Goal: Task Accomplishment & Management: Manage account settings

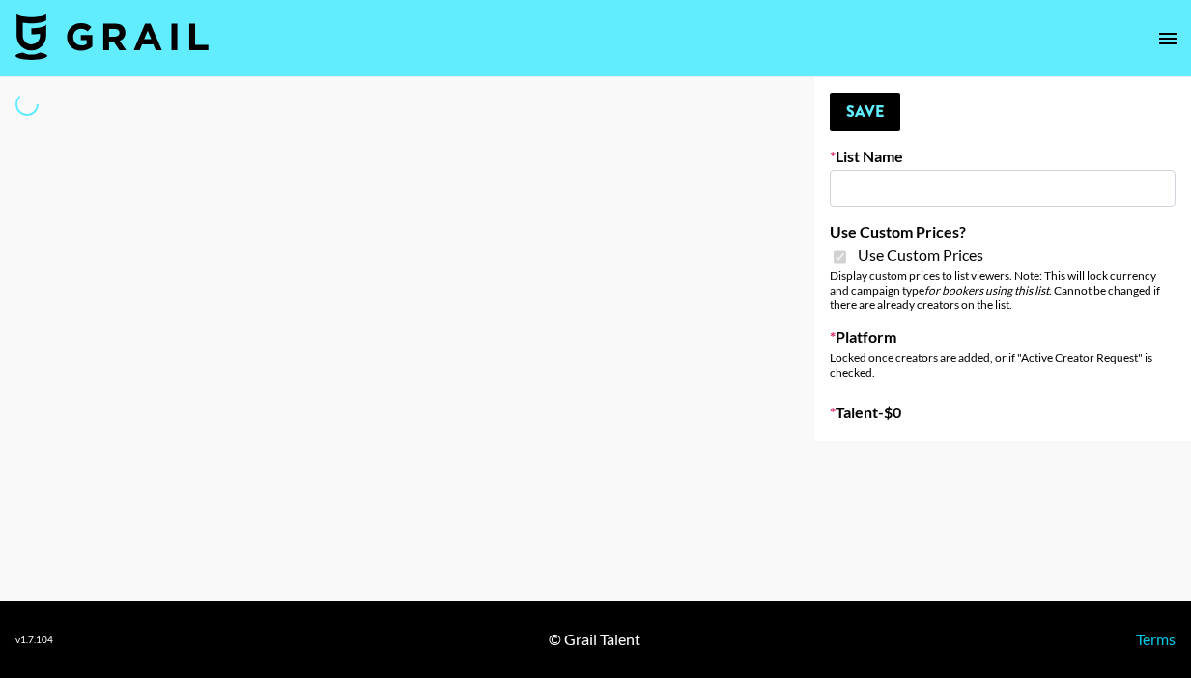
type input "Techno Creators"
checkbox input "true"
select select "Brand"
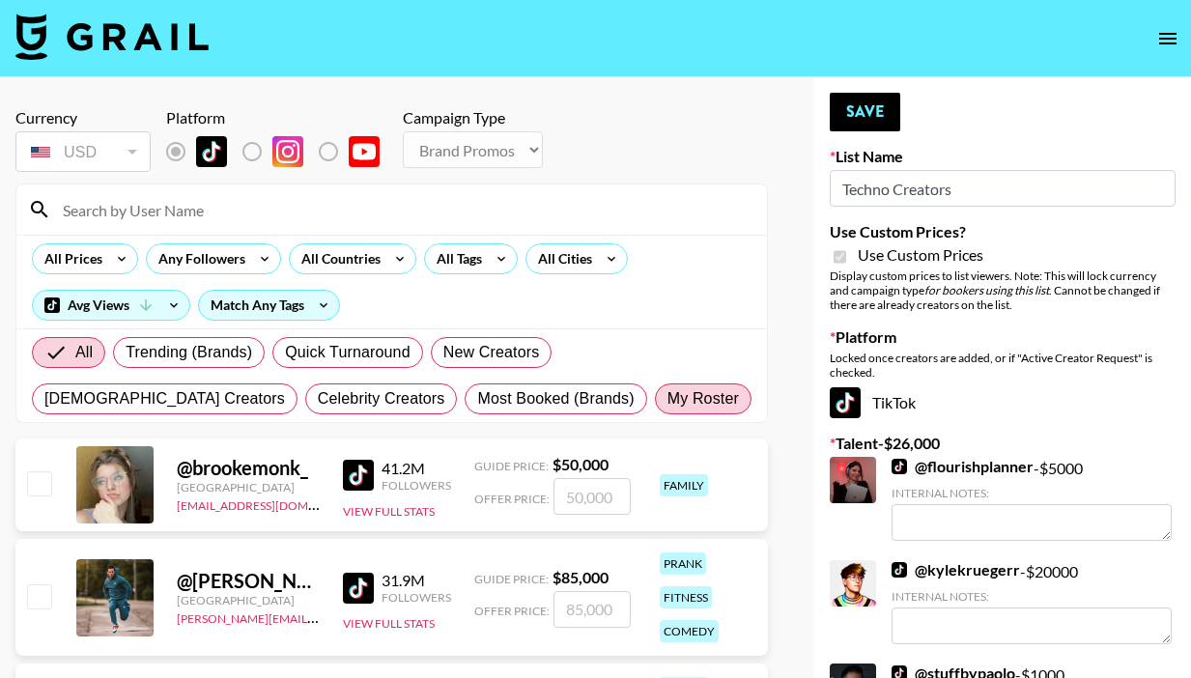
click at [655, 411] on label "My Roster" at bounding box center [703, 398] width 97 height 31
click at [667, 399] on input "My Roster" at bounding box center [667, 399] width 0 height 0
radio input "true"
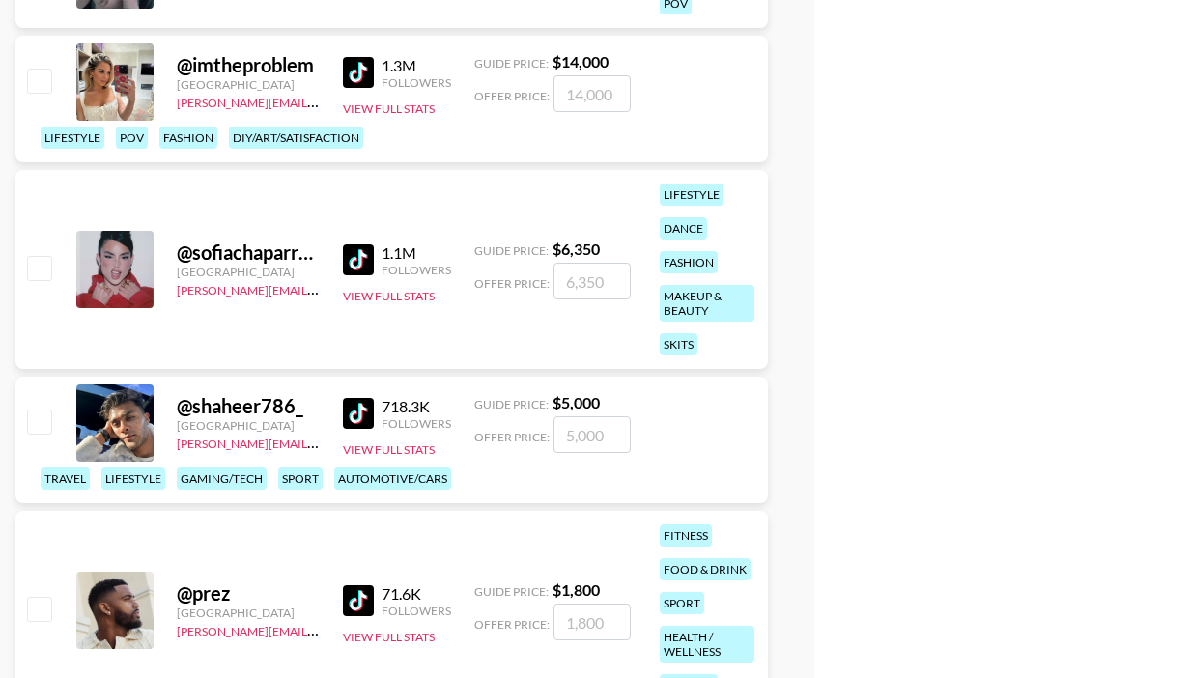
scroll to position [1050, 0]
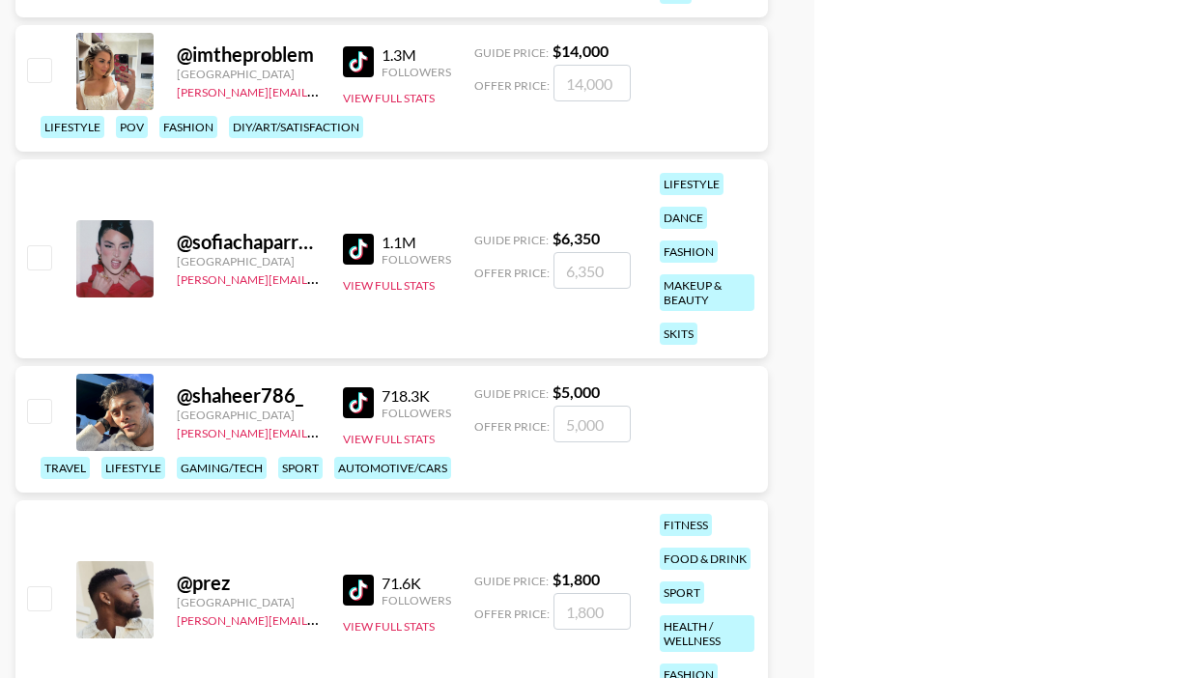
click at [32, 399] on input "checkbox" at bounding box center [38, 410] width 23 height 23
checkbox input "true"
type input "5000"
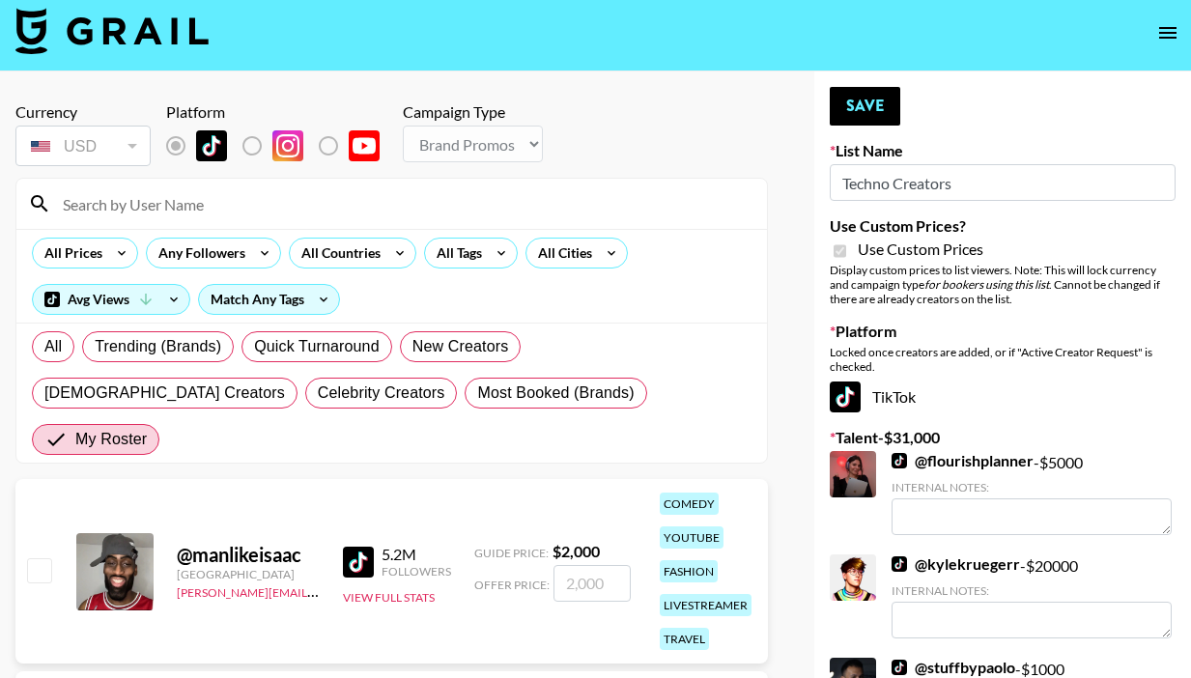
scroll to position [4, 0]
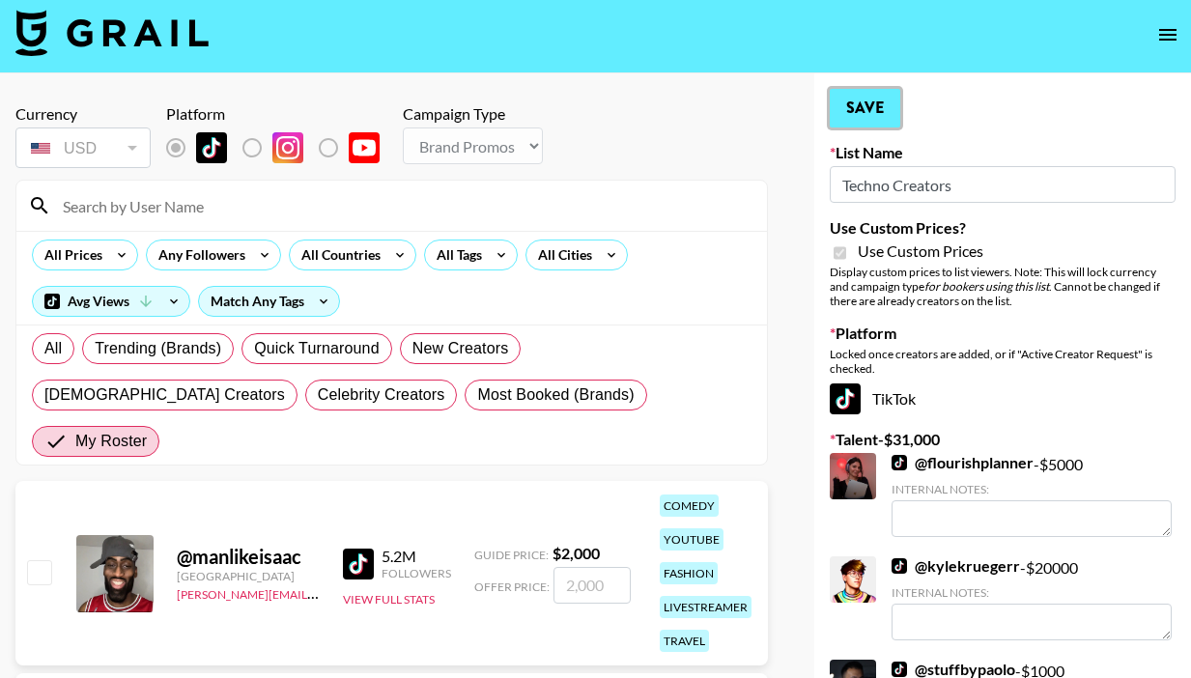
click at [863, 104] on button "Save" at bounding box center [865, 108] width 71 height 39
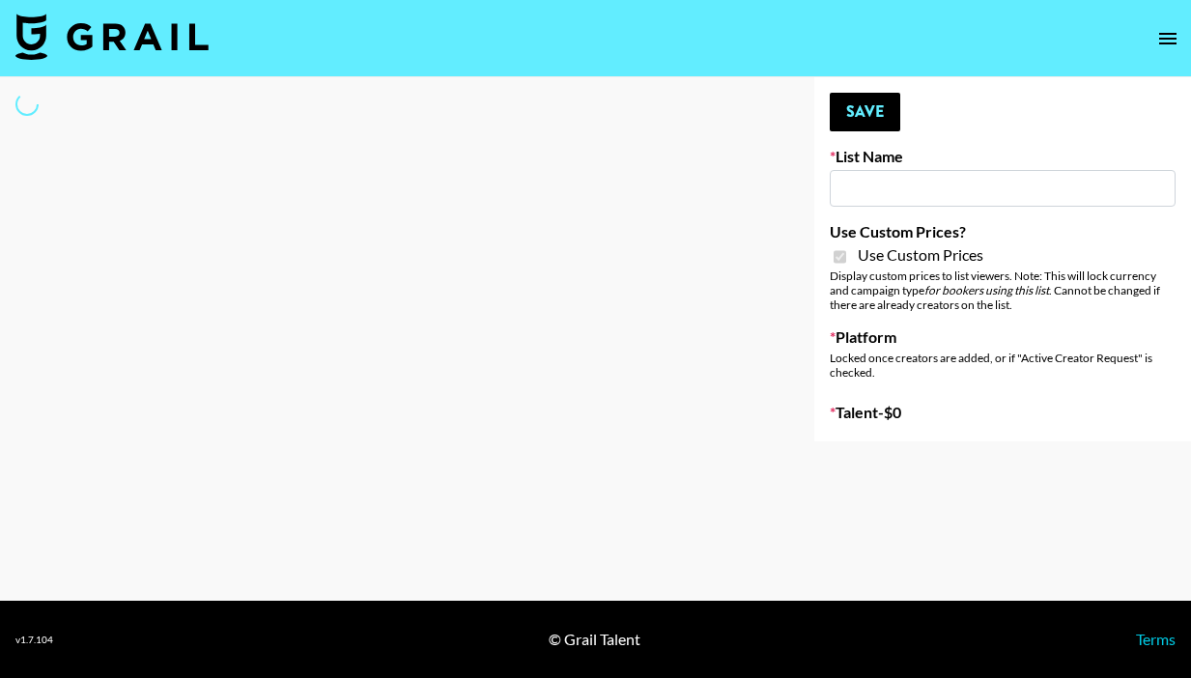
type input "PolyBuzz Campaign"
checkbox input "true"
select select "Brand"
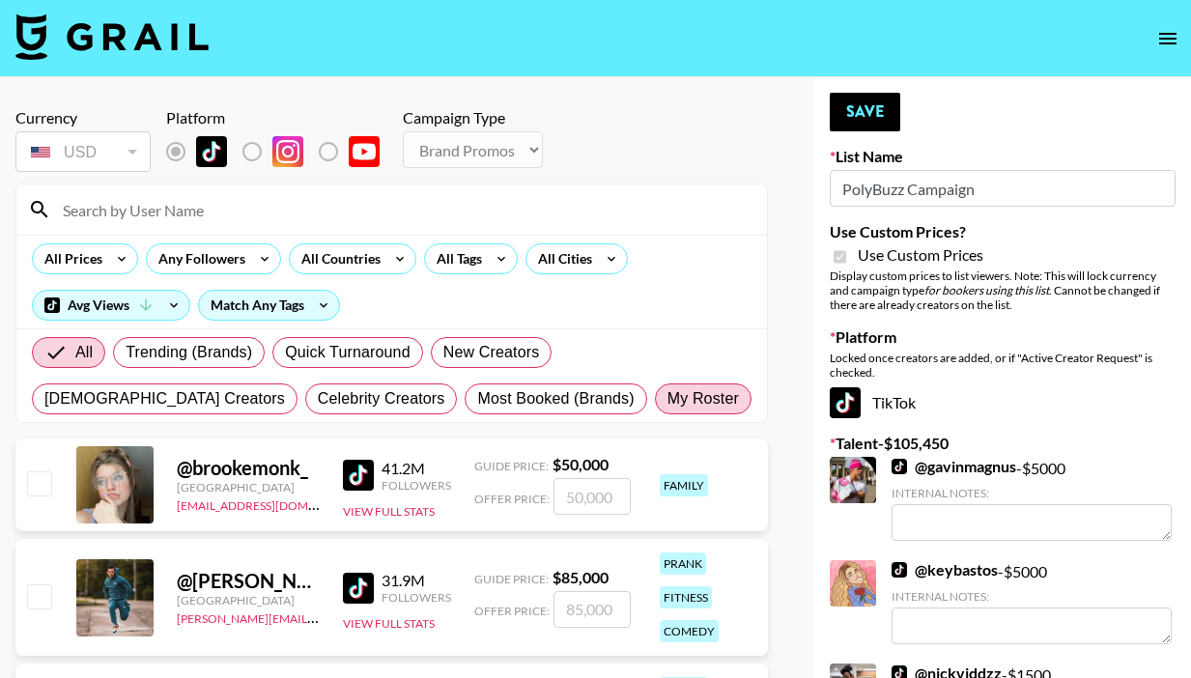
click at [667, 396] on span "My Roster" at bounding box center [702, 398] width 71 height 23
click at [667, 399] on input "My Roster" at bounding box center [667, 399] width 0 height 0
radio input "true"
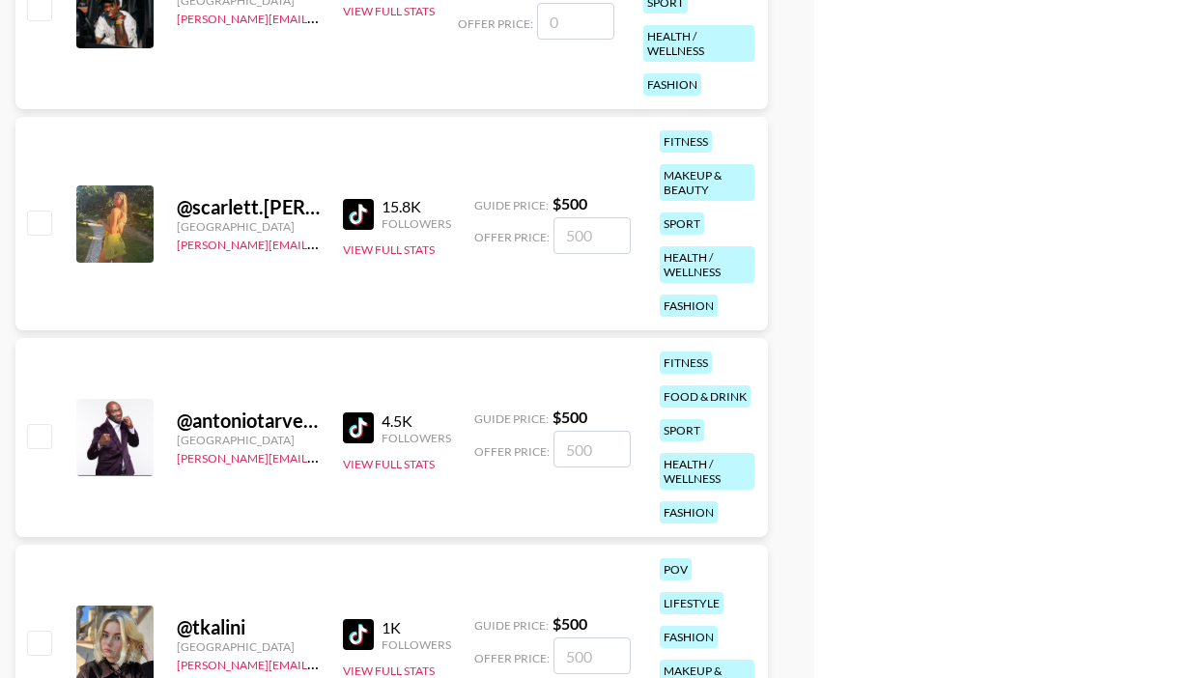
scroll to position [6851, 0]
click at [40, 630] on input "checkbox" at bounding box center [38, 641] width 23 height 23
checkbox input "true"
type input "500"
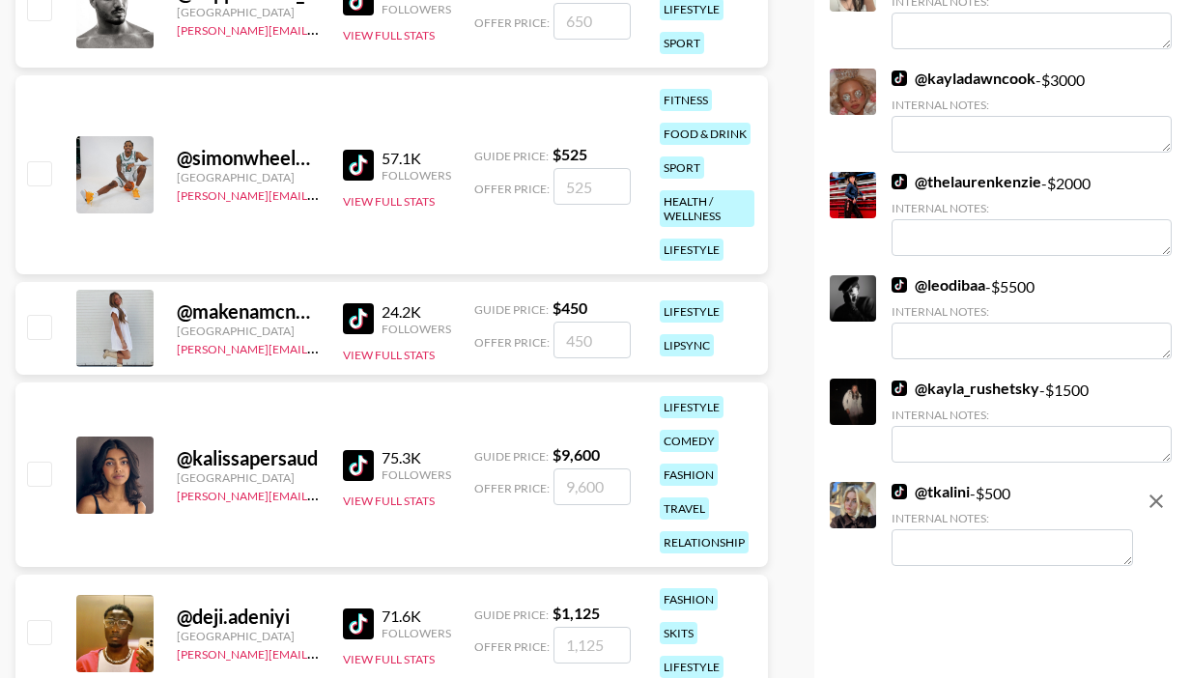
scroll to position [3959, 0]
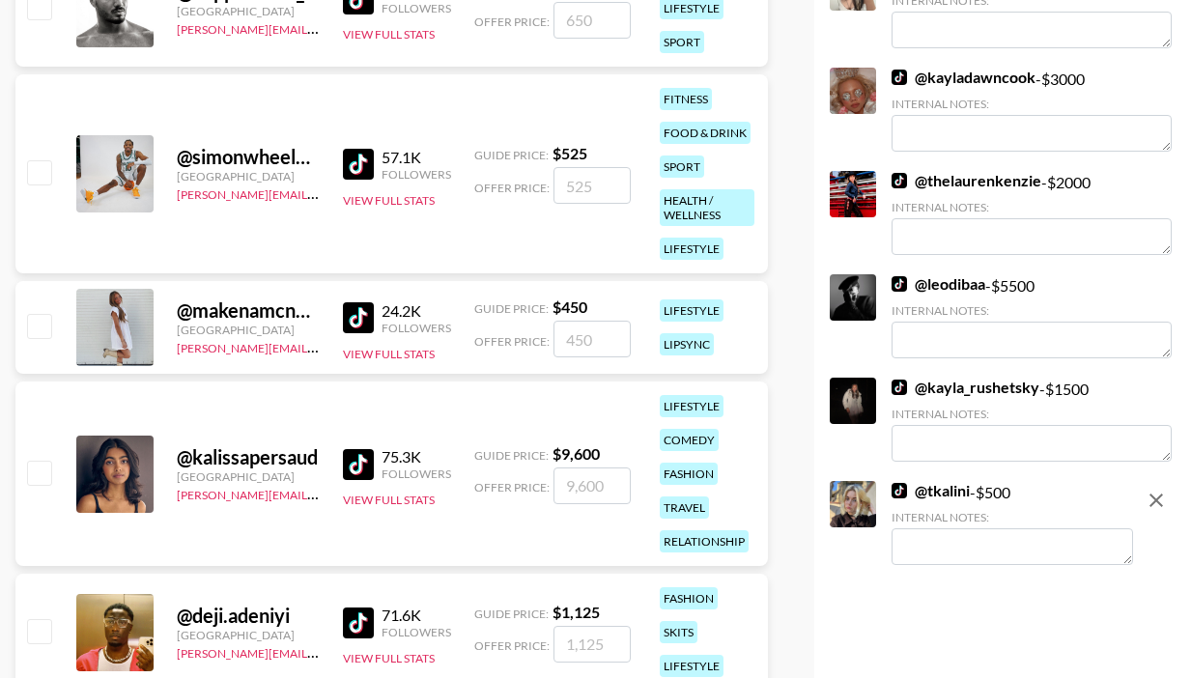
click at [914, 528] on textarea at bounding box center [1011, 546] width 241 height 37
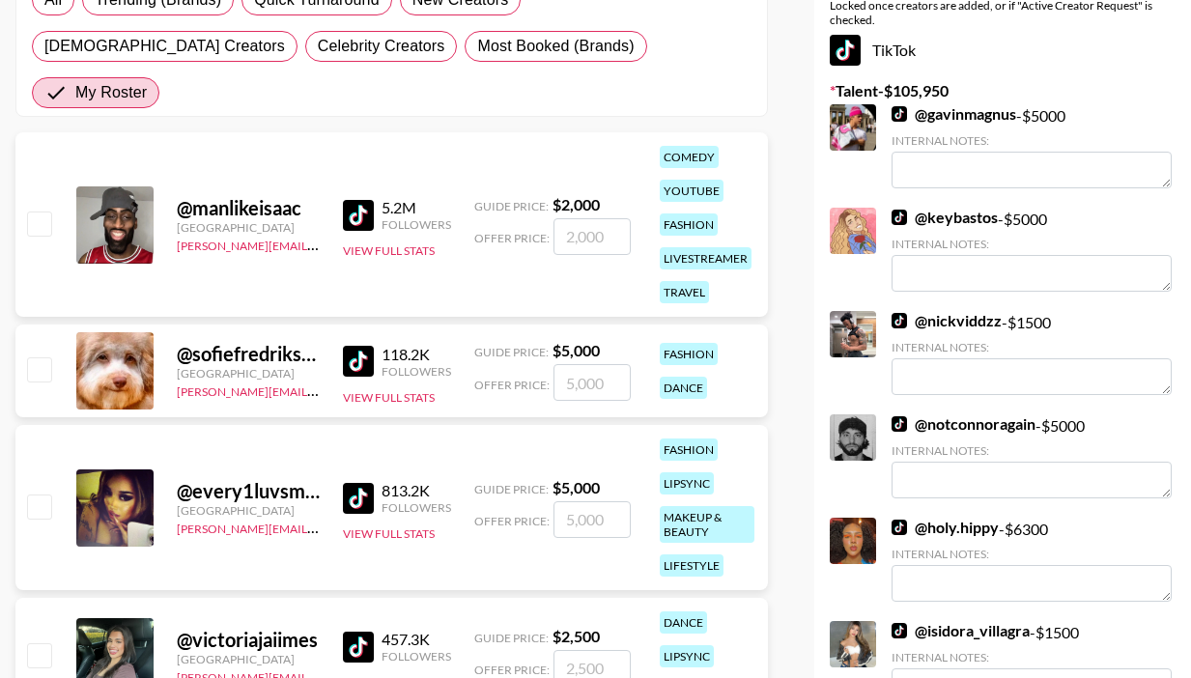
scroll to position [0, 0]
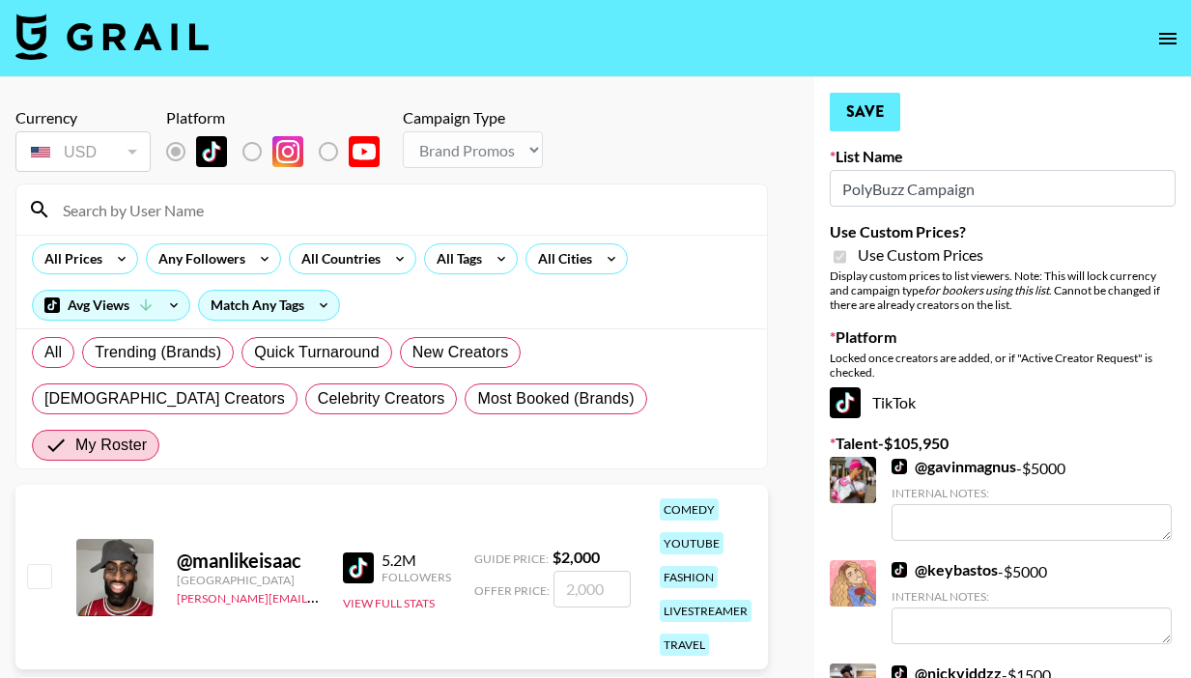
type textarea "IG (tkalini_): $3,000"
click at [852, 119] on button "Save" at bounding box center [865, 112] width 71 height 39
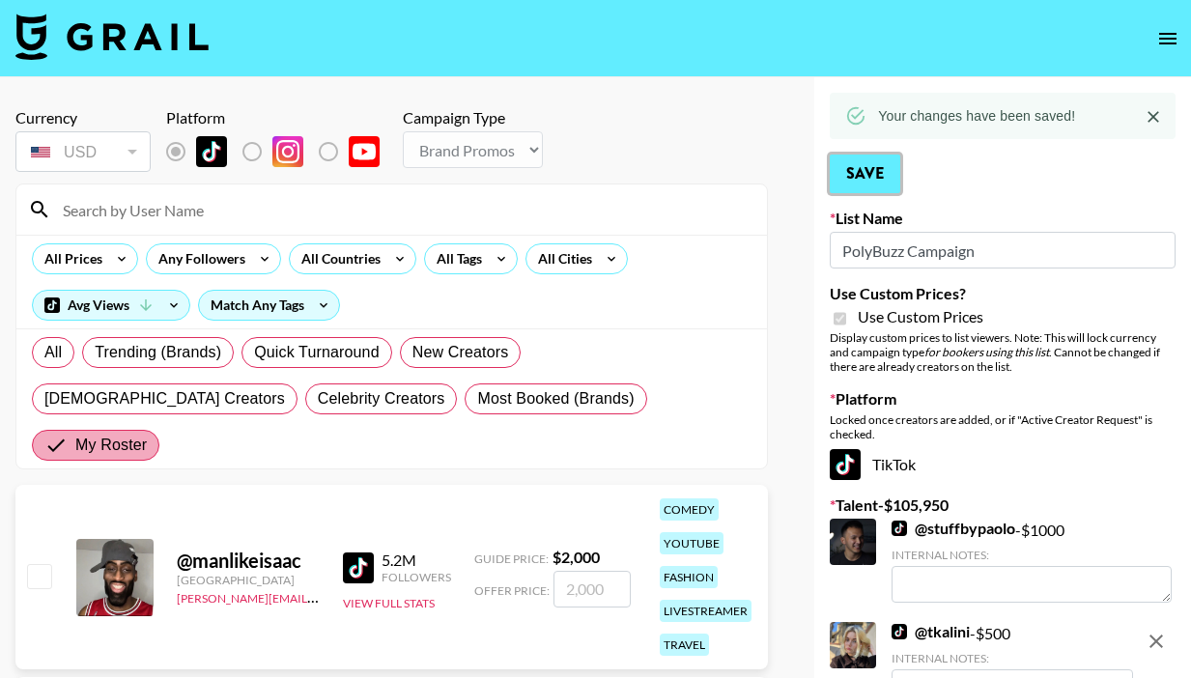
scroll to position [385, 0]
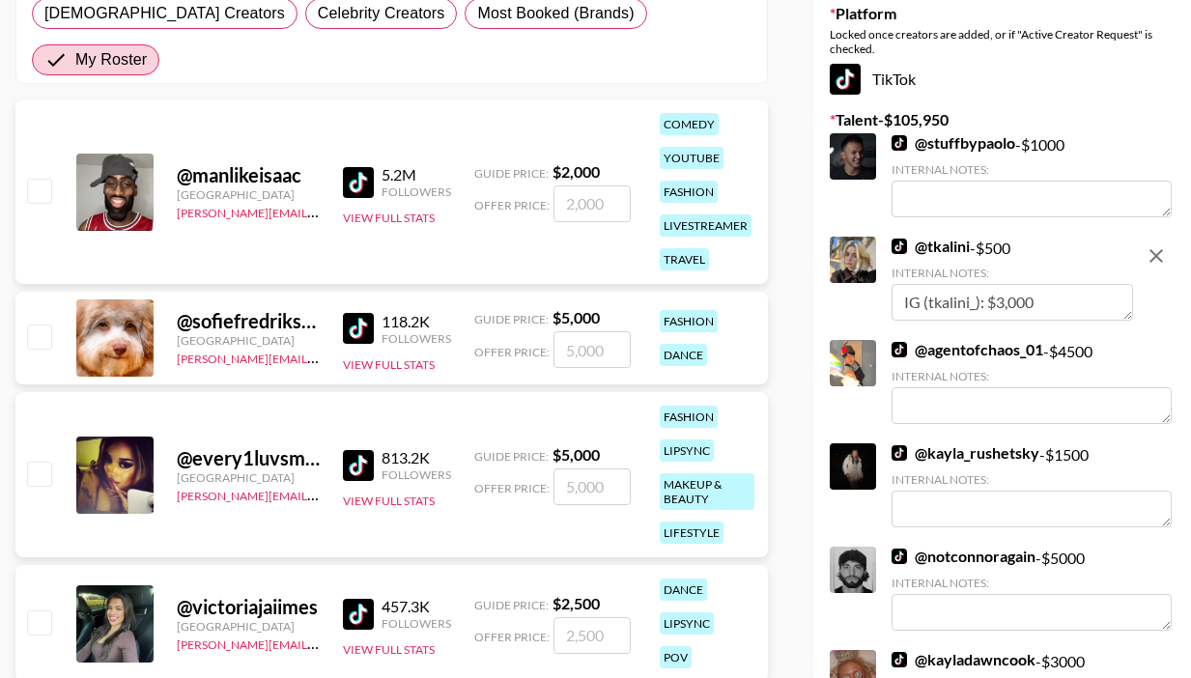
click at [41, 179] on input "checkbox" at bounding box center [38, 190] width 23 height 23
checkbox input "true"
type input "2000"
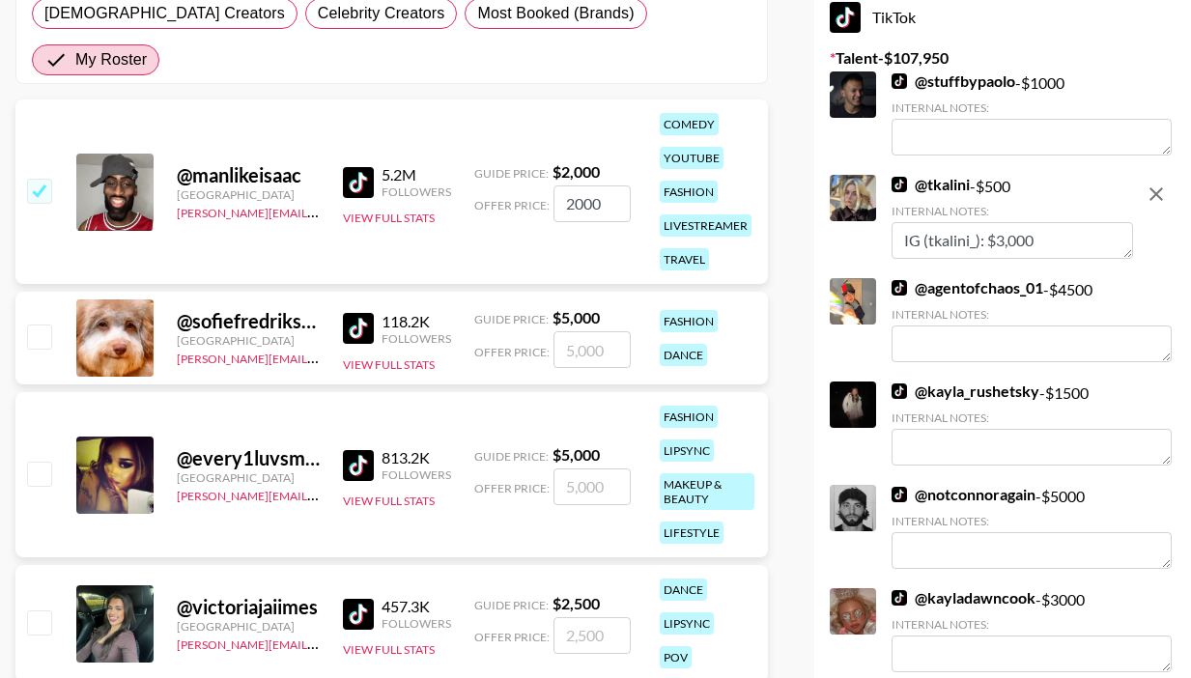
drag, startPoint x: 601, startPoint y: 163, endPoint x: 537, endPoint y: 154, distance: 64.5
click at [537, 185] on div "Offer Price: 2000" at bounding box center [552, 203] width 156 height 37
click at [706, 147] on div "youtube" at bounding box center [692, 158] width 64 height 22
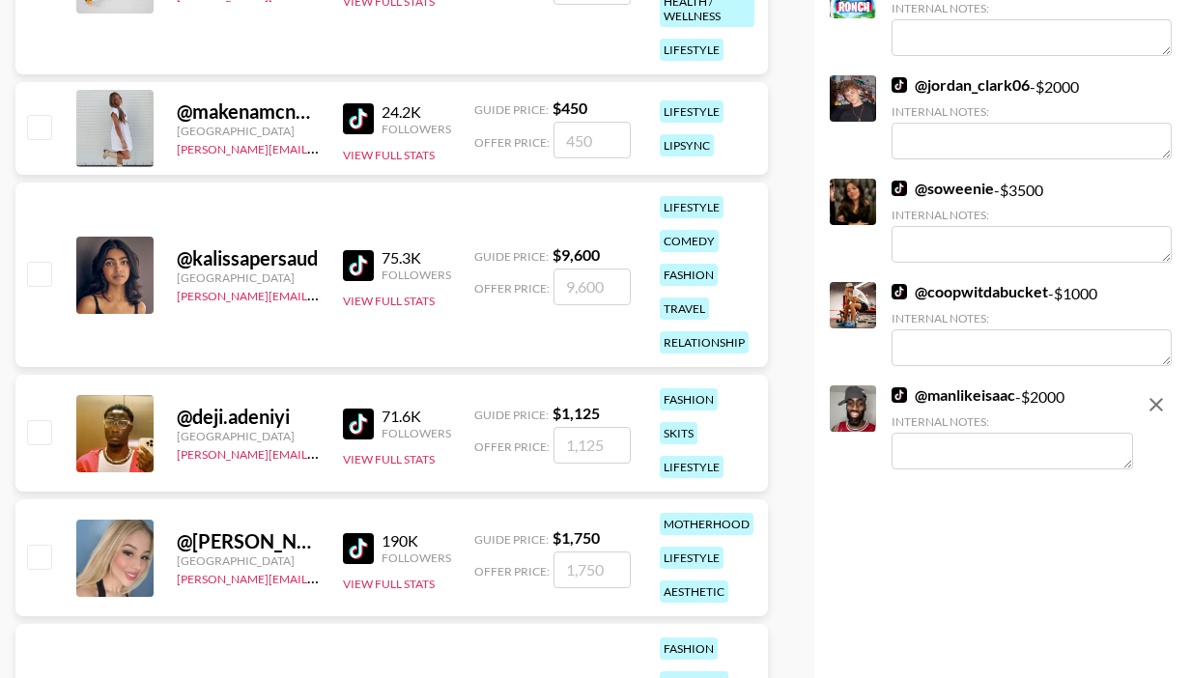
click at [975, 433] on textarea at bounding box center [1011, 451] width 241 height 37
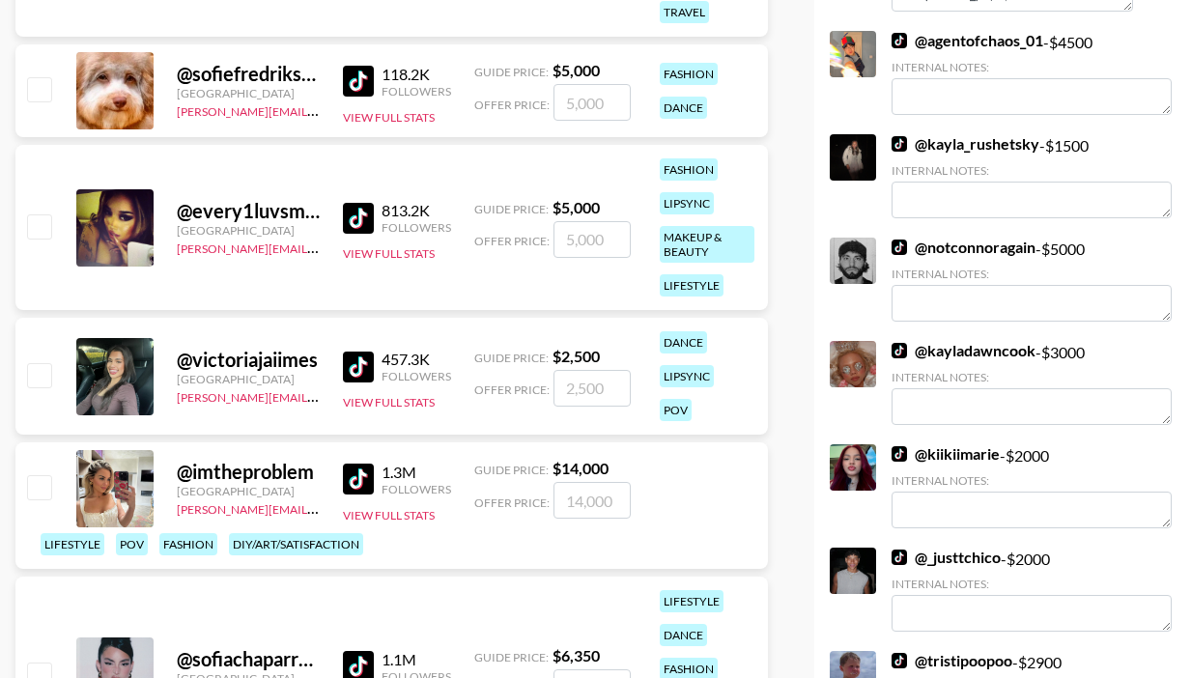
scroll to position [0, 0]
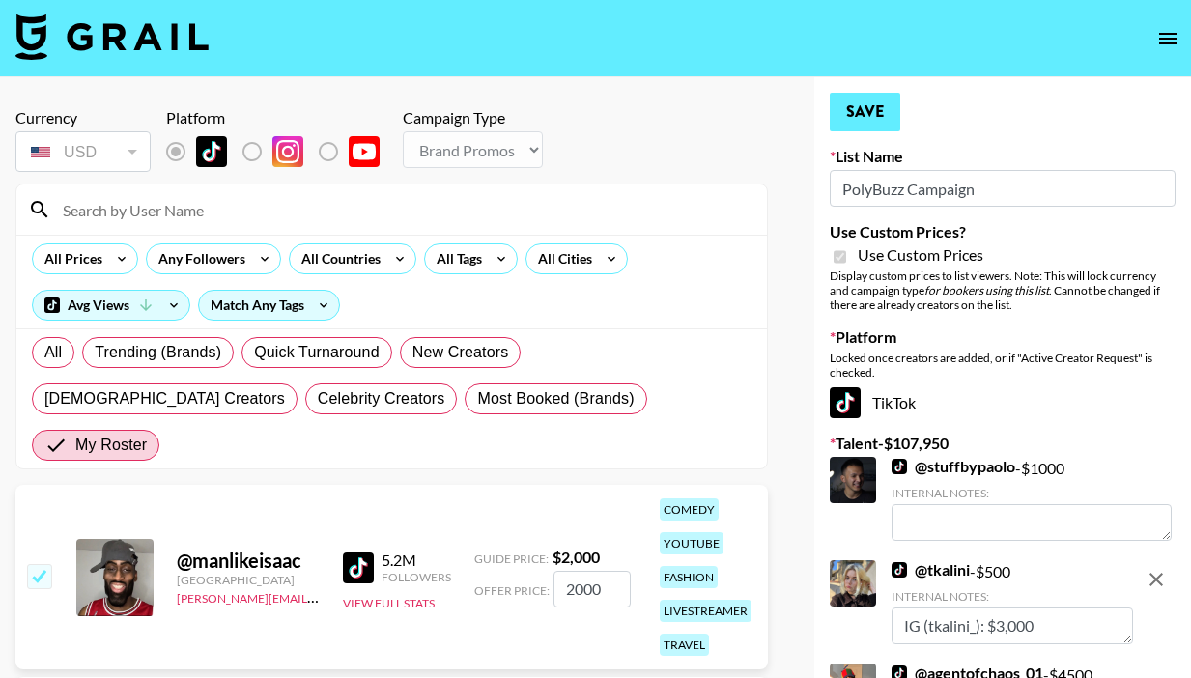
type textarea "IG (manlikeisaac): $3,000"
click at [866, 107] on button "Save" at bounding box center [865, 112] width 71 height 39
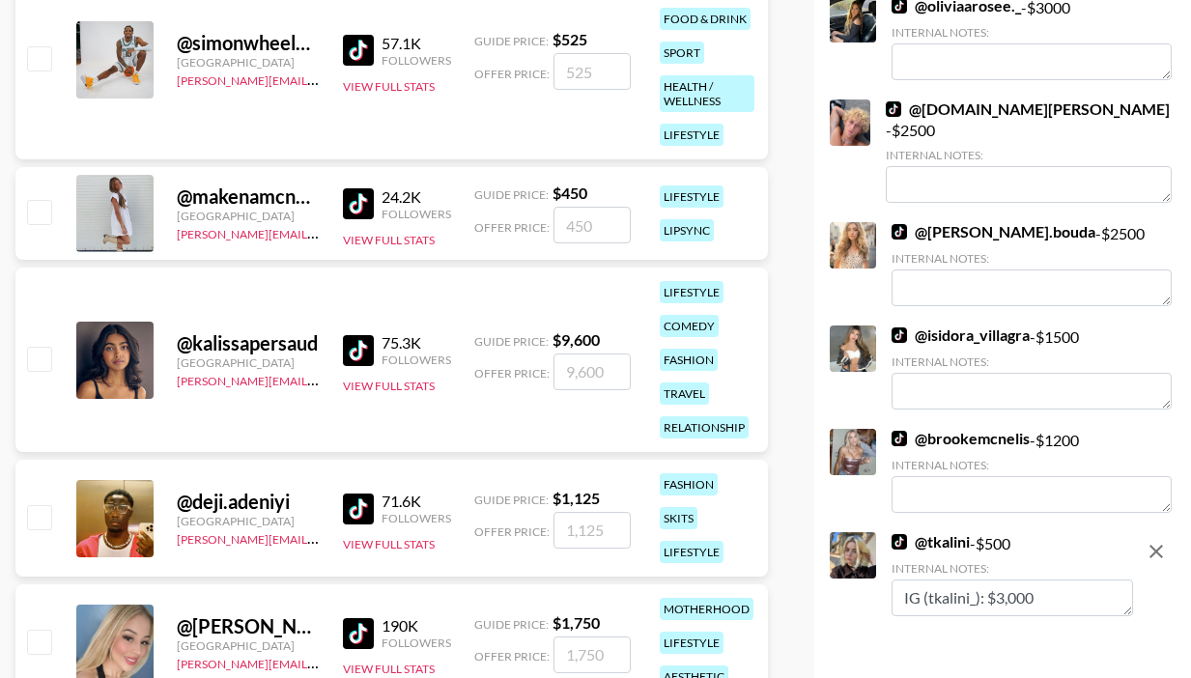
scroll to position [4072, 0]
click at [33, 348] on input "checkbox" at bounding box center [38, 359] width 23 height 23
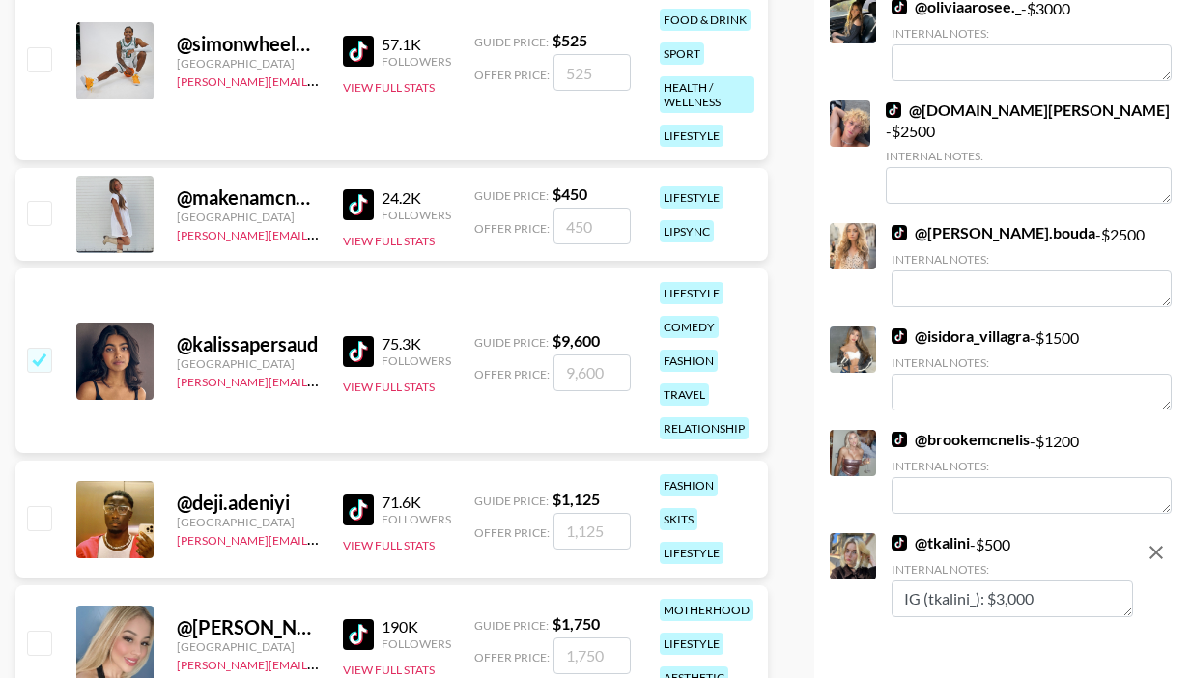
checkbox input "true"
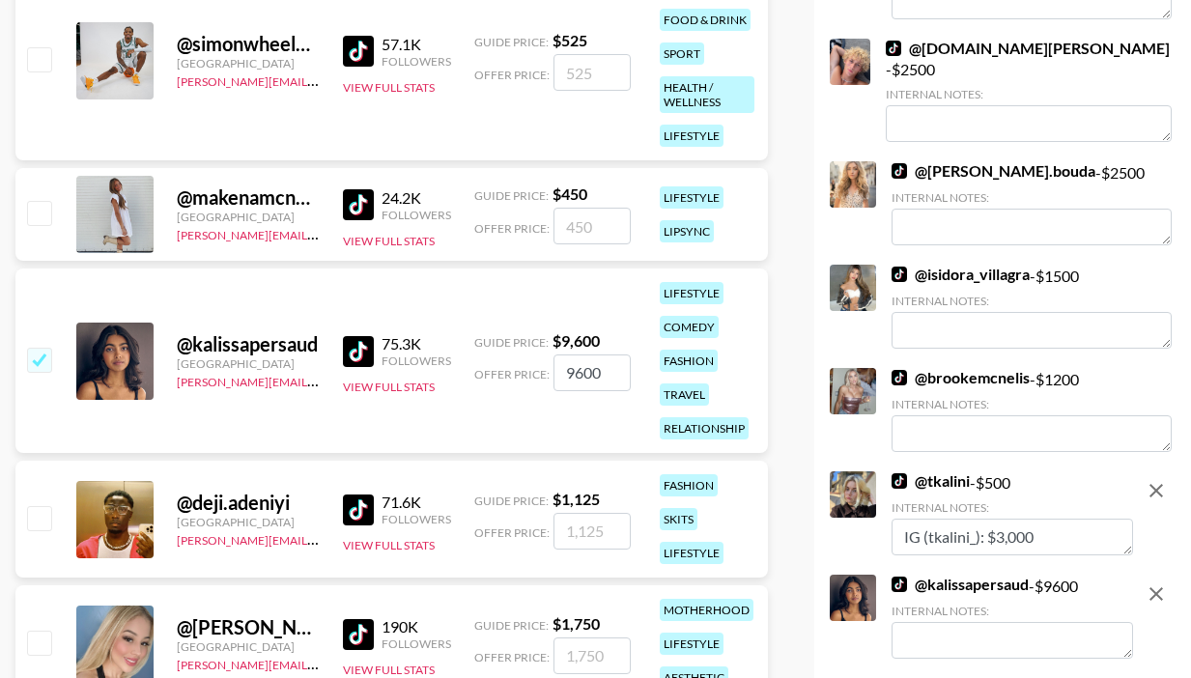
drag, startPoint x: 615, startPoint y: 323, endPoint x: 527, endPoint y: 323, distance: 87.9
click at [527, 354] on div "Offer Price: 9600" at bounding box center [552, 372] width 156 height 37
type input "3000"
click at [950, 622] on textarea at bounding box center [1011, 640] width 241 height 37
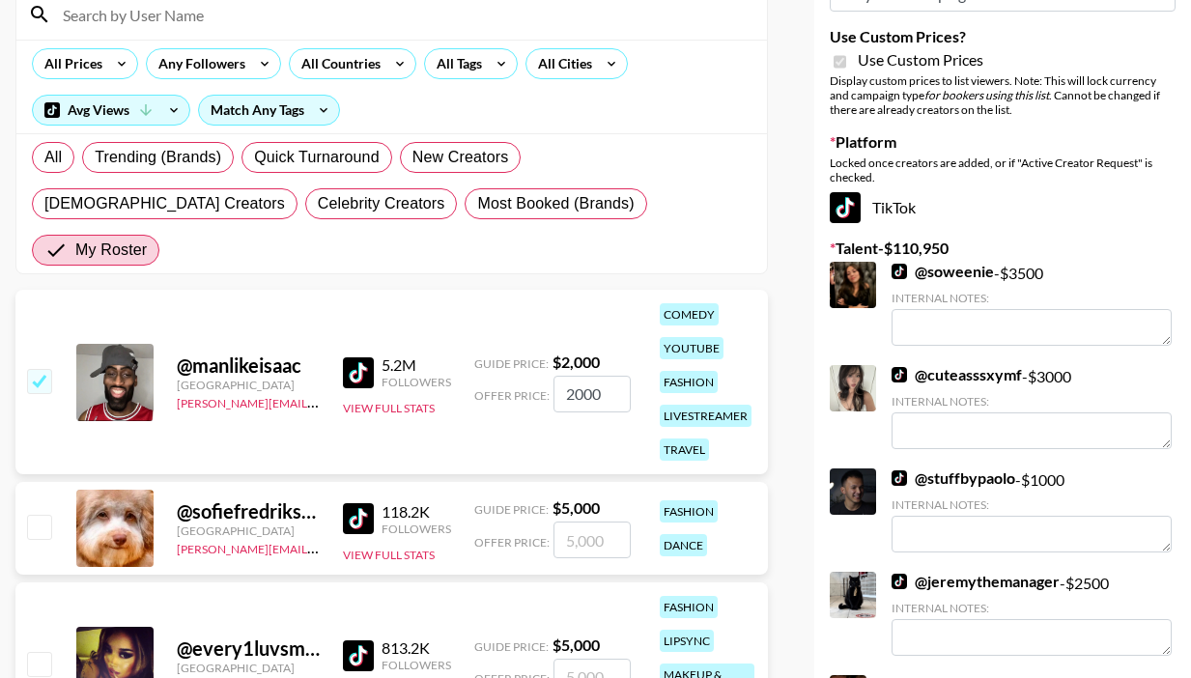
scroll to position [0, 0]
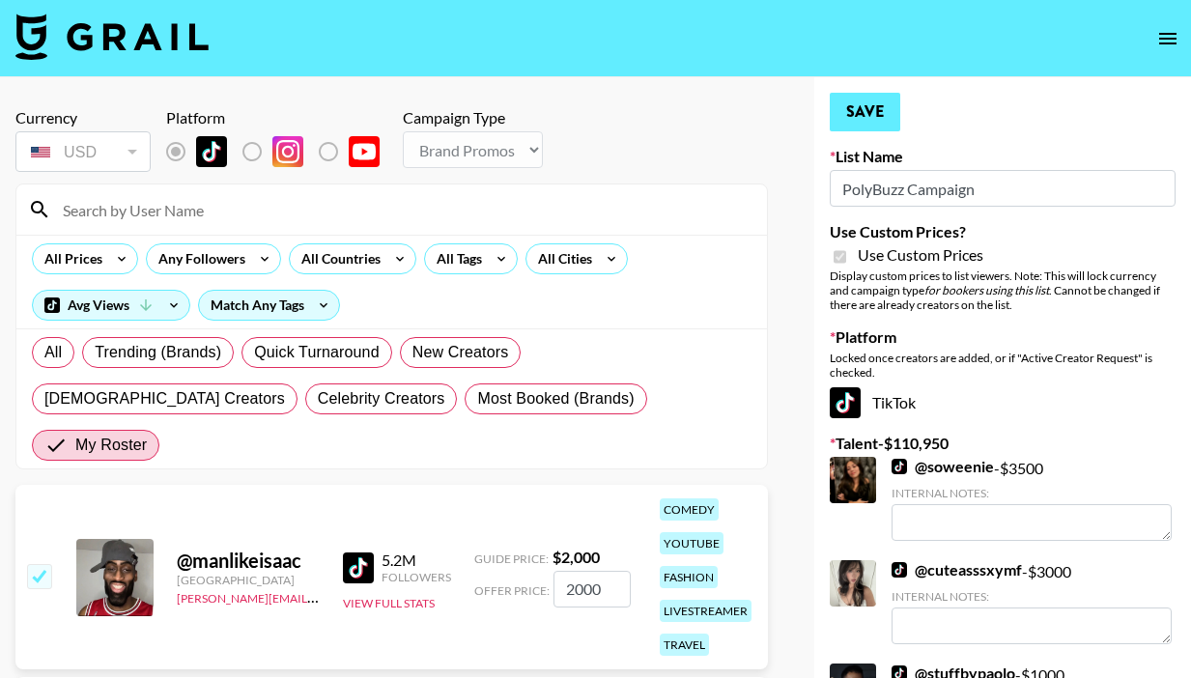
type textarea "IG (kalissapersaud): $3,000"
click at [870, 117] on button "Save" at bounding box center [865, 112] width 71 height 39
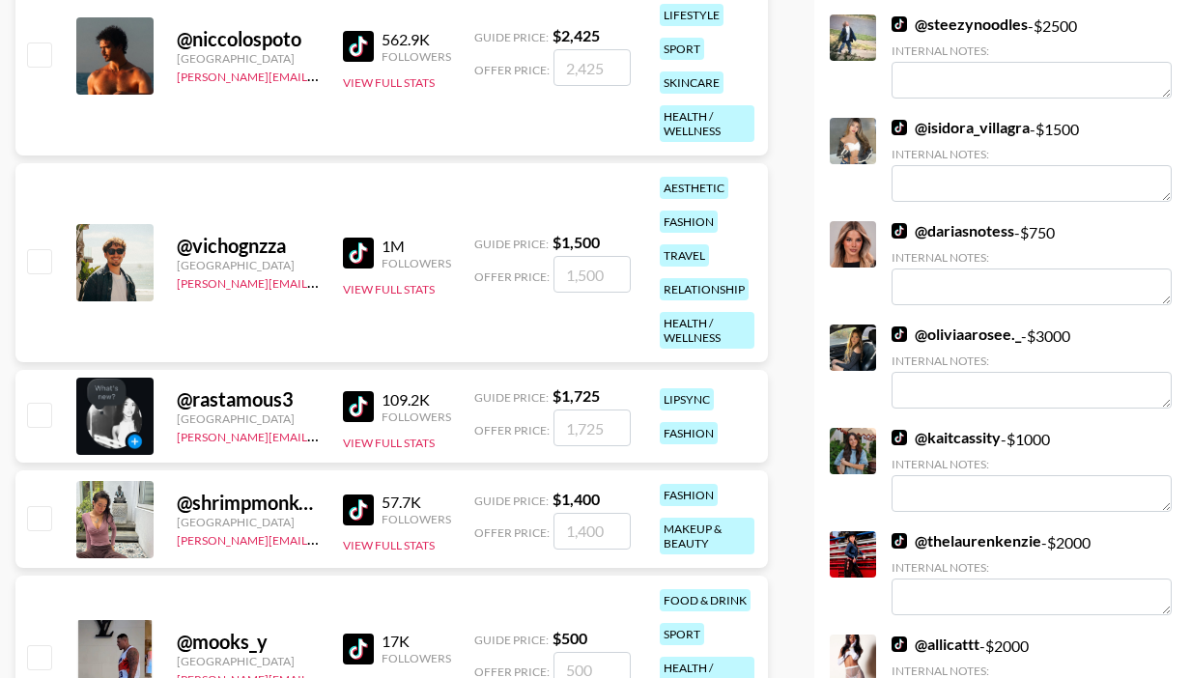
scroll to position [2210, 0]
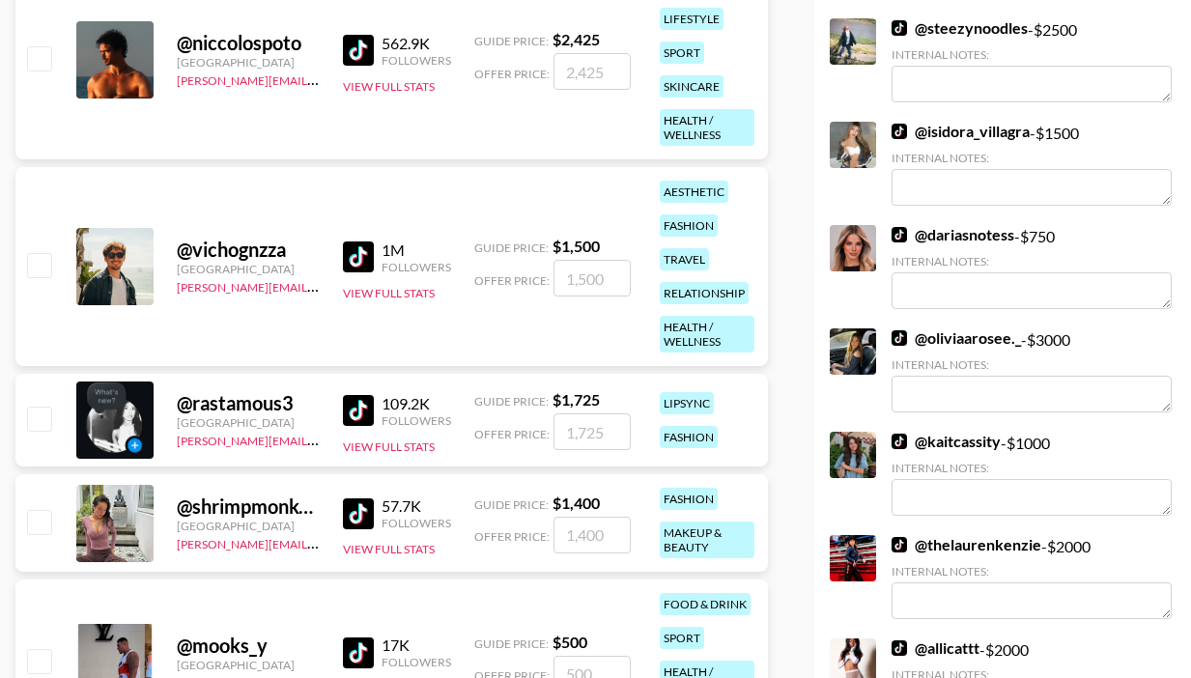
click at [43, 253] on input "checkbox" at bounding box center [38, 264] width 23 height 23
checkbox input "true"
type input "1500"
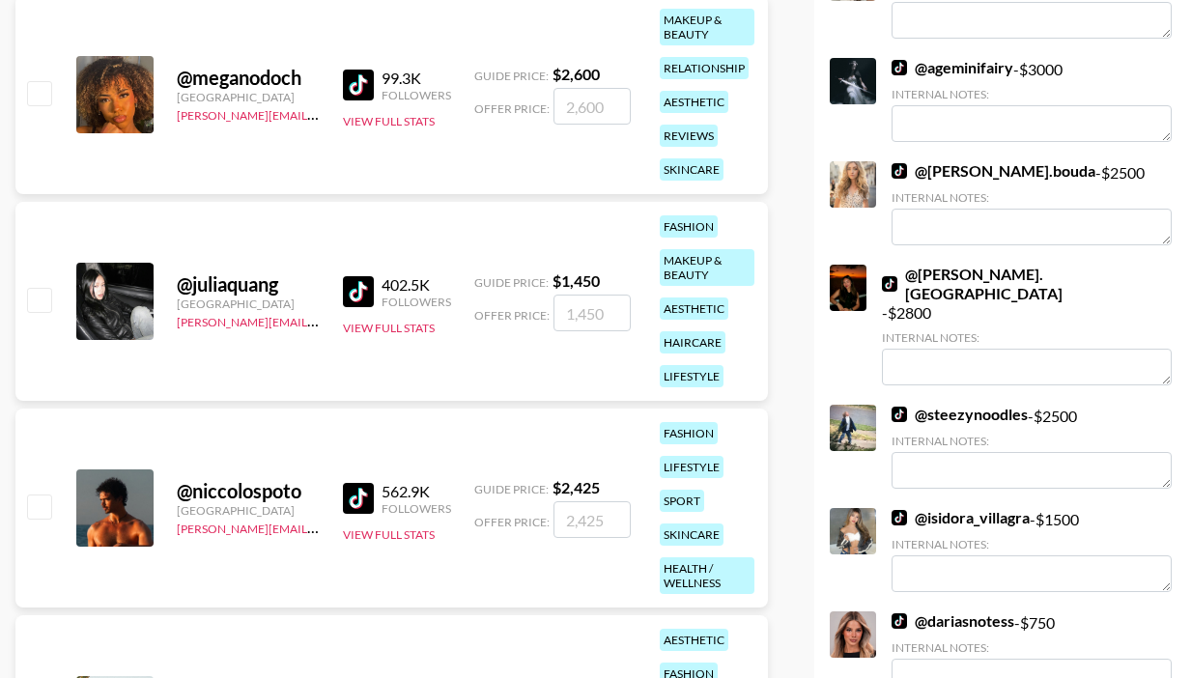
scroll to position [0, 0]
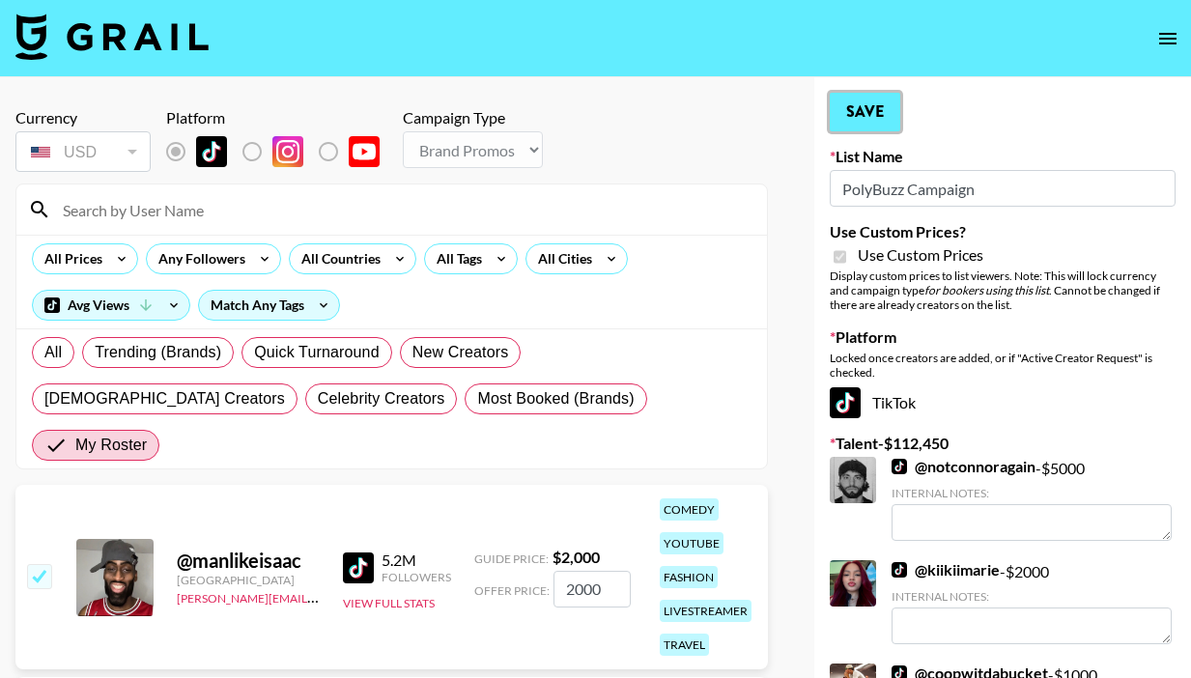
click at [860, 121] on button "Save" at bounding box center [865, 112] width 71 height 39
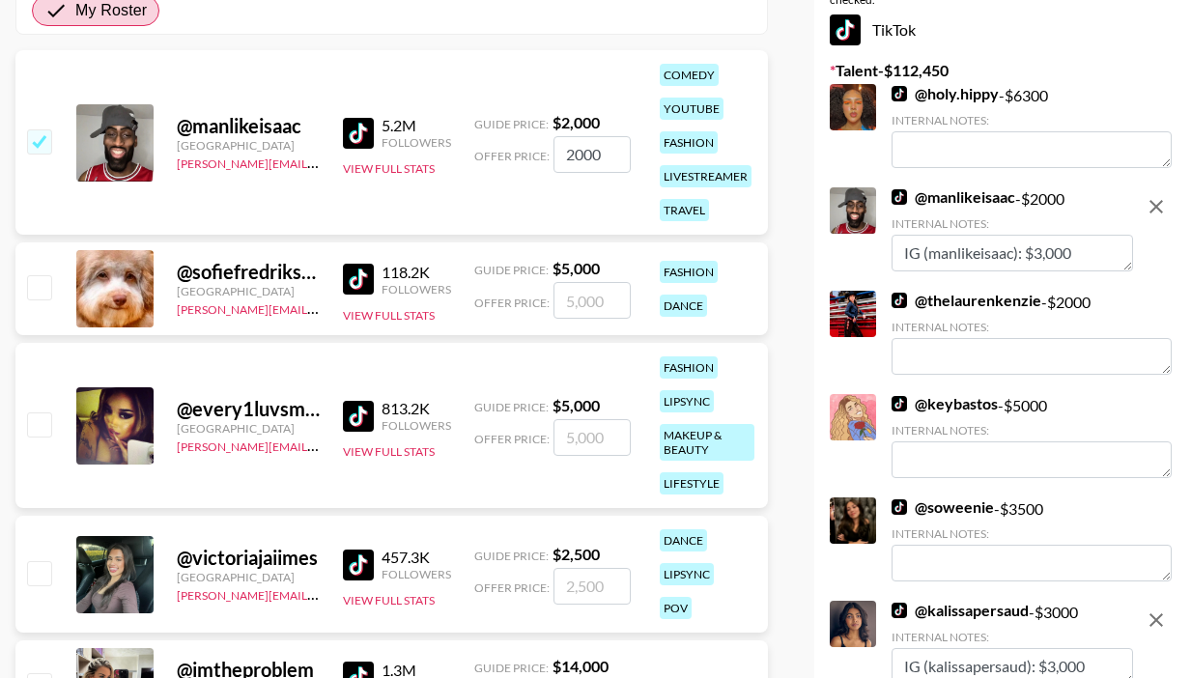
scroll to position [1429, 0]
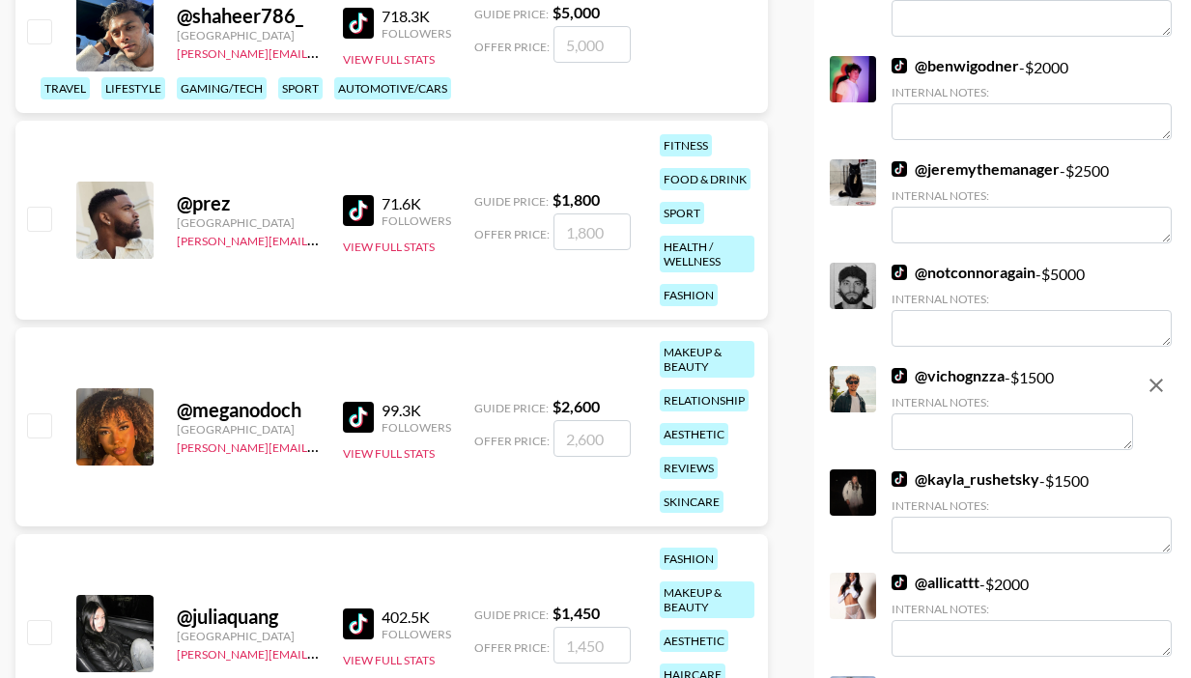
click at [923, 413] on textarea at bounding box center [1011, 431] width 241 height 37
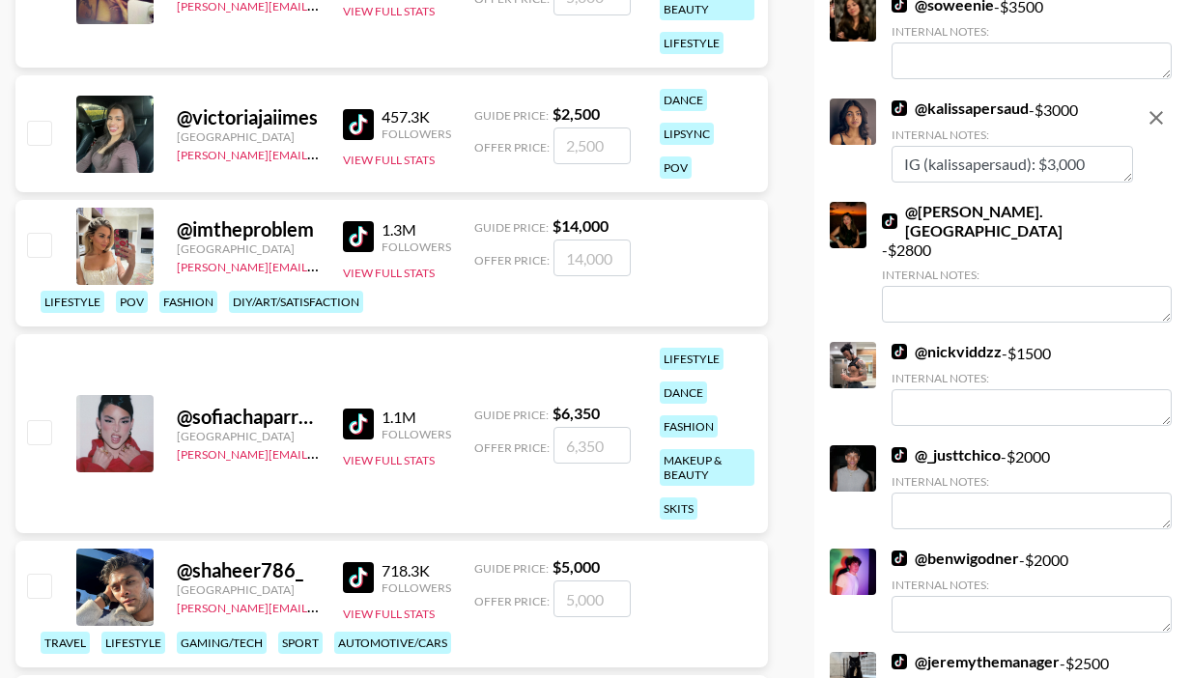
scroll to position [0, 0]
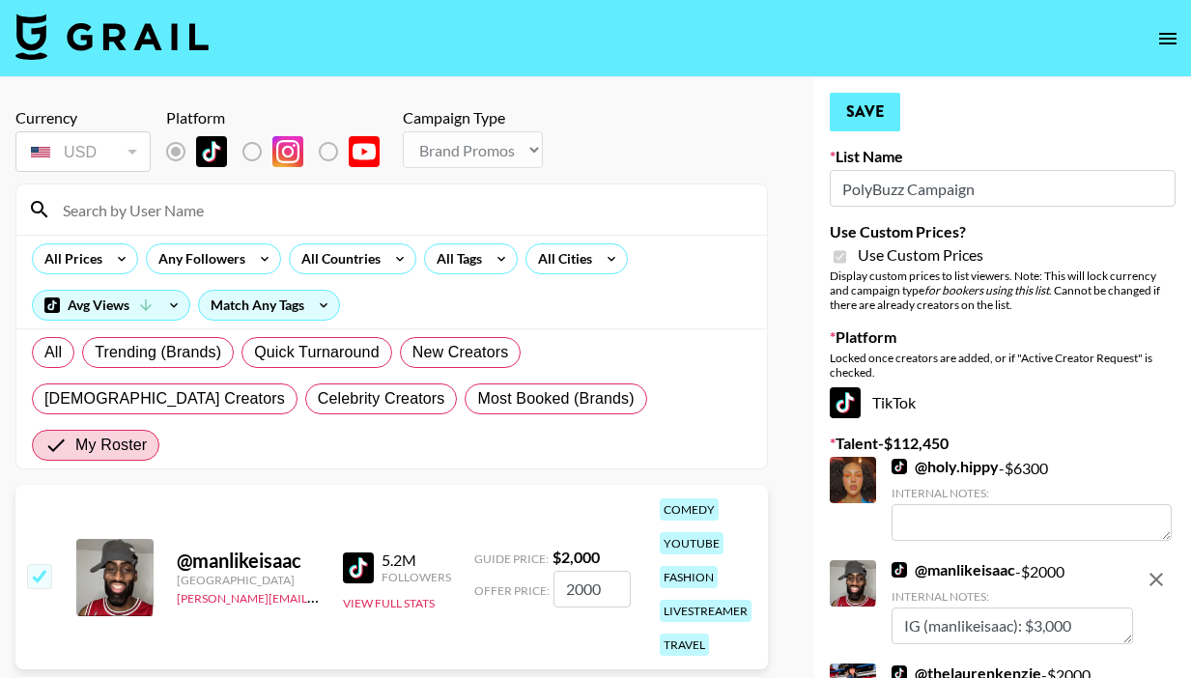
type textarea "(IG vicho.gnza): $3,000"
click at [873, 119] on button "Save" at bounding box center [865, 112] width 71 height 39
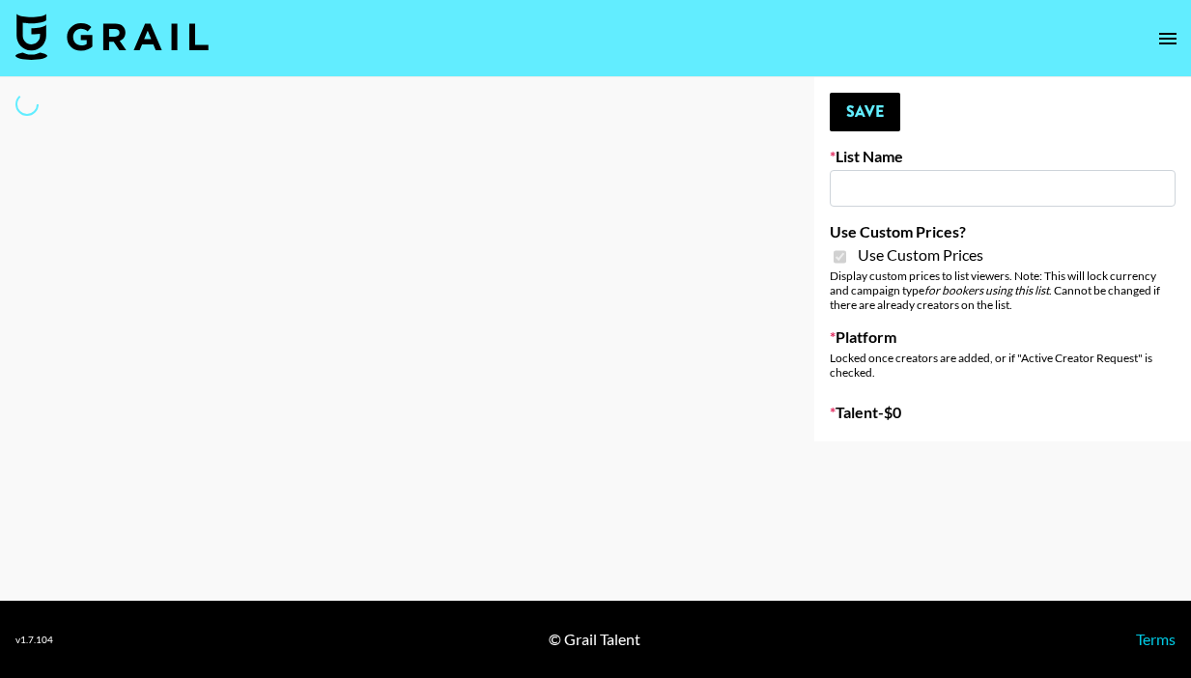
type input "Airbrush [DATE] Filters"
checkbox input "true"
select select "Brand"
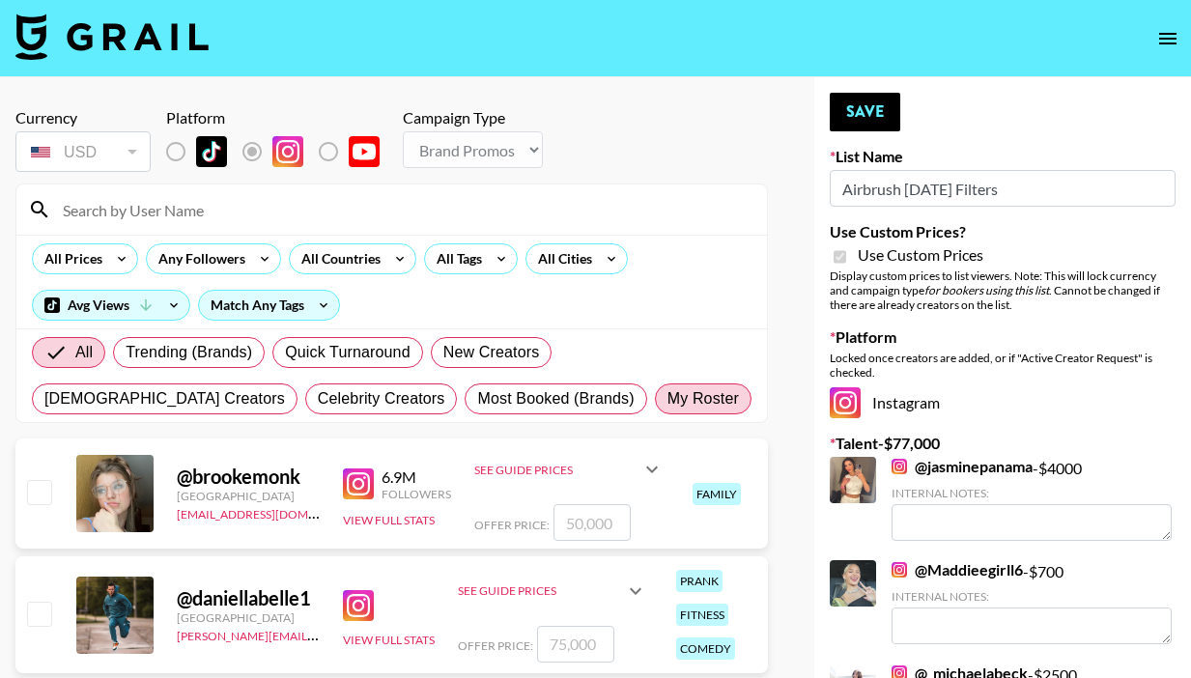
click at [667, 400] on span "My Roster" at bounding box center [702, 398] width 71 height 23
click at [667, 399] on input "My Roster" at bounding box center [667, 399] width 0 height 0
radio input "true"
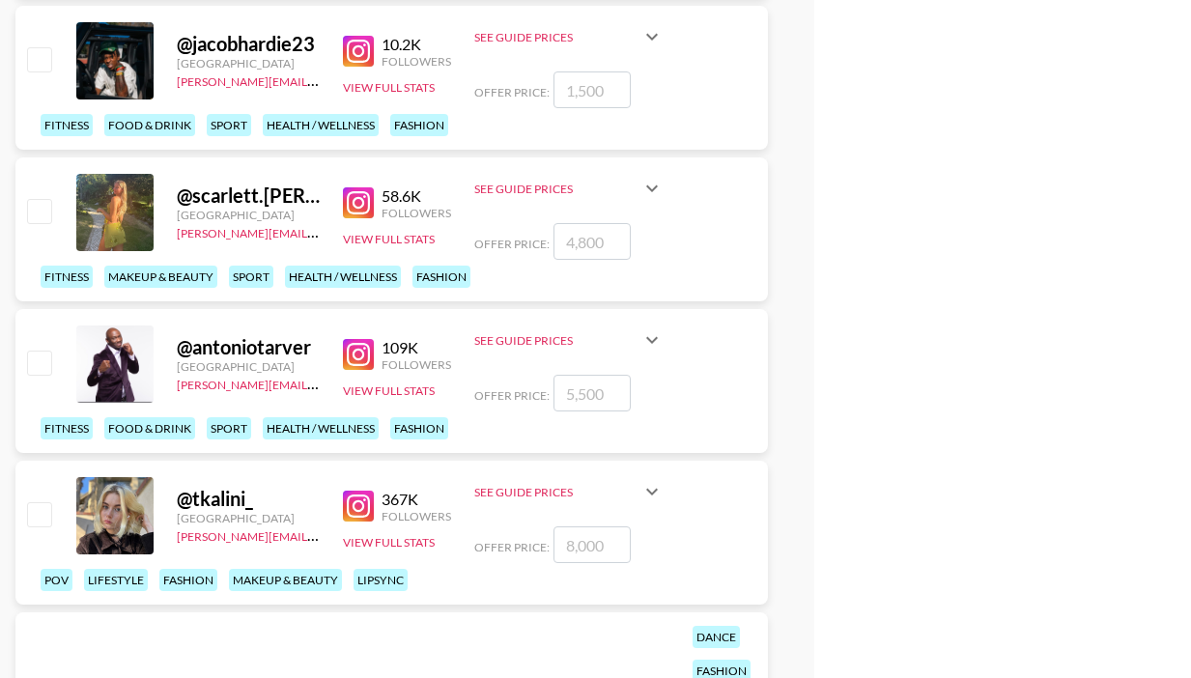
scroll to position [6300, 0]
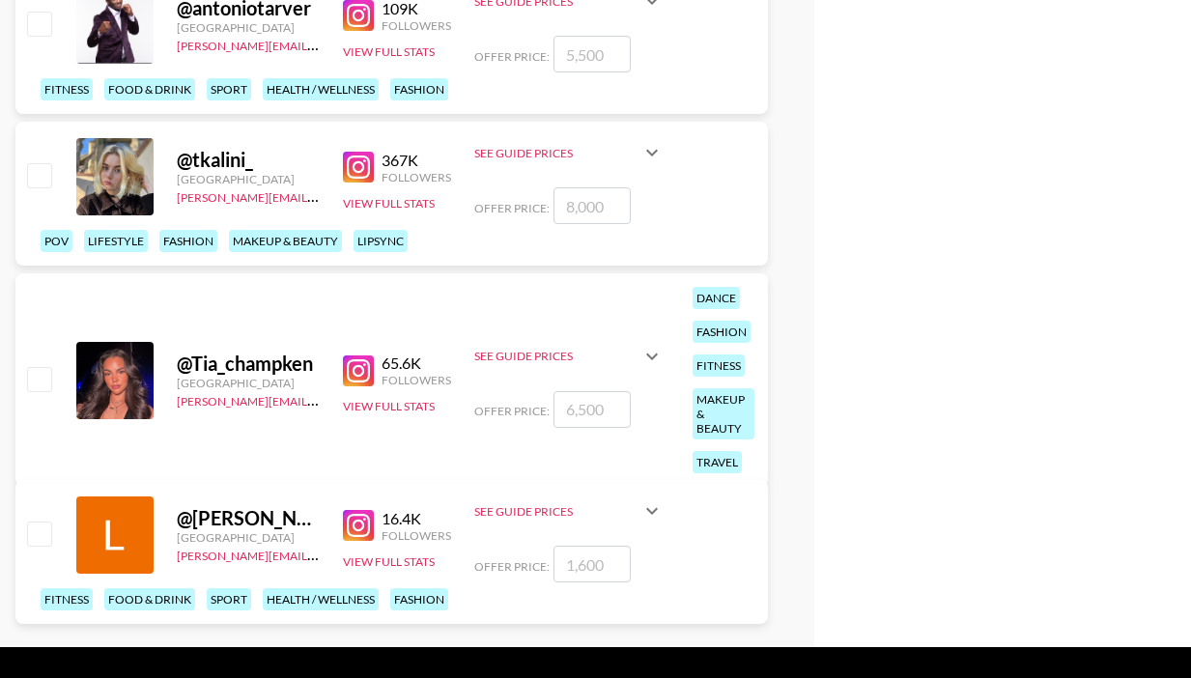
click at [41, 163] on input "checkbox" at bounding box center [38, 174] width 23 height 23
checkbox input "true"
drag, startPoint x: 600, startPoint y: 157, endPoint x: 546, endPoint y: 155, distance: 54.2
click at [546, 187] on div "Offer Price: 8000" at bounding box center [568, 205] width 189 height 37
type input "700"
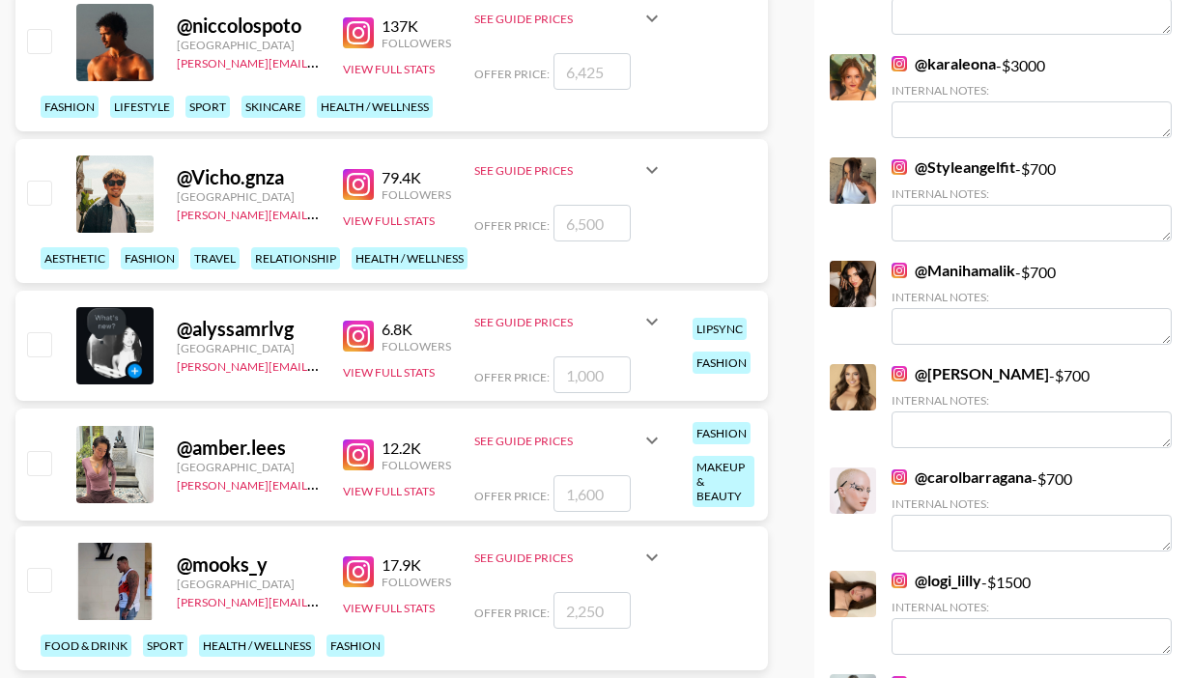
scroll to position [1664, 0]
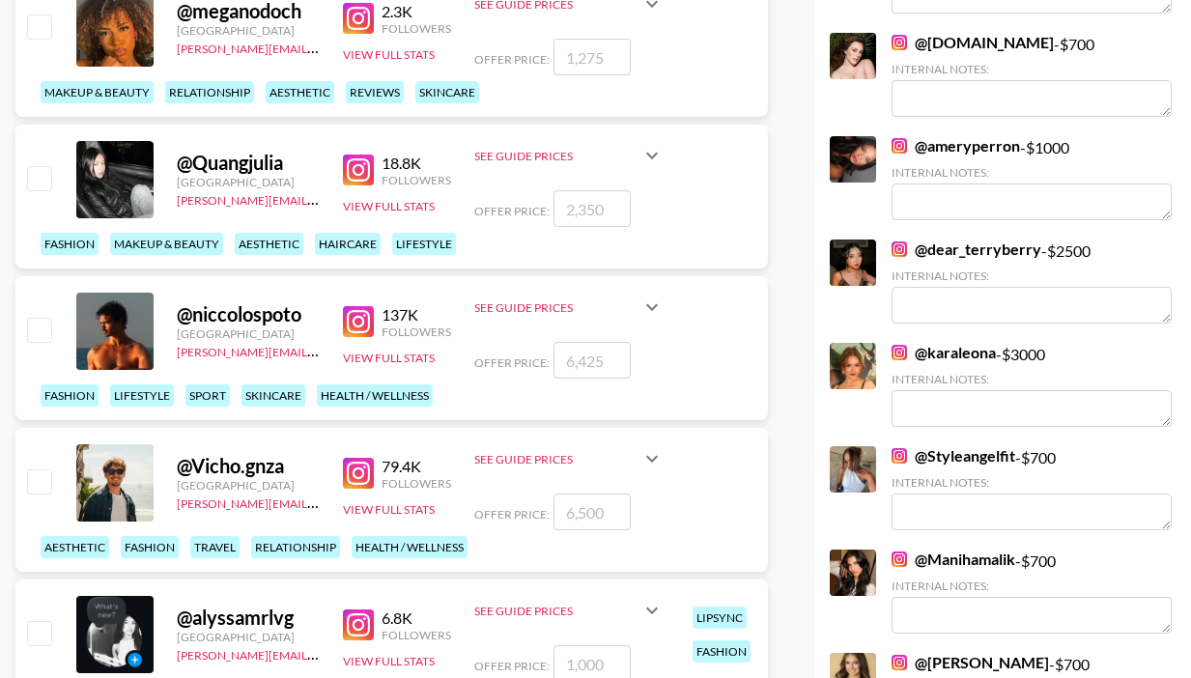
click at [38, 469] on input "checkbox" at bounding box center [38, 480] width 23 height 23
checkbox input "true"
drag, startPoint x: 601, startPoint y: 473, endPoint x: 508, endPoint y: 470, distance: 92.8
click at [508, 494] on div "Offer Price: 6500" at bounding box center [568, 512] width 189 height 37
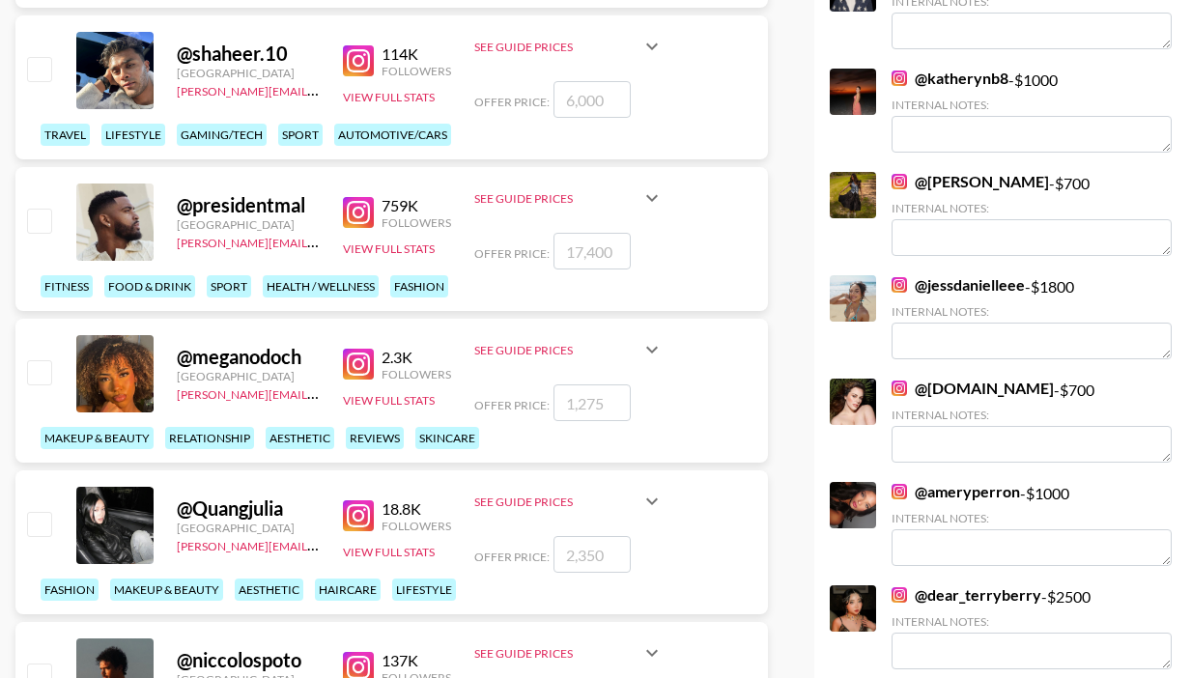
scroll to position [1300, 0]
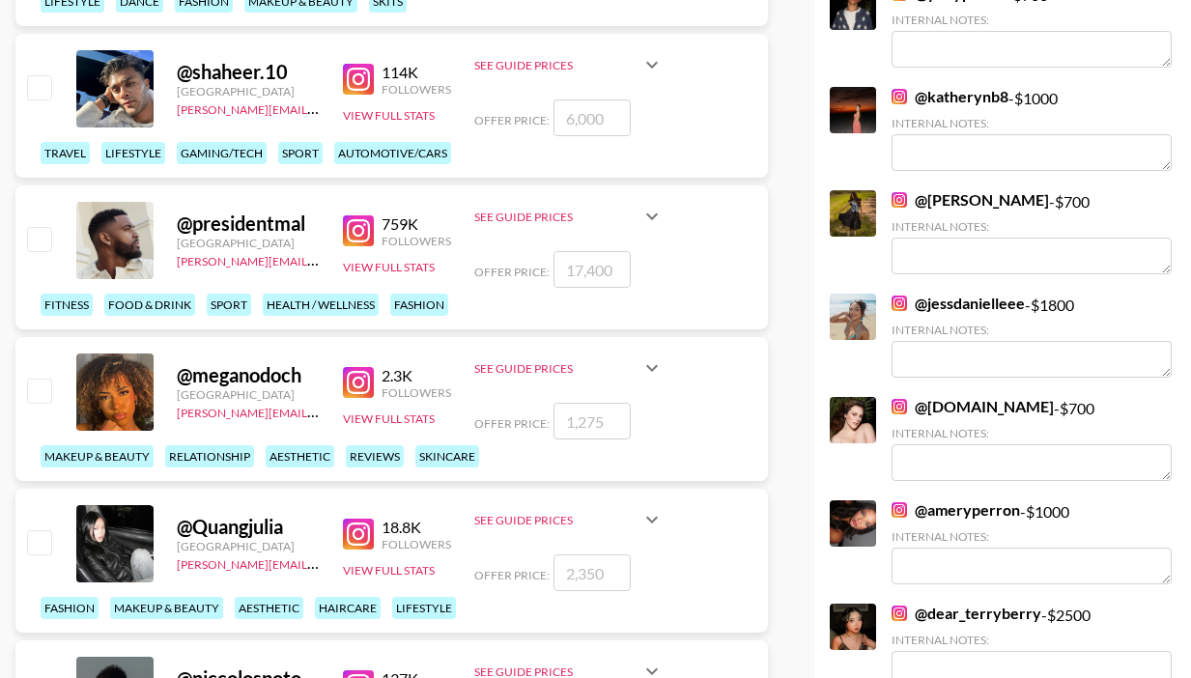
type input "700"
click at [35, 379] on input "checkbox" at bounding box center [38, 390] width 23 height 23
checkbox input "true"
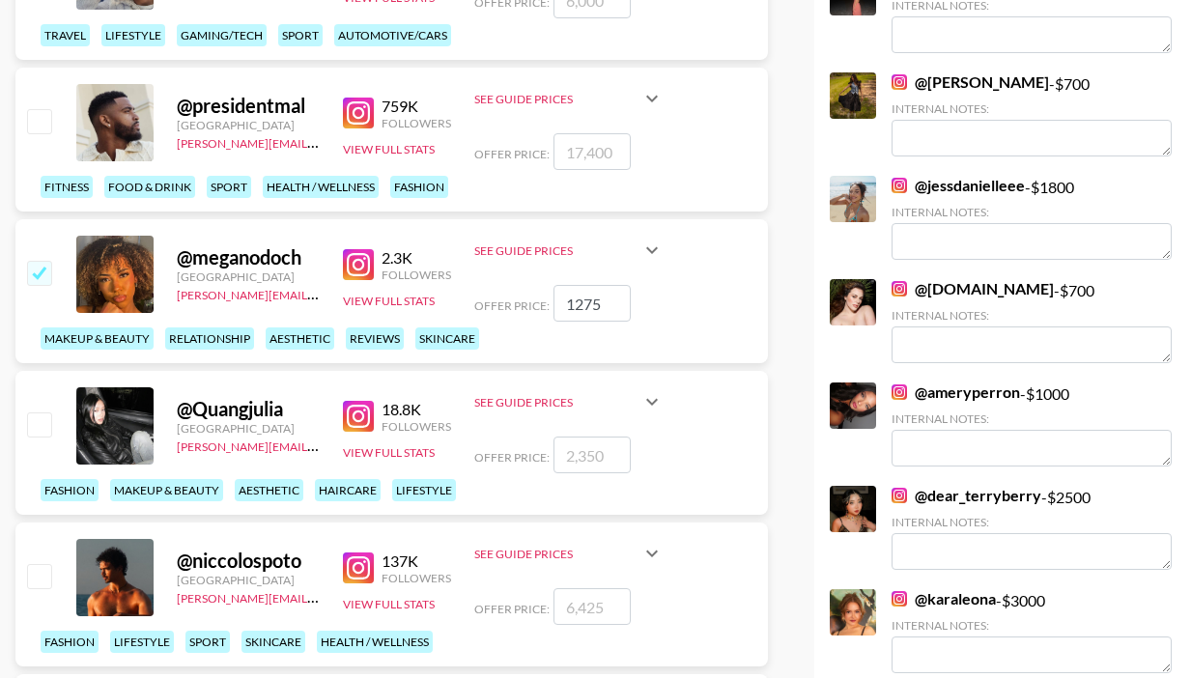
scroll to position [1540, 0]
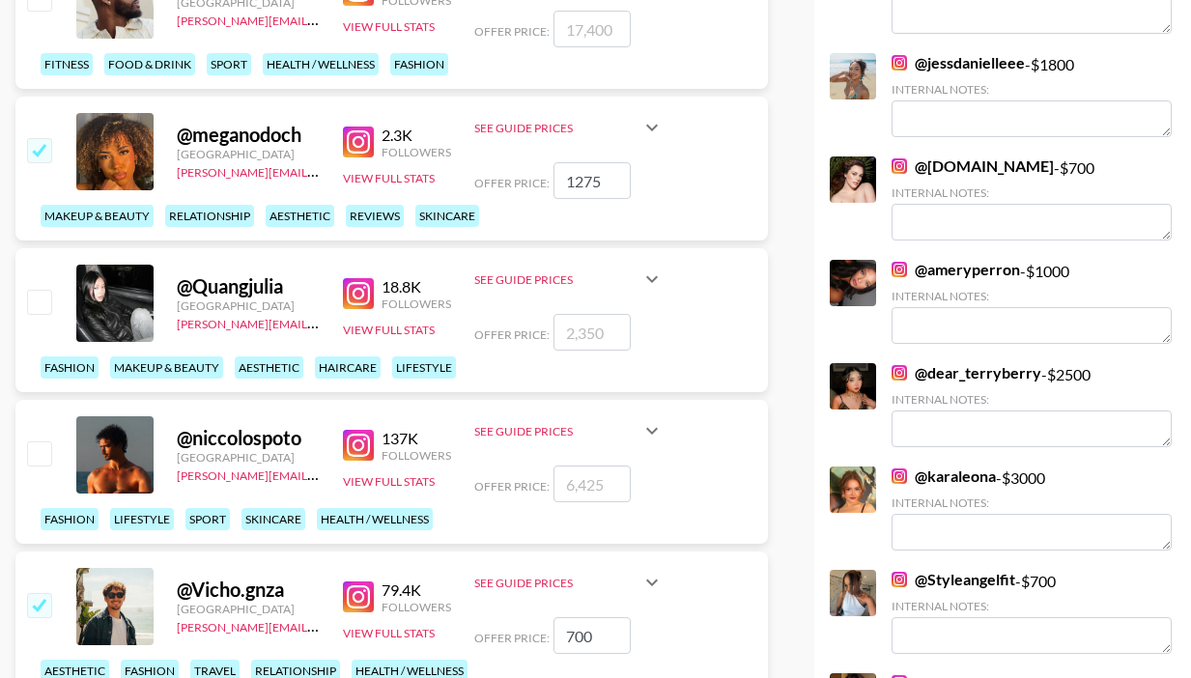
drag, startPoint x: 609, startPoint y: 137, endPoint x: 505, endPoint y: 137, distance: 104.3
click at [505, 162] on div "Offer Price: 1275" at bounding box center [568, 180] width 189 height 37
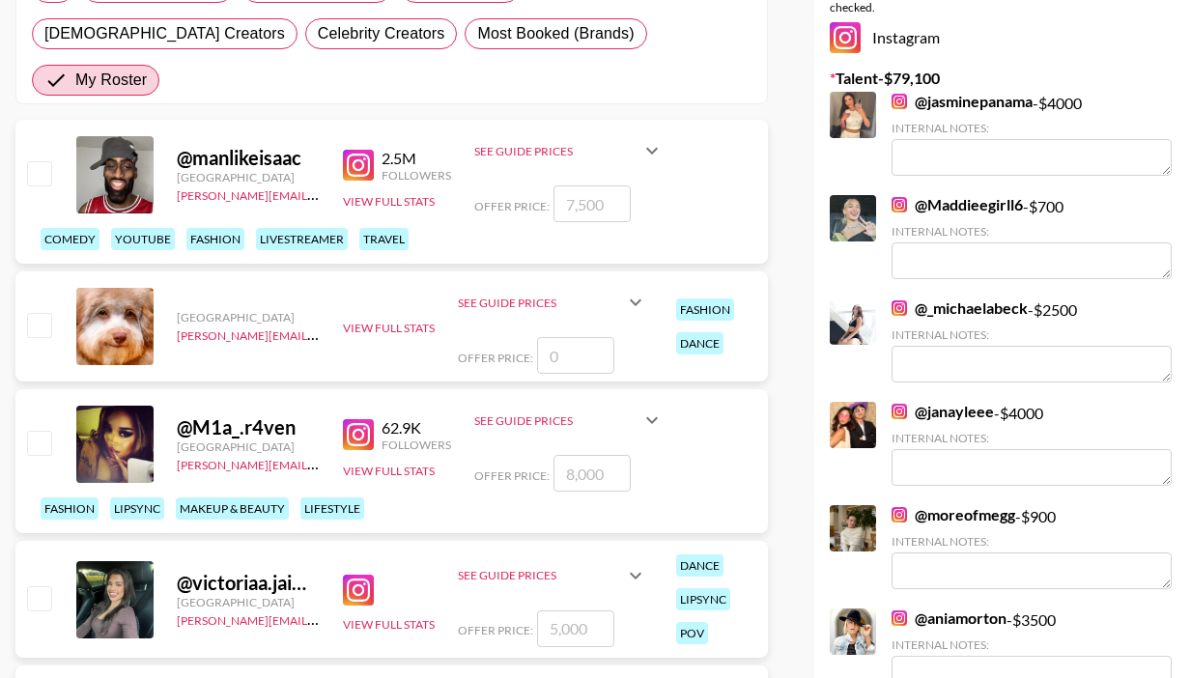
scroll to position [428, 0]
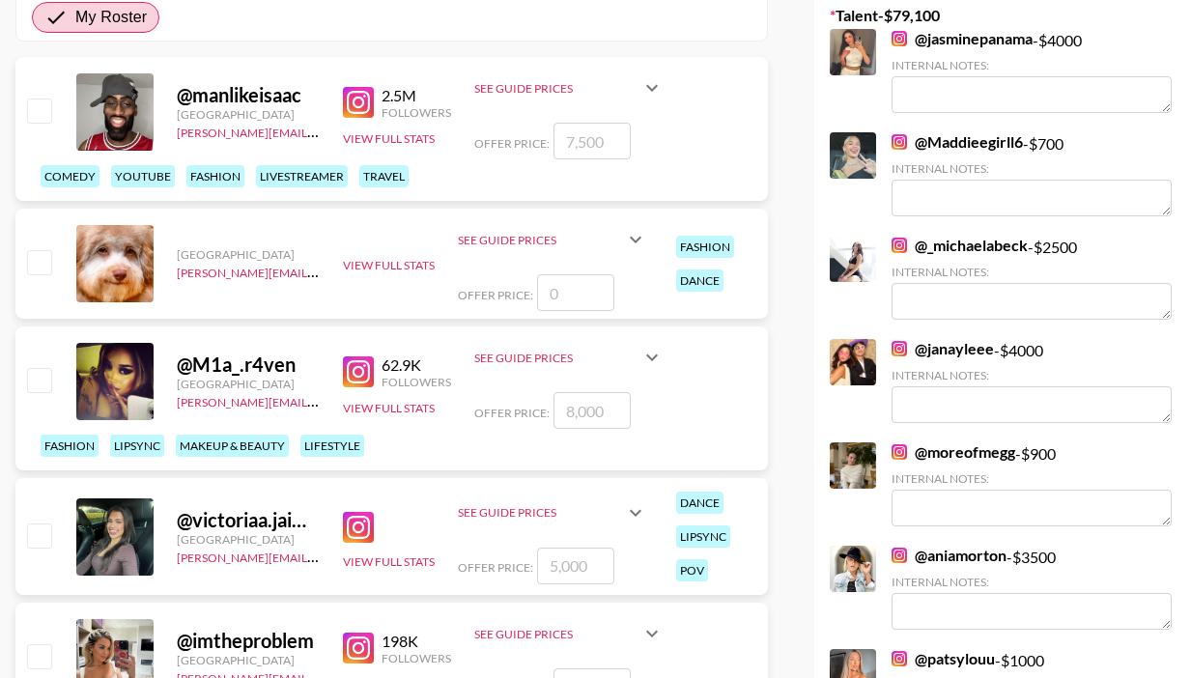
type input "700"
click at [36, 523] on input "checkbox" at bounding box center [38, 534] width 23 height 23
checkbox input "true"
drag, startPoint x: 589, startPoint y: 521, endPoint x: 516, endPoint y: 516, distance: 73.6
click at [517, 548] on div "Offer Price: 5000" at bounding box center [552, 566] width 189 height 37
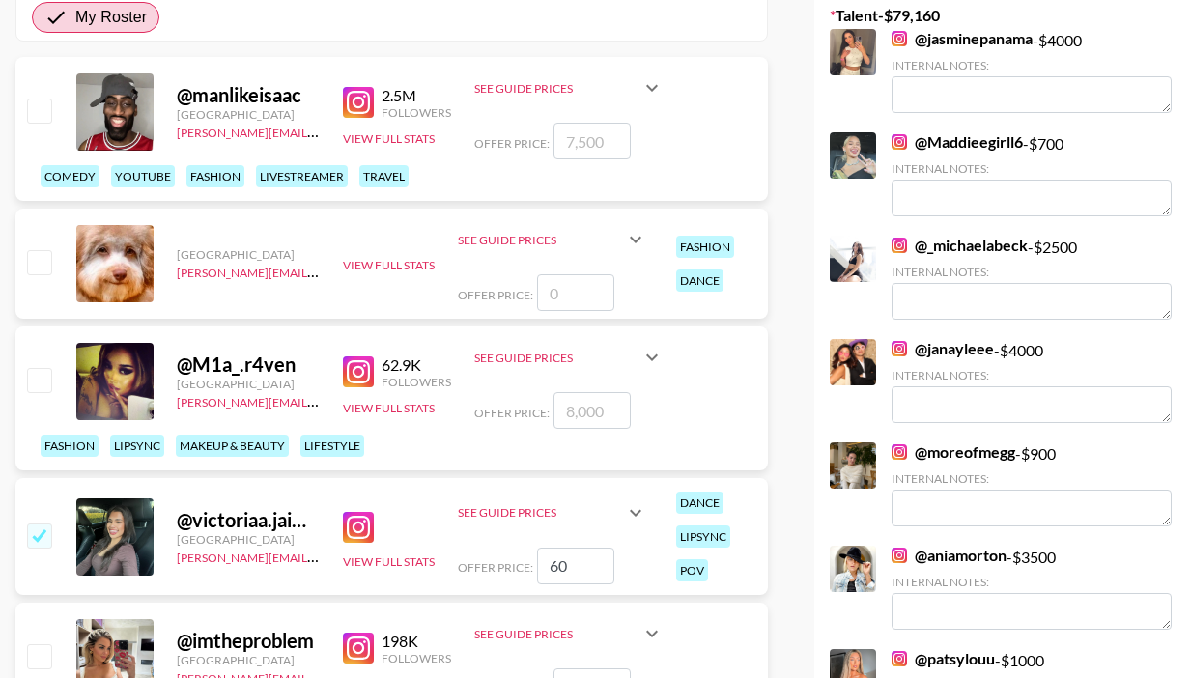
type input "6"
checkbox input "false"
type input "7"
checkbox input "true"
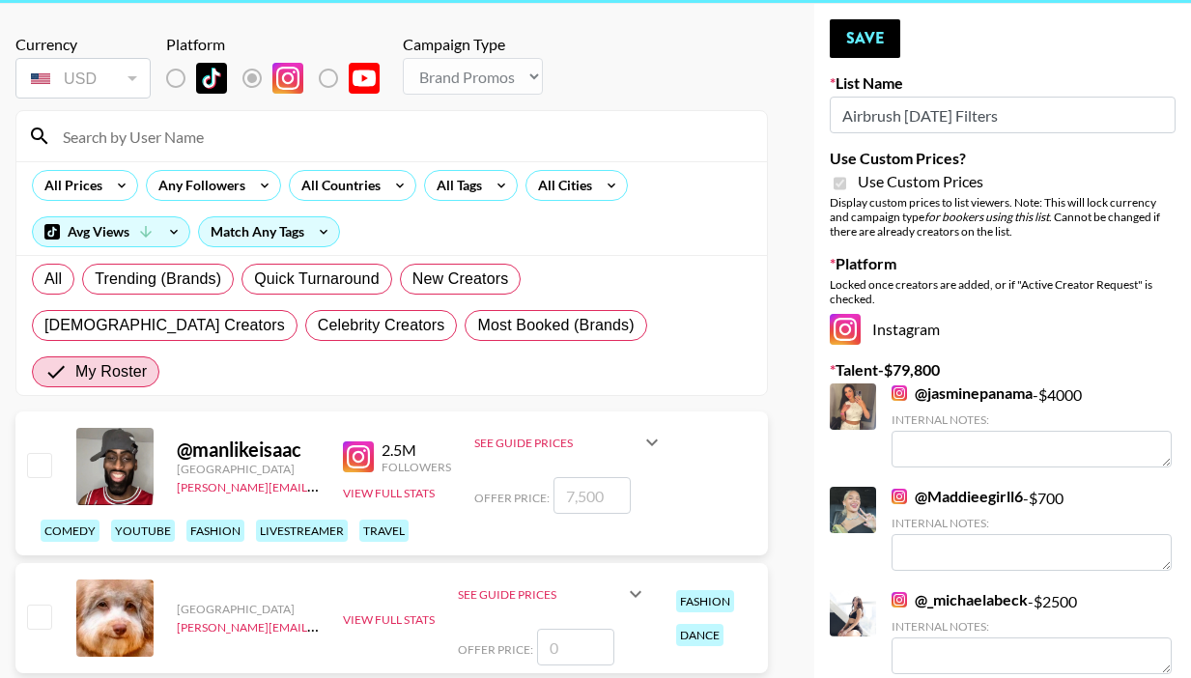
scroll to position [0, 0]
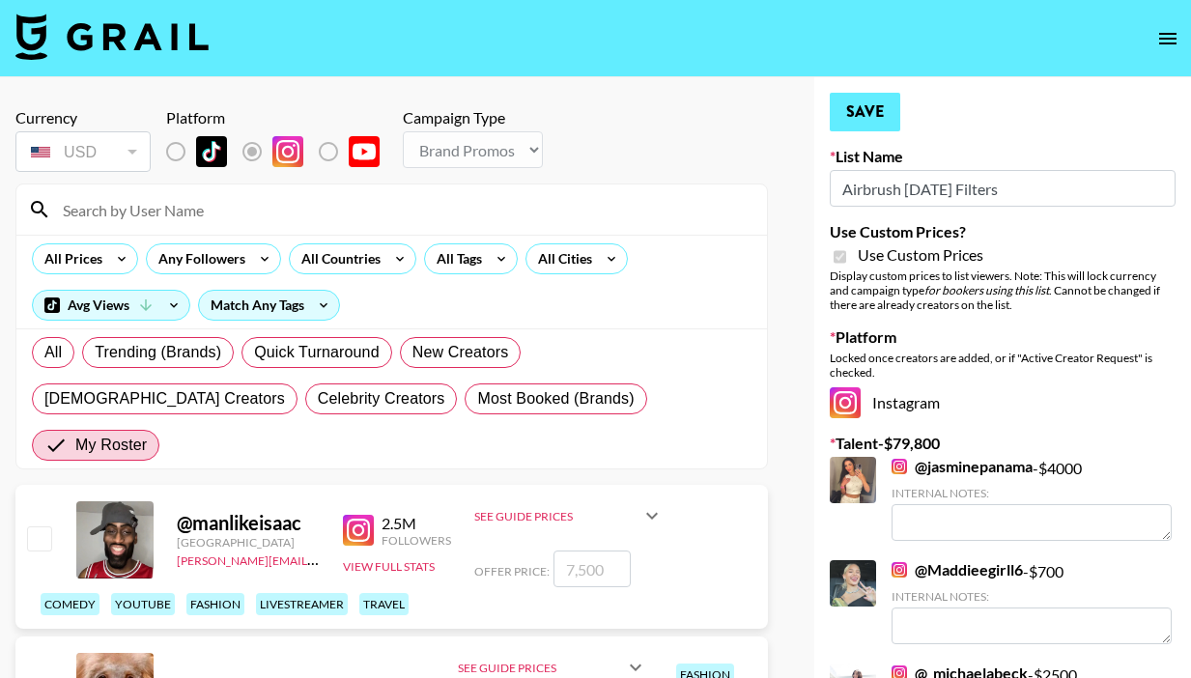
type input "700"
click at [876, 115] on button "Save" at bounding box center [865, 112] width 71 height 39
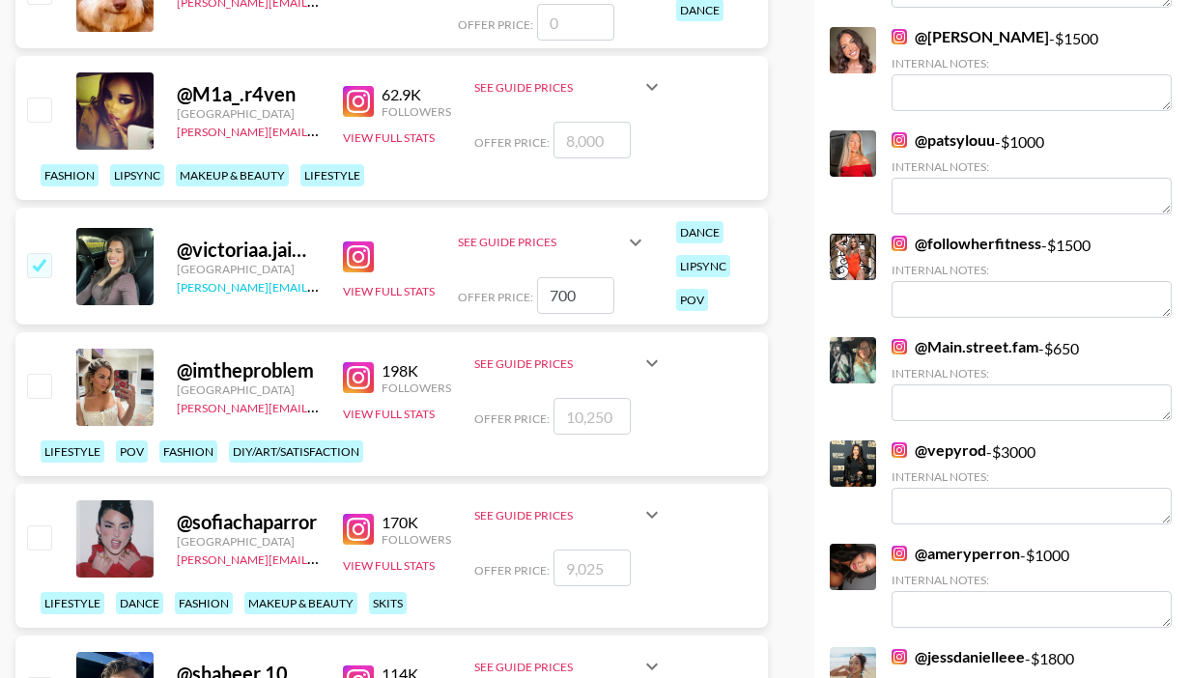
scroll to position [692, 0]
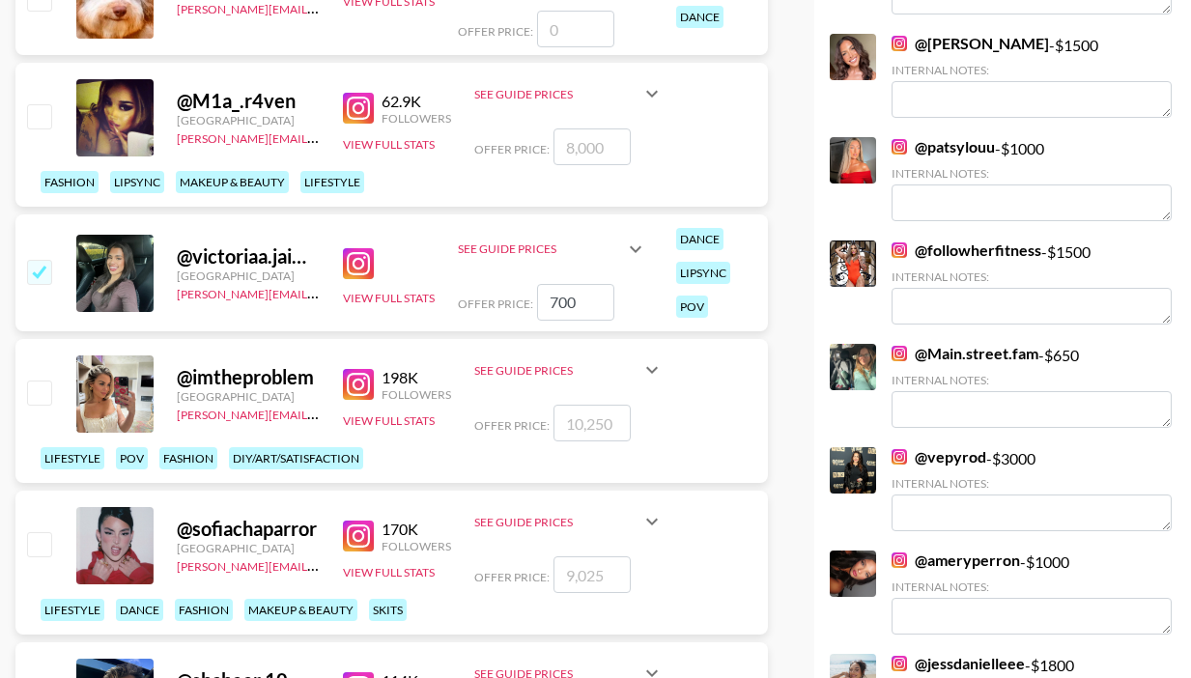
click at [37, 104] on input "checkbox" at bounding box center [38, 115] width 23 height 23
checkbox input "true"
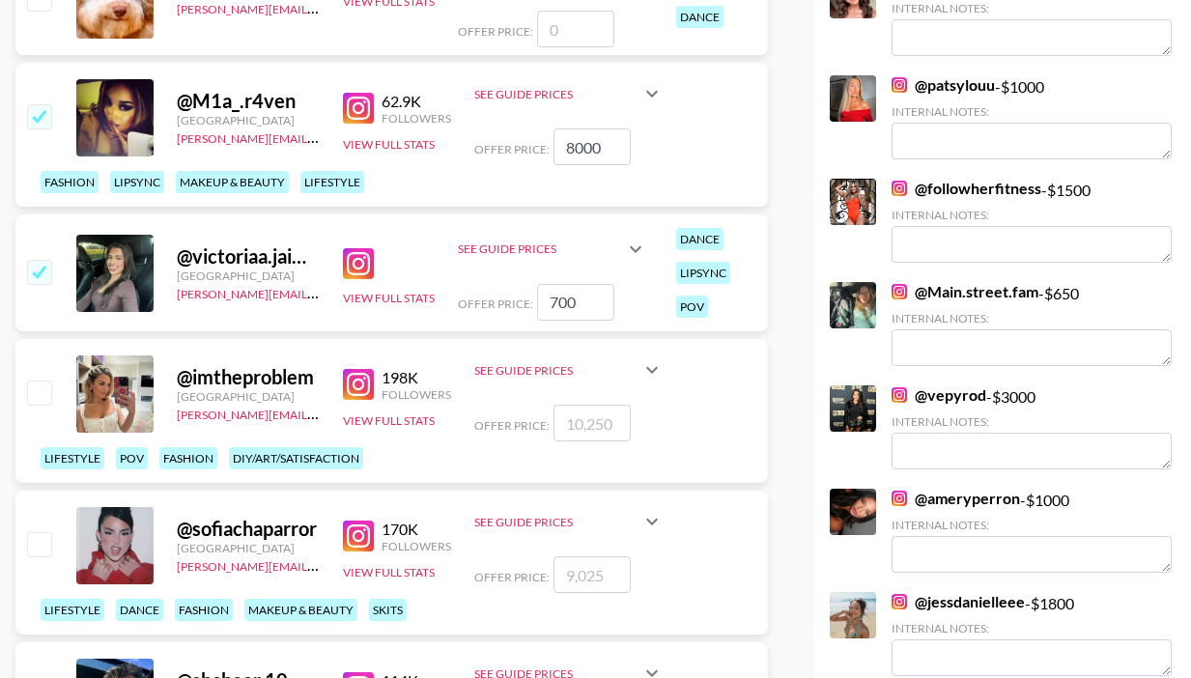
drag, startPoint x: 609, startPoint y: 105, endPoint x: 512, endPoint y: 103, distance: 97.6
click at [512, 128] on div "Offer Price: 8000" at bounding box center [568, 146] width 189 height 37
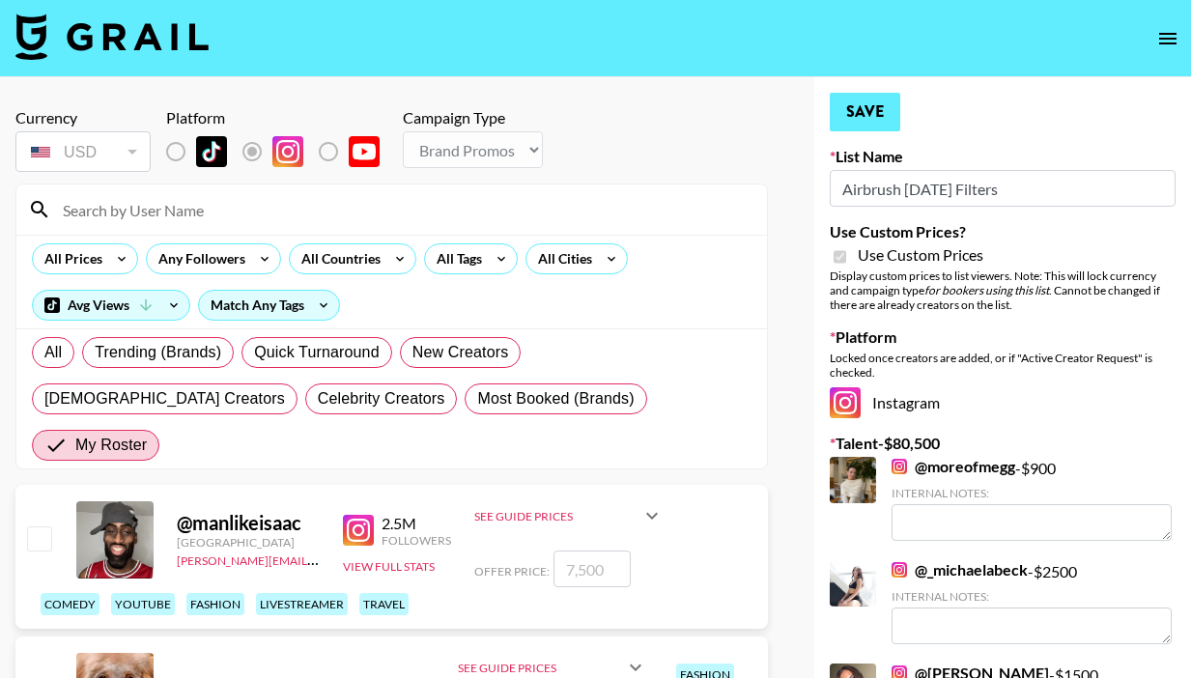
type input "700"
click at [878, 110] on button "Save" at bounding box center [865, 112] width 71 height 39
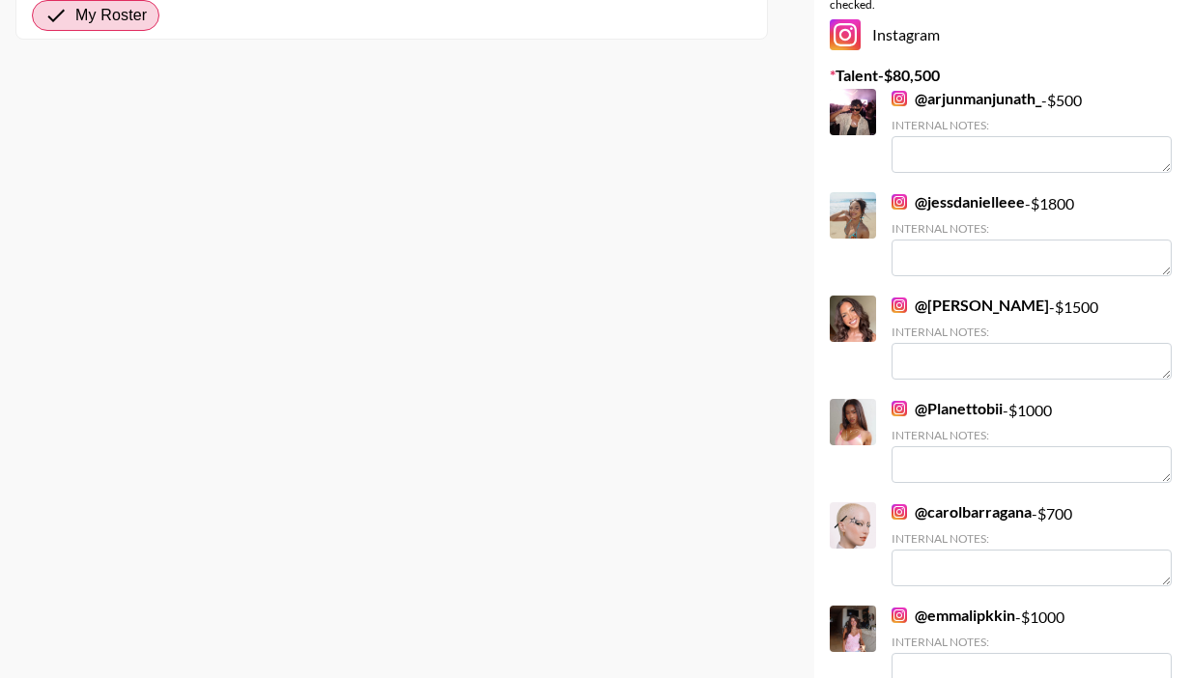
scroll to position [4013, 0]
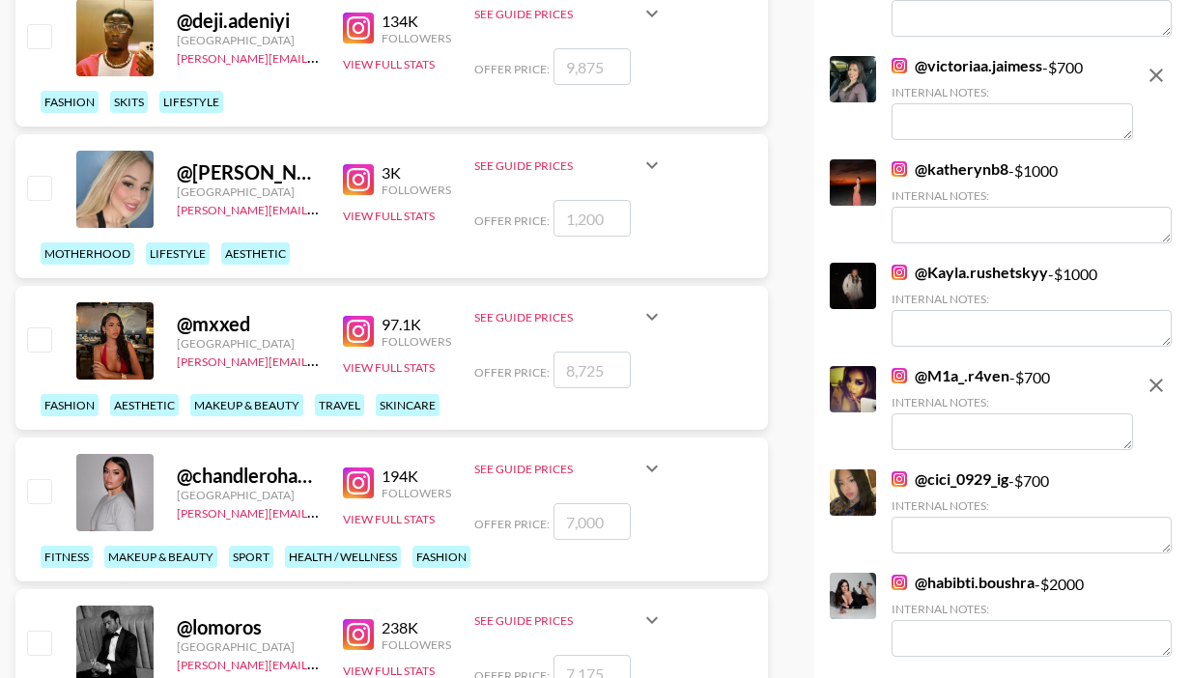
click at [997, 413] on textarea at bounding box center [1011, 431] width 241 height 37
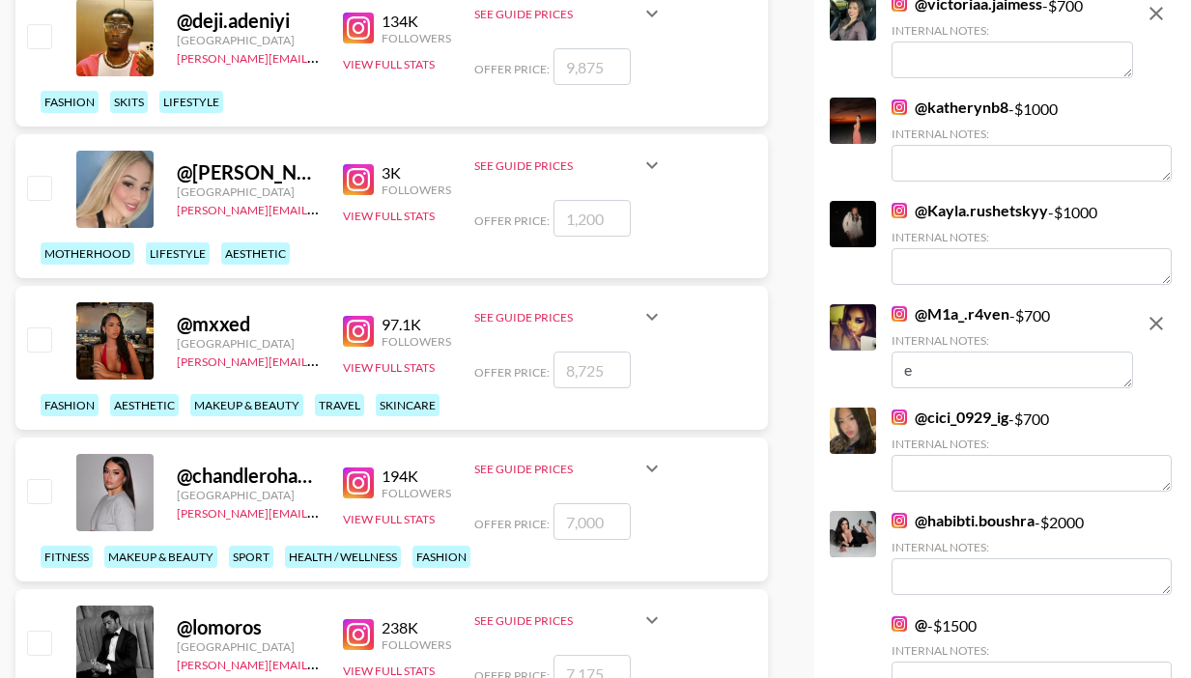
scroll to position [3951, 0]
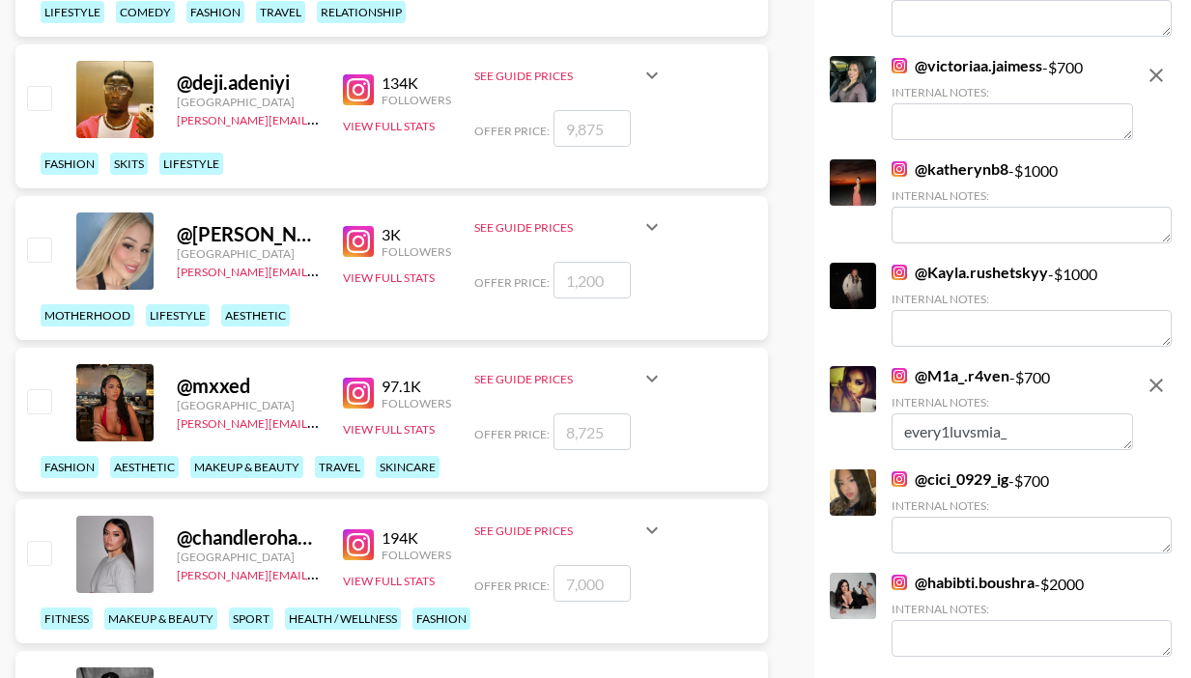
type textarea "every1luvsmia_"
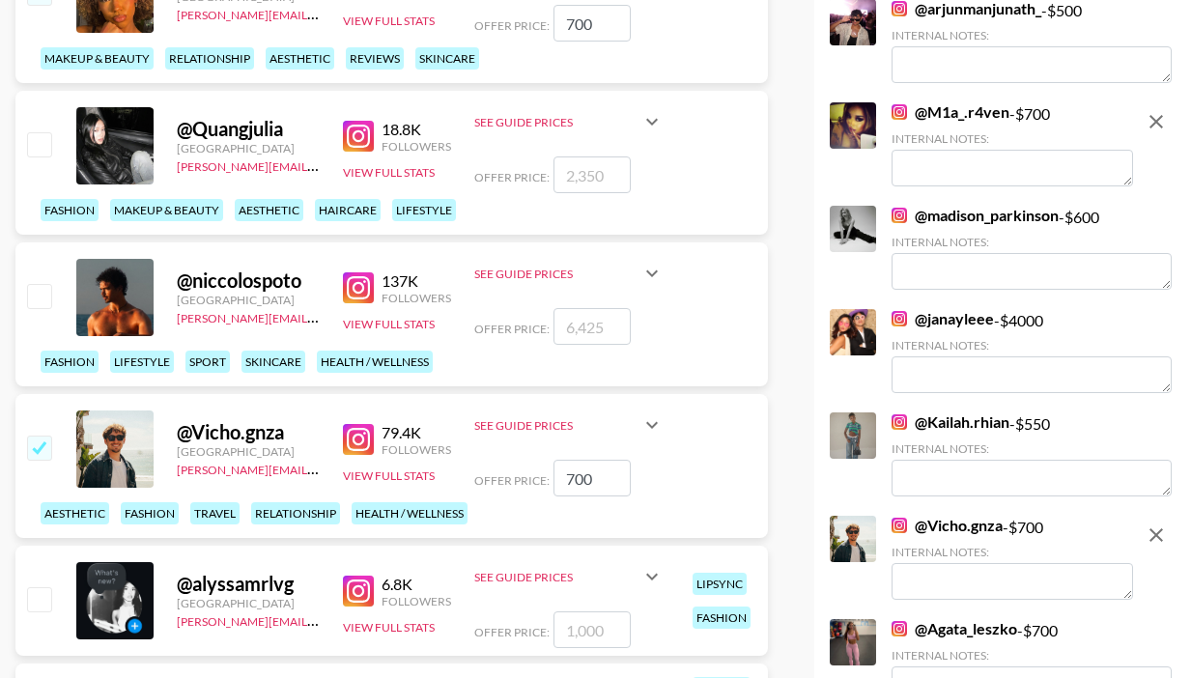
scroll to position [1695, 0]
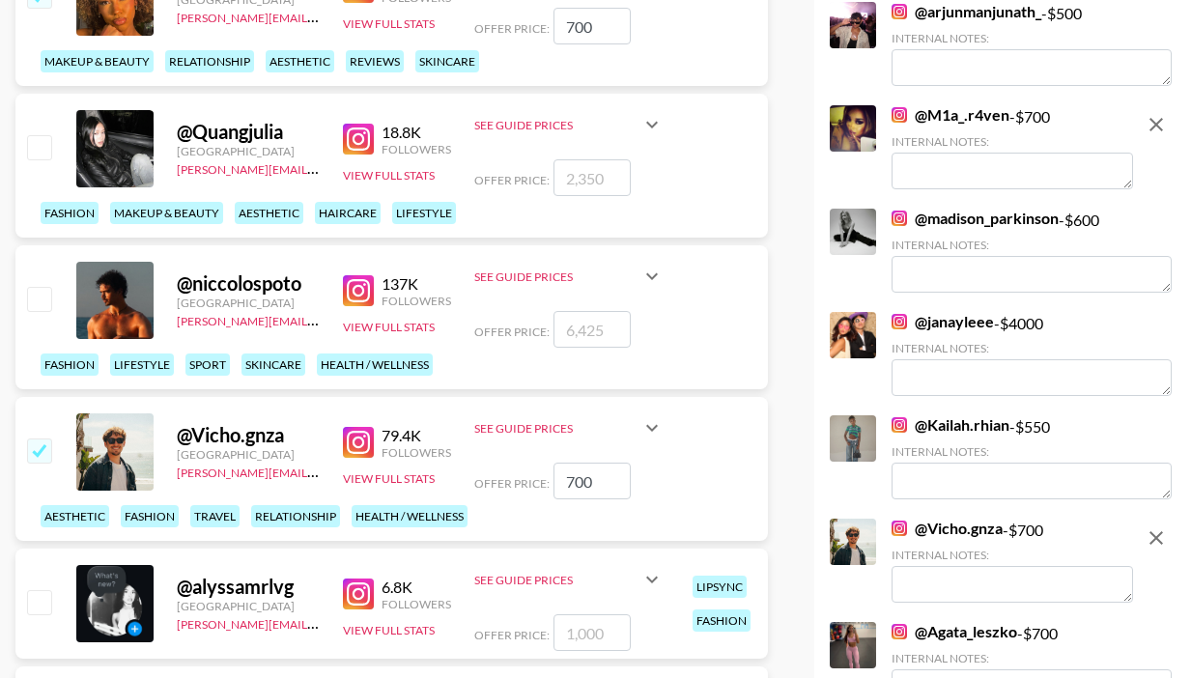
type textarea "9"
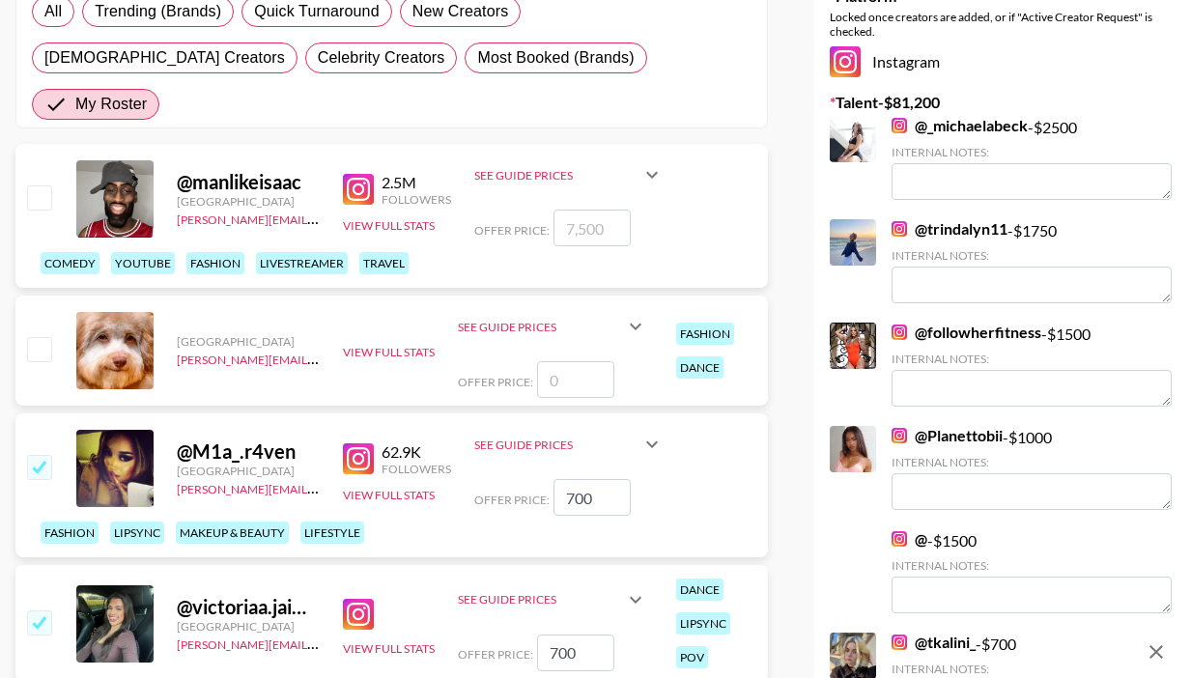
scroll to position [0, 0]
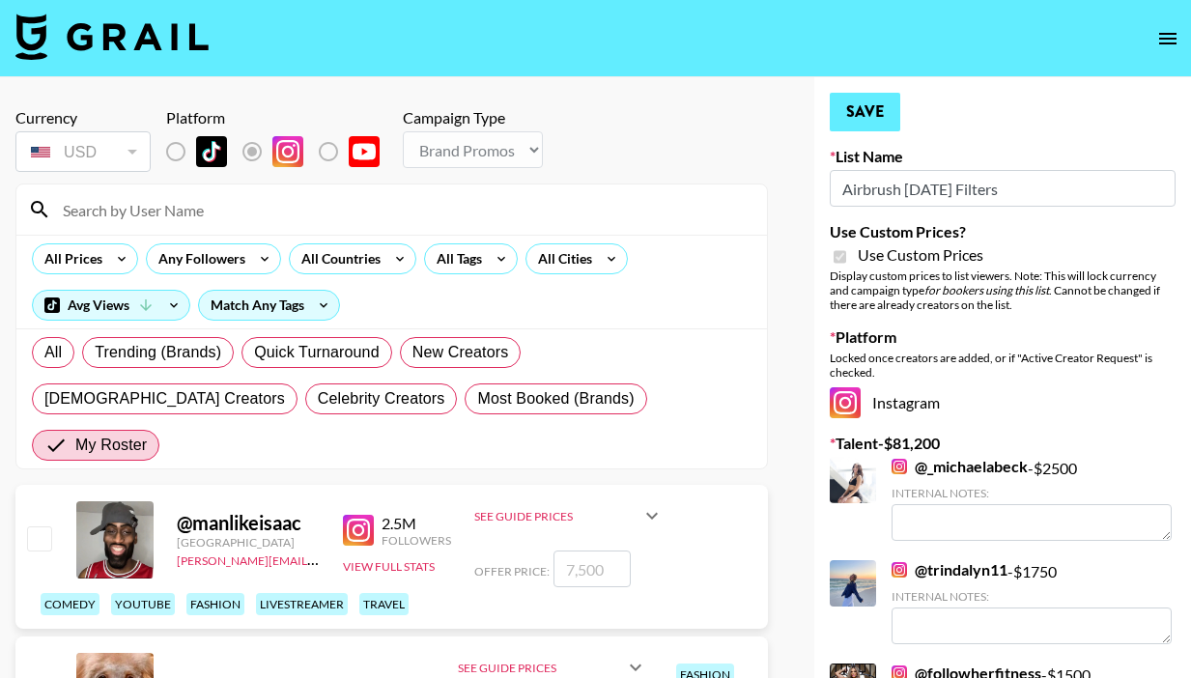
type textarea "(IG: every1luvsmia._): $700"
click at [862, 116] on button "Save" at bounding box center [865, 112] width 71 height 39
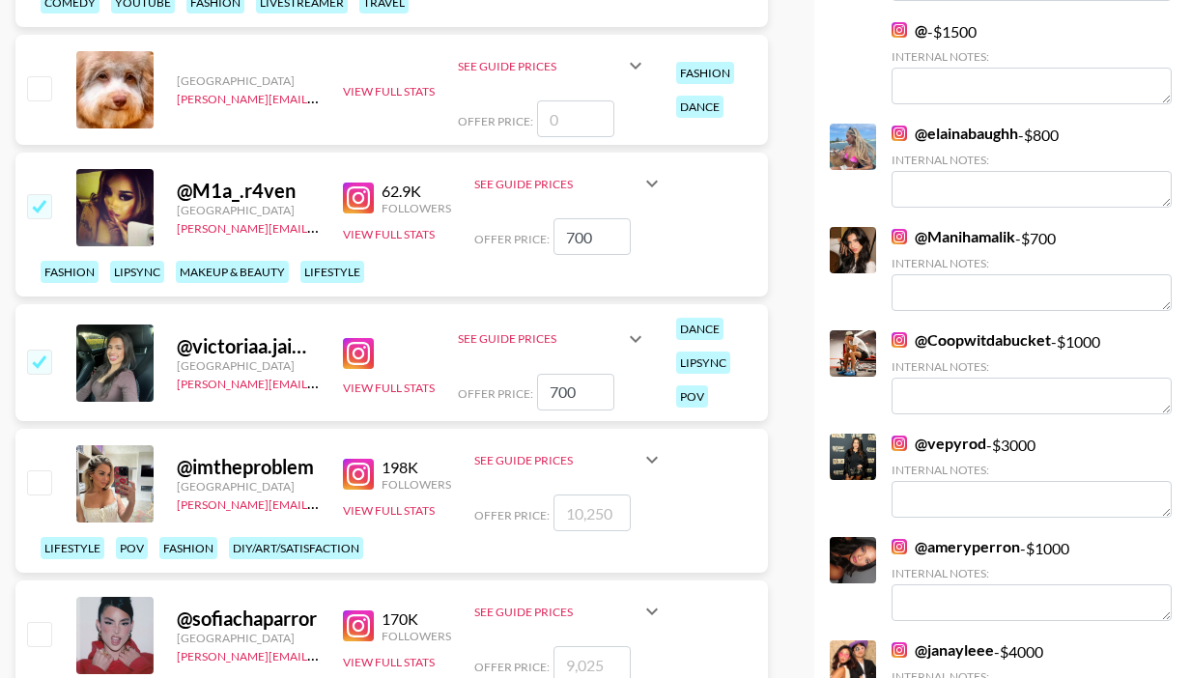
scroll to position [605, 0]
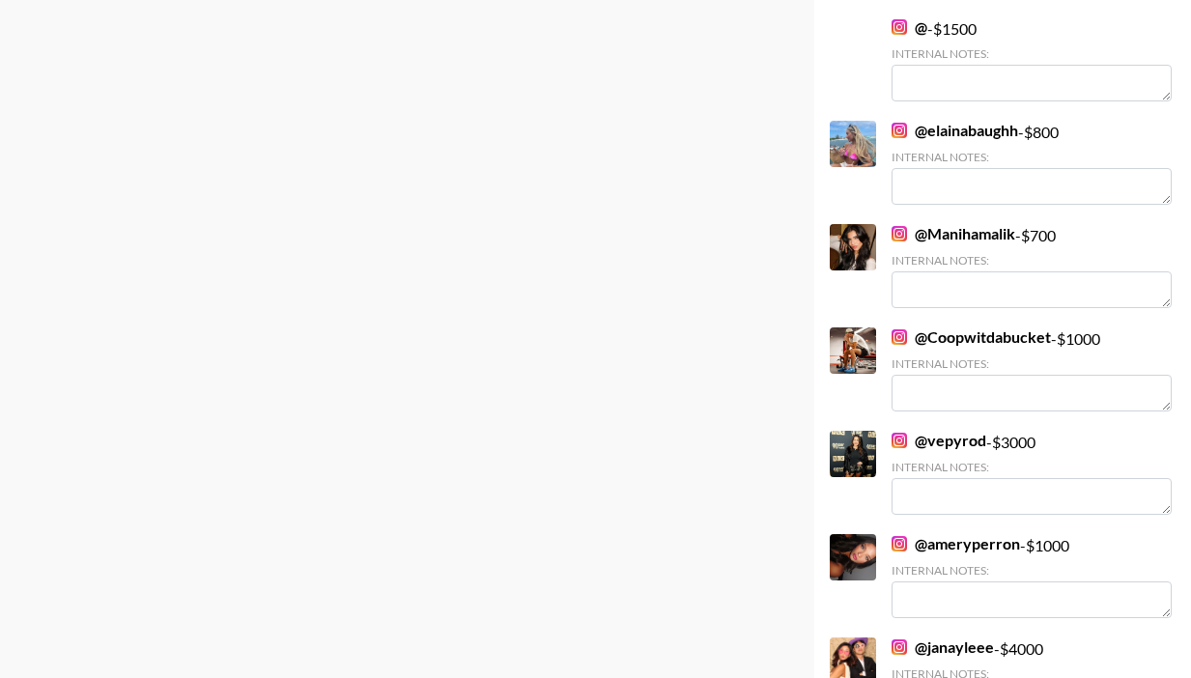
scroll to position [3600, 0]
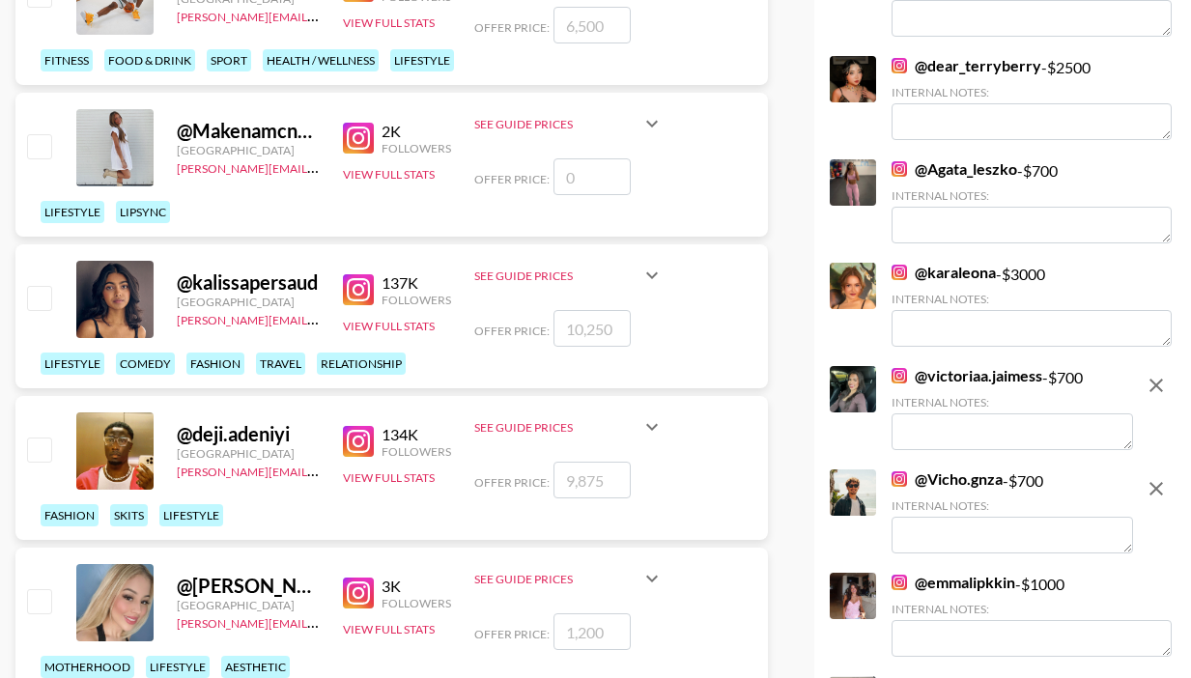
click at [946, 413] on textarea at bounding box center [1011, 431] width 241 height 37
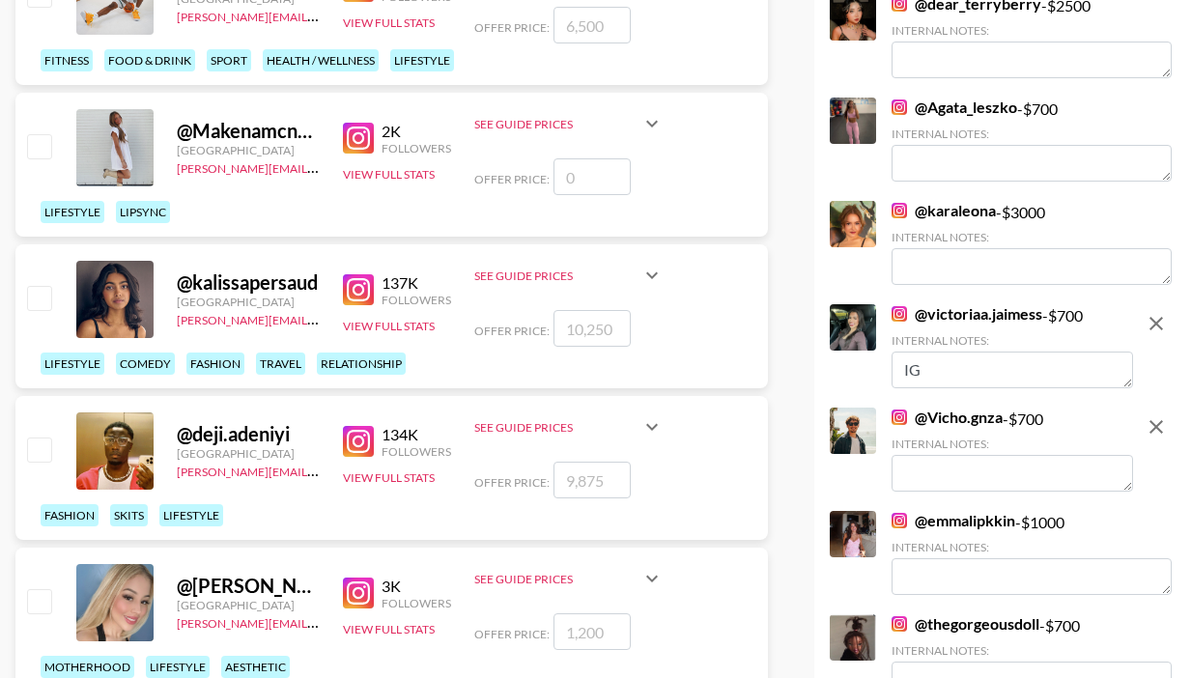
scroll to position [3538, 0]
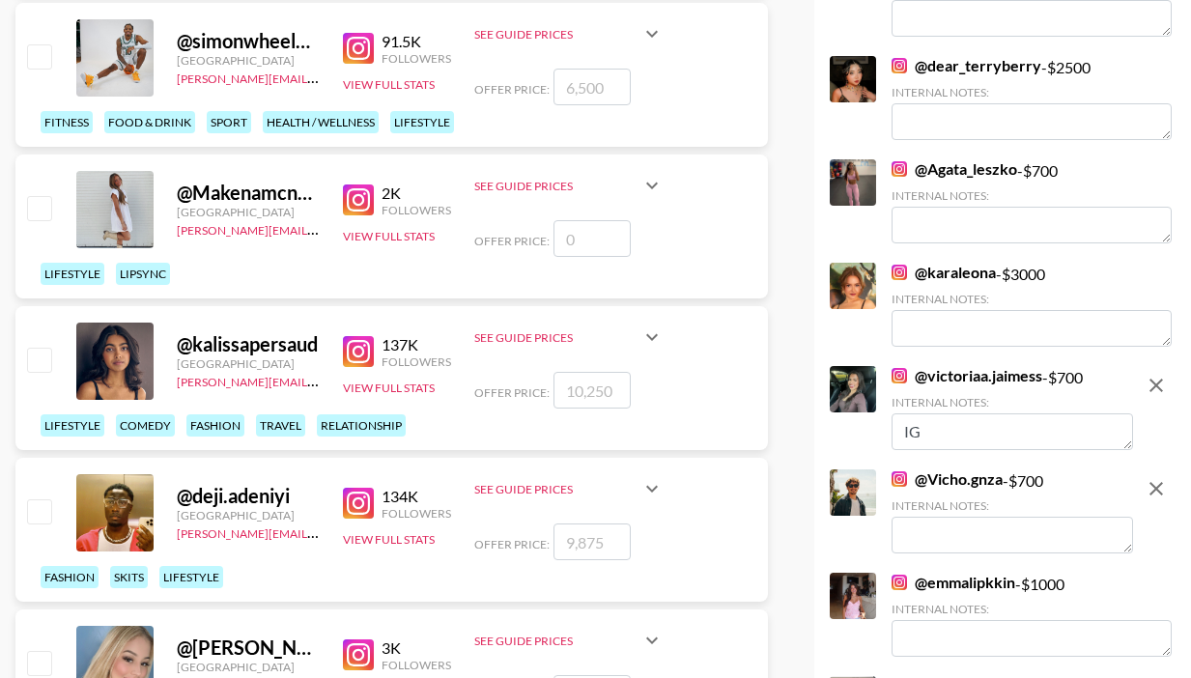
type textarea "I"
type textarea "TT: victoriajaiimes"
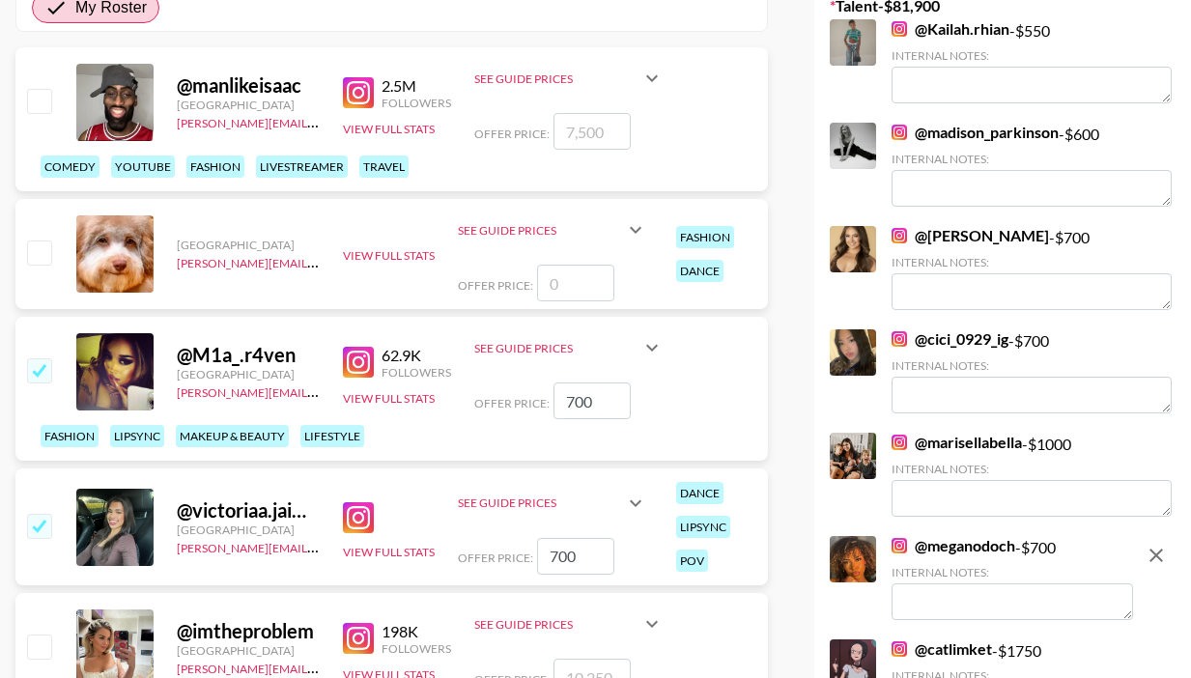
scroll to position [3800, 0]
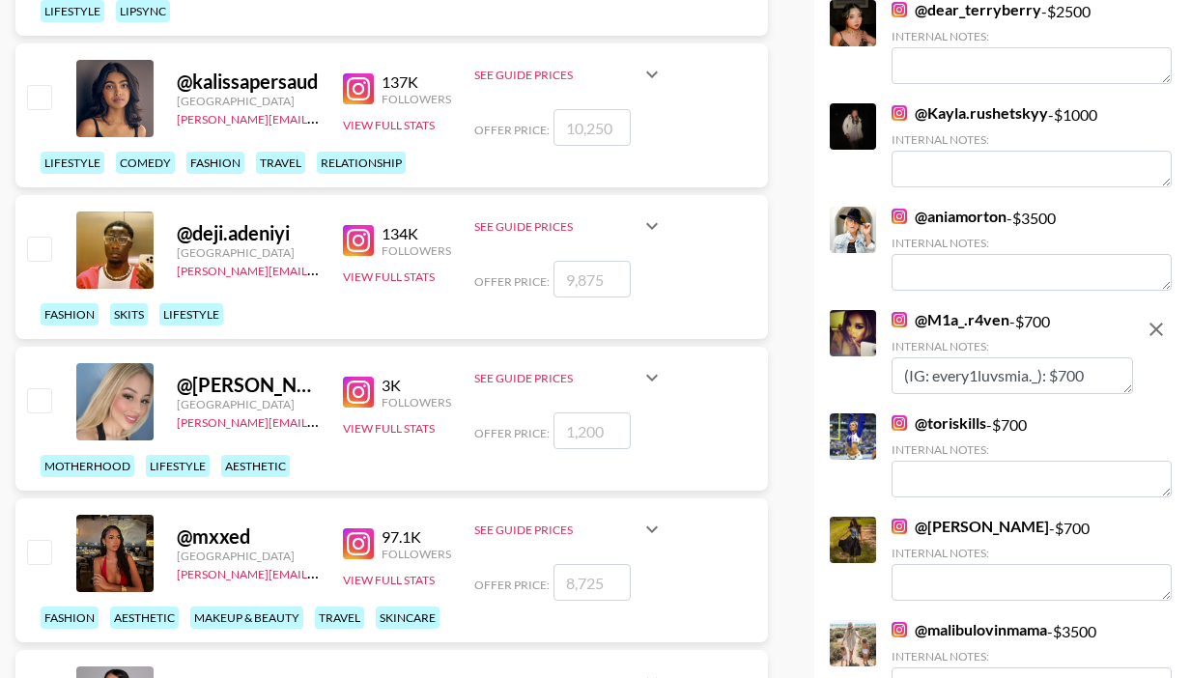
click at [926, 357] on textarea "(IG: every1luvsmia._): $700" at bounding box center [1011, 375] width 241 height 37
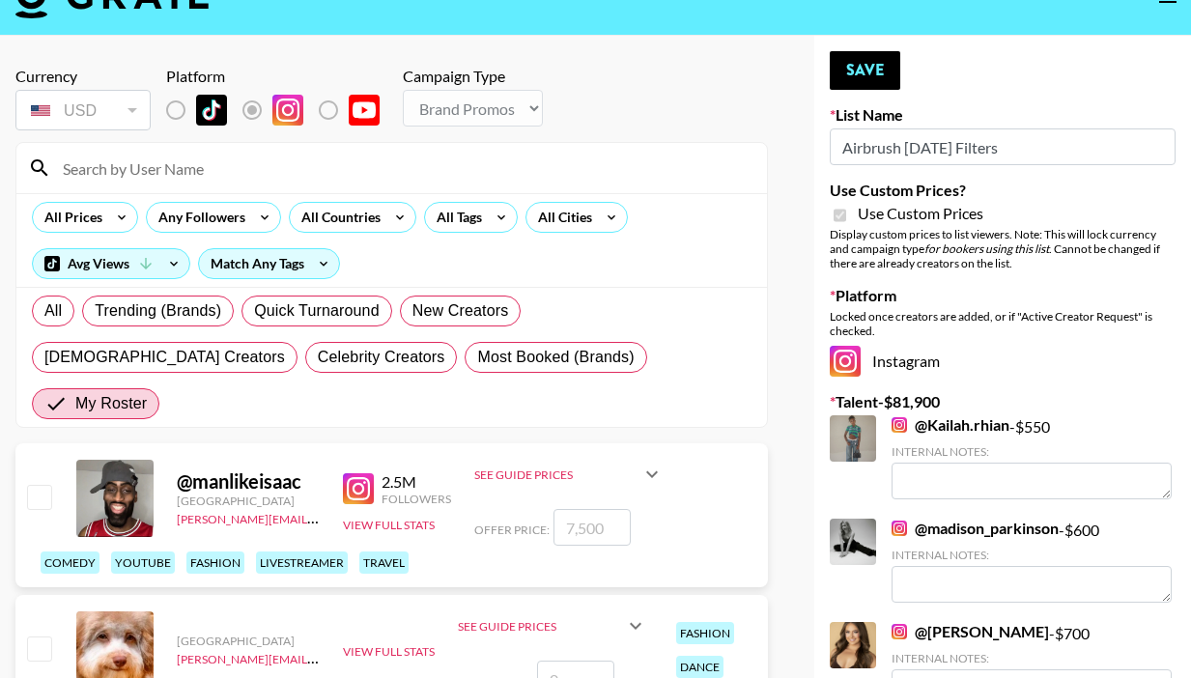
scroll to position [0, 0]
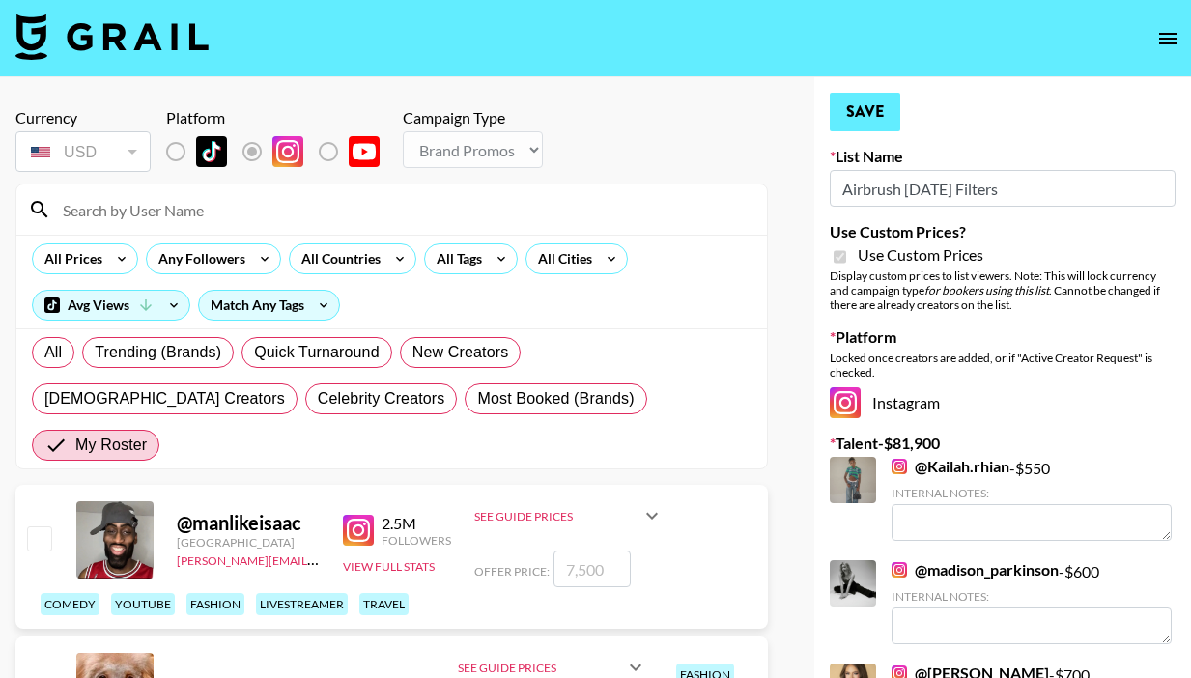
type textarea "(TT: every1luvsmia._): $700"
click at [864, 107] on button "Save" at bounding box center [865, 112] width 71 height 39
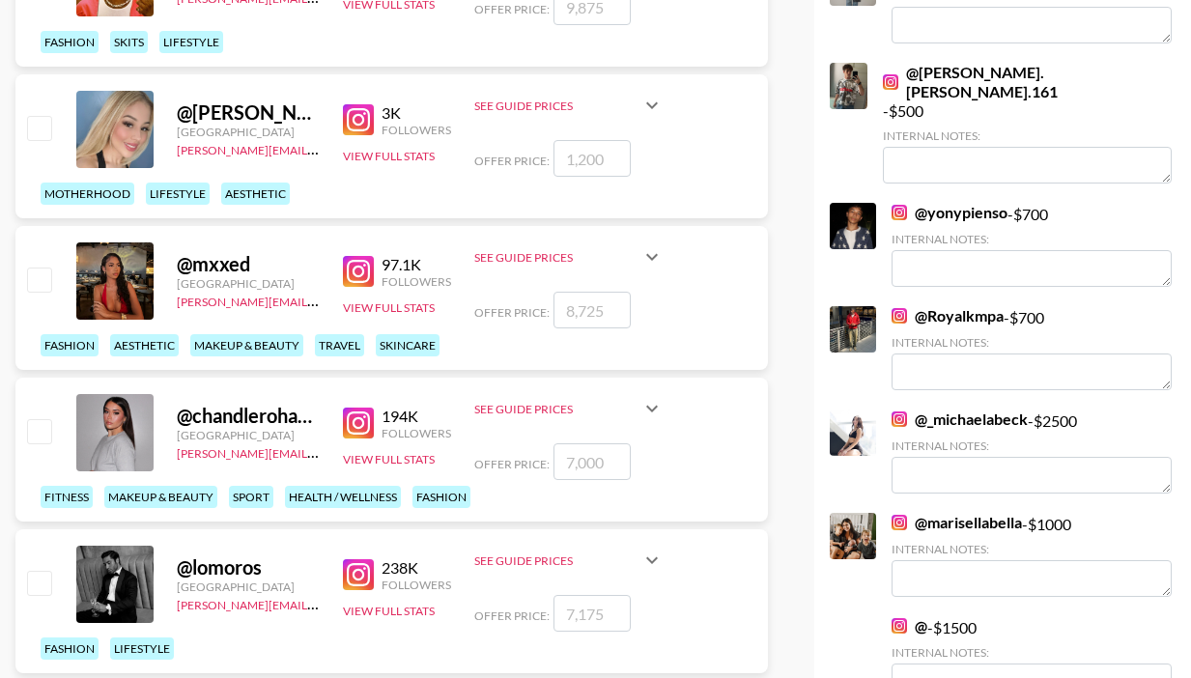
scroll to position [5873, 0]
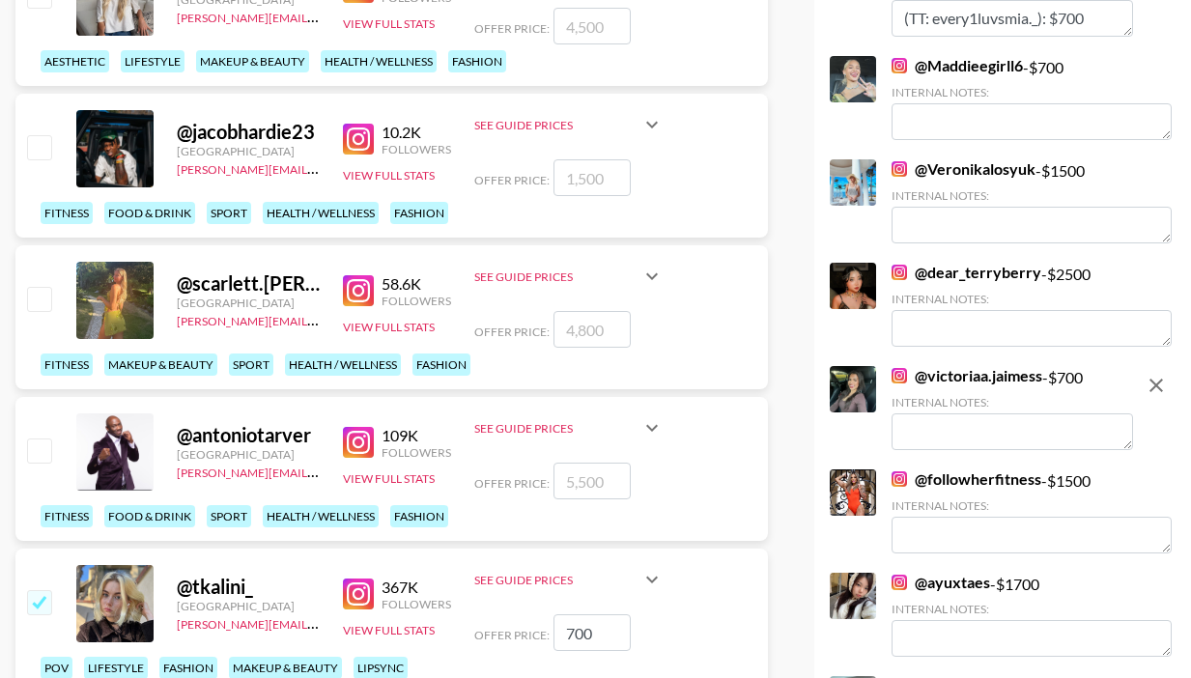
click at [915, 413] on textarea at bounding box center [1011, 431] width 241 height 37
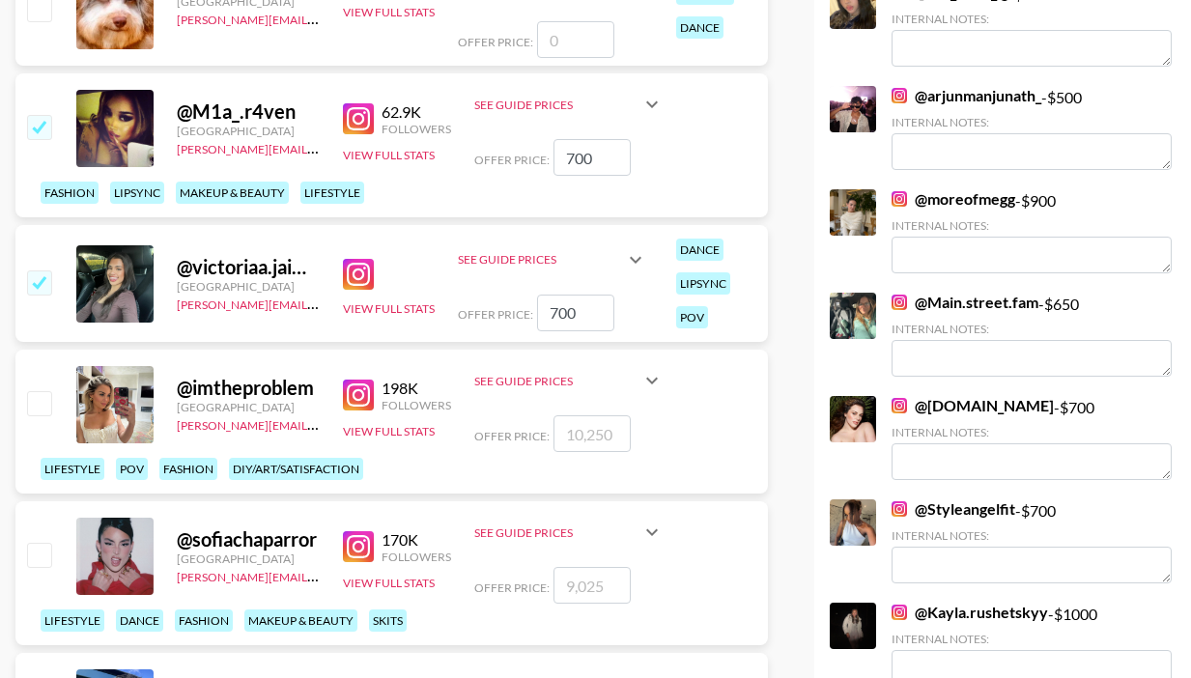
scroll to position [0, 0]
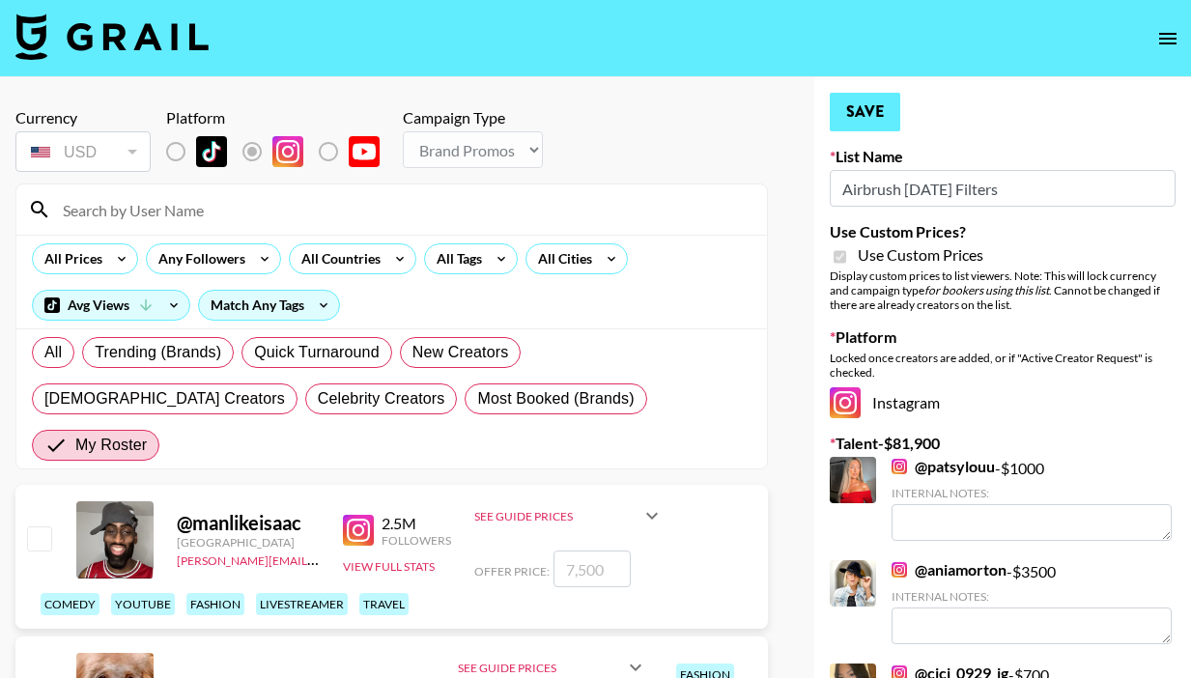
type textarea "(TT: victoriajaiimes): $700"
click at [869, 109] on button "Save" at bounding box center [865, 112] width 71 height 39
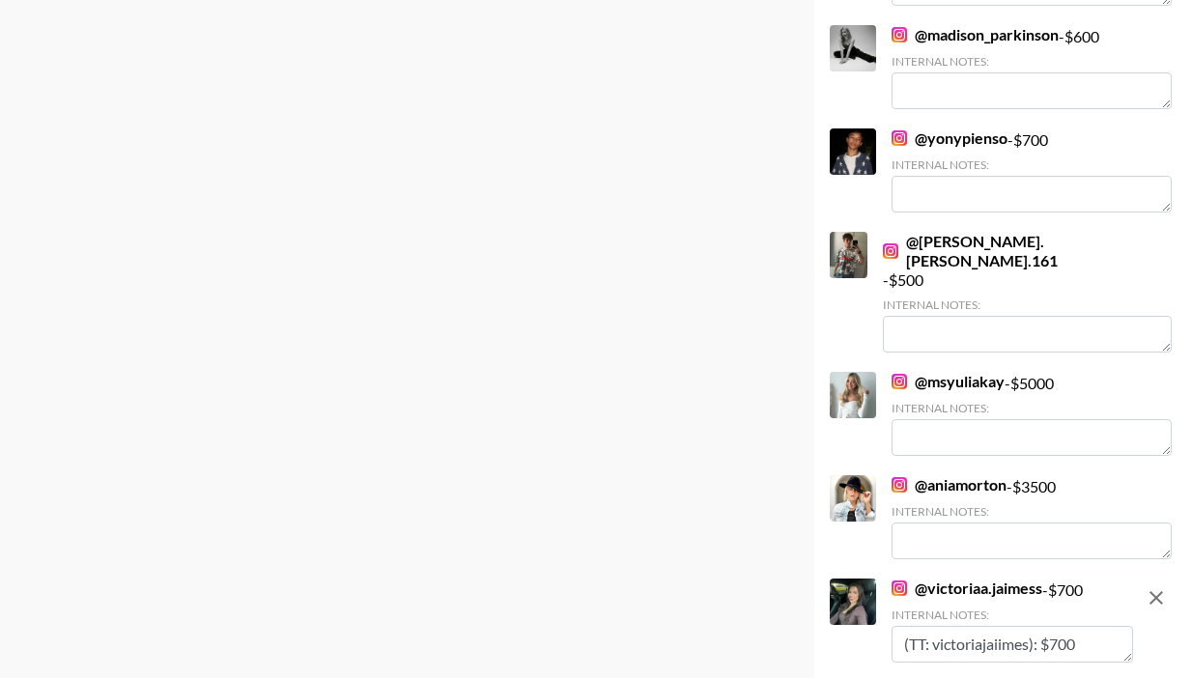
scroll to position [5253, 0]
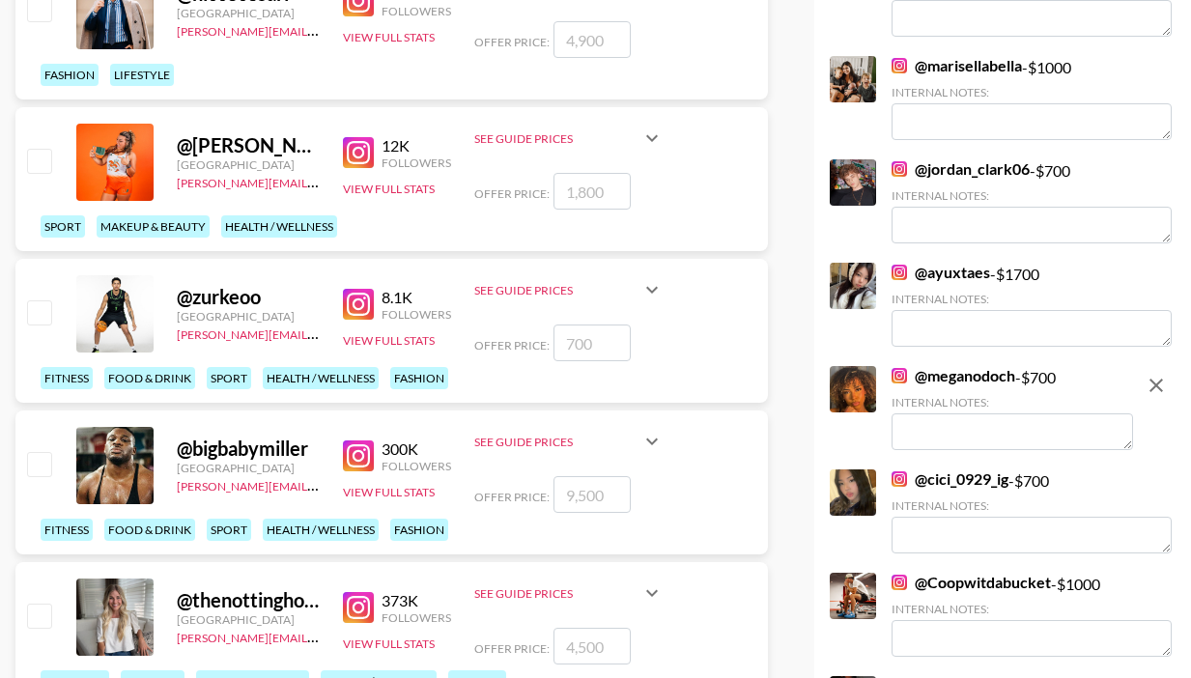
click at [931, 413] on textarea at bounding box center [1011, 431] width 241 height 37
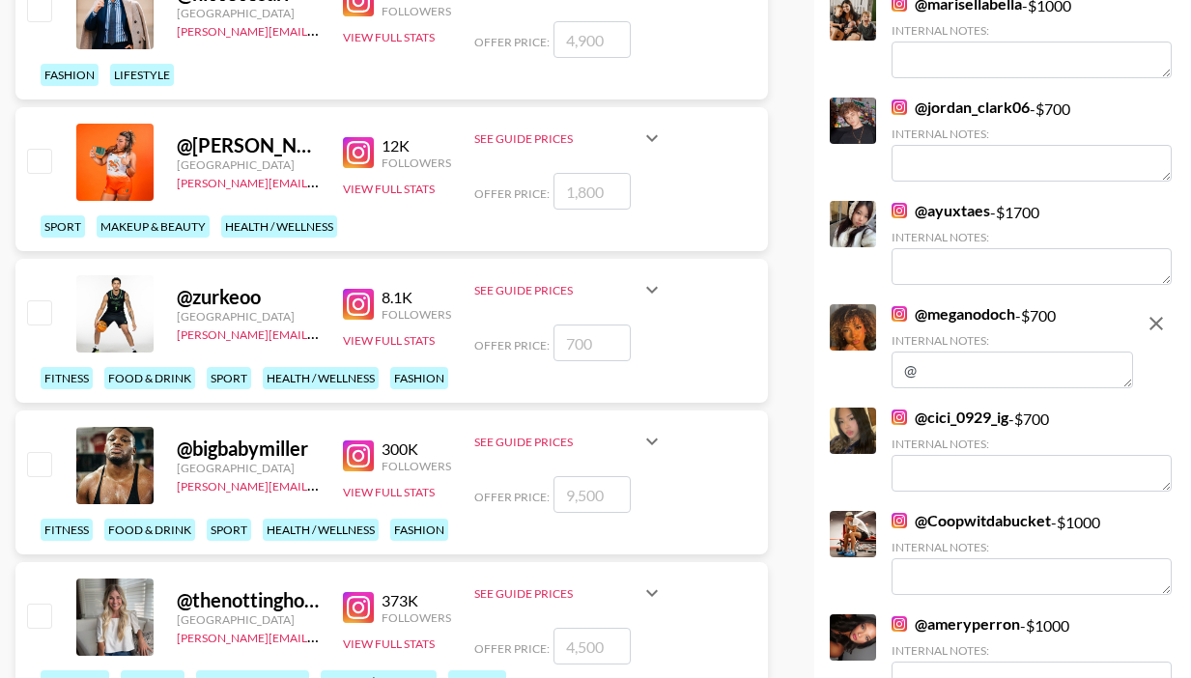
scroll to position [5191, 0]
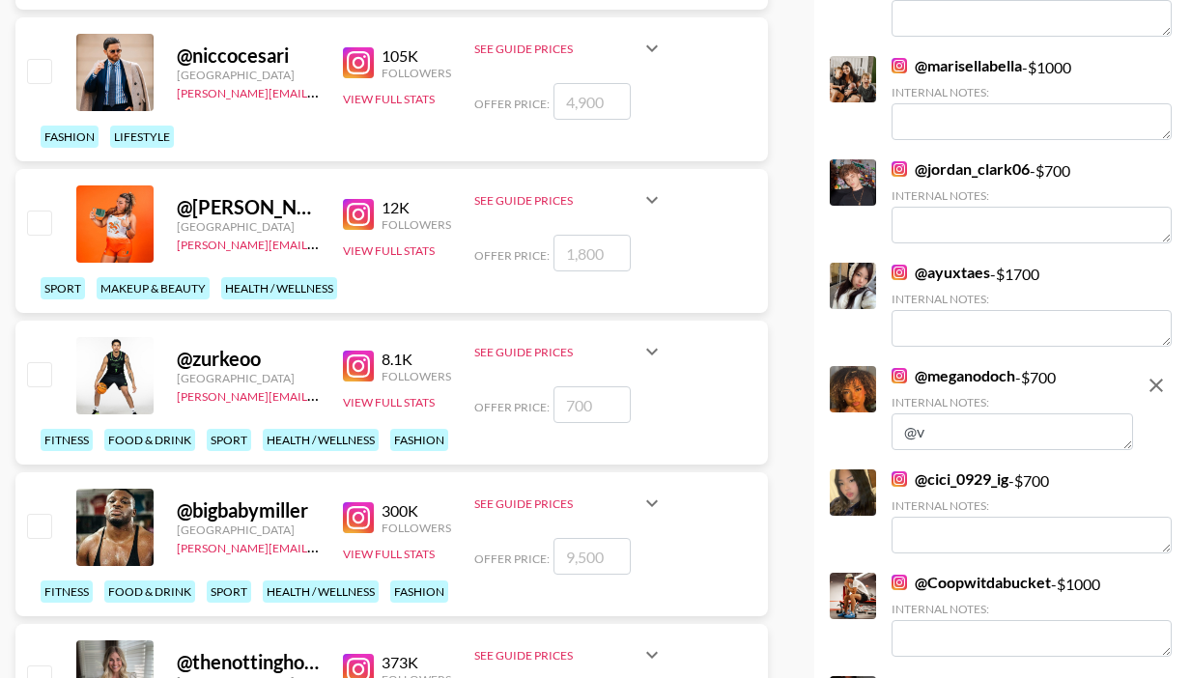
type textarea "@"
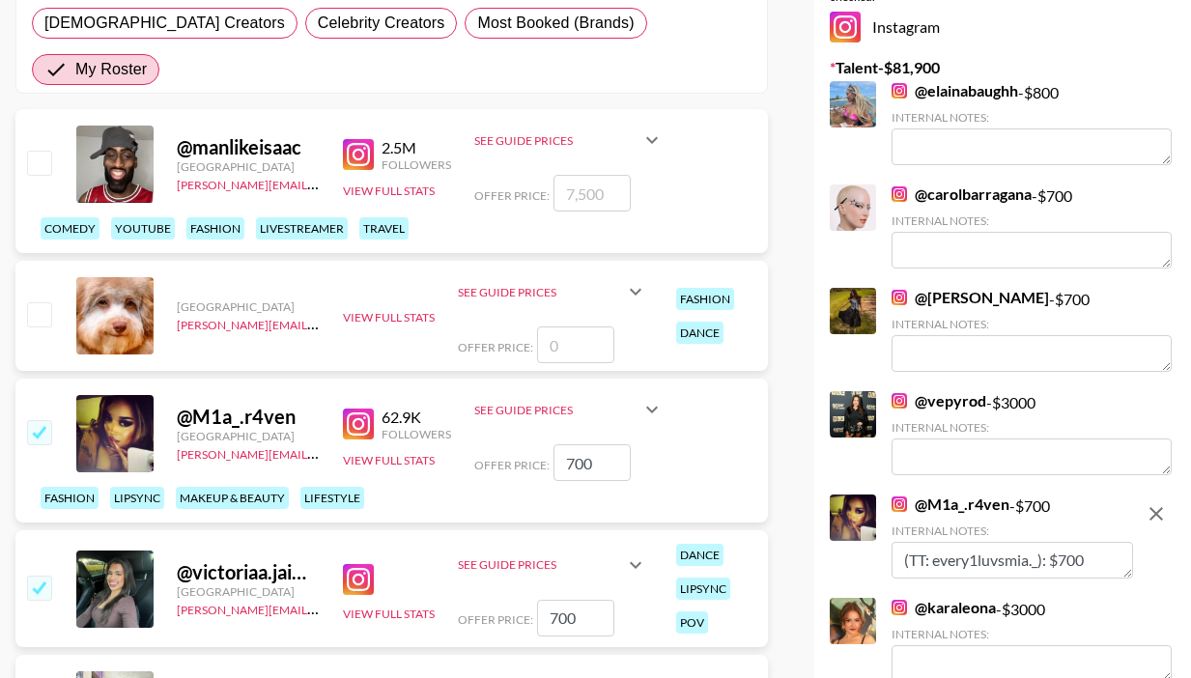
scroll to position [0, 0]
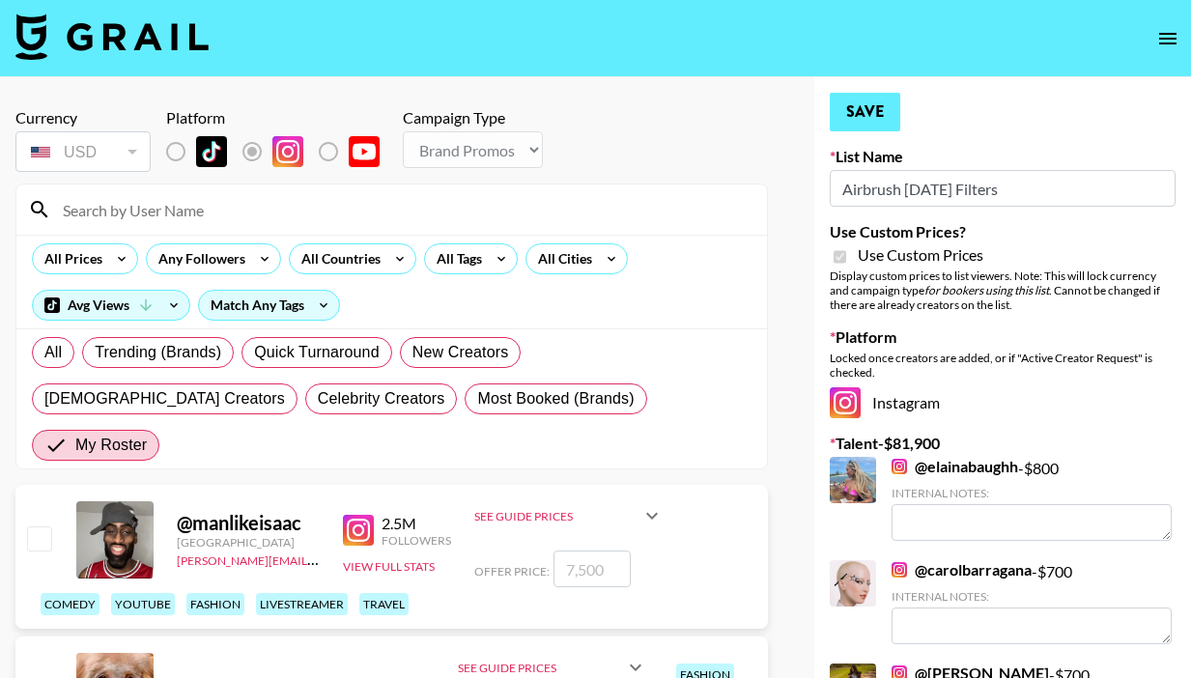
type textarea "(TT: meganodoch): $700"
click at [873, 107] on button "Save" at bounding box center [865, 112] width 71 height 39
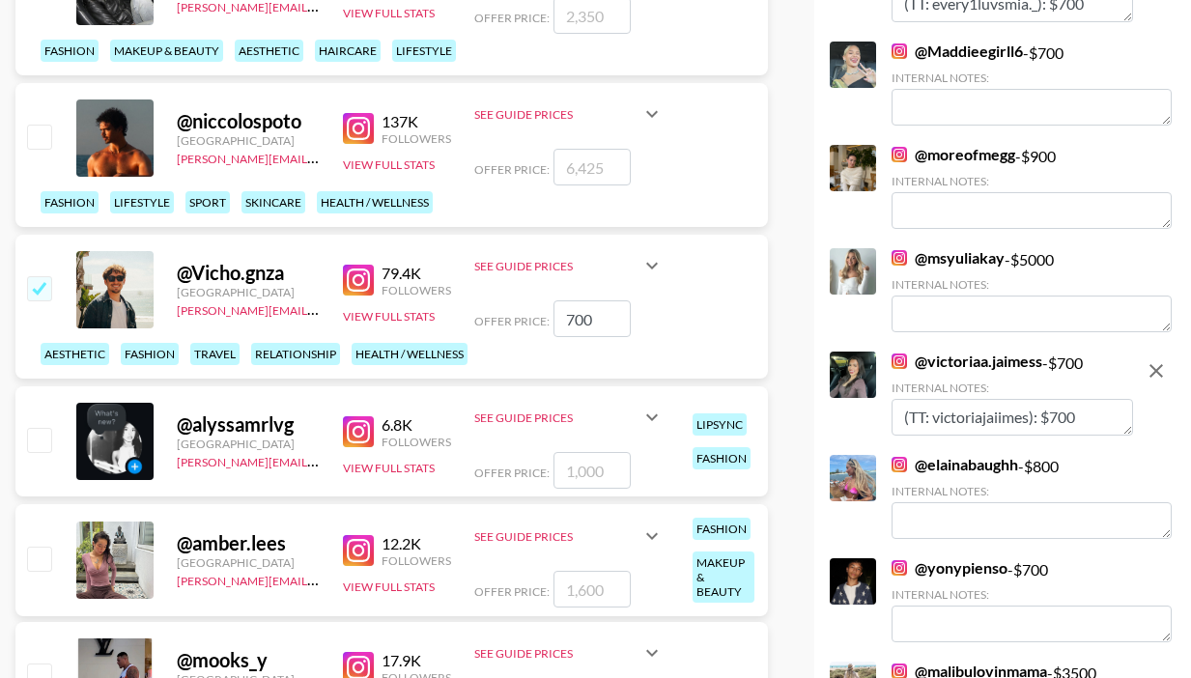
scroll to position [5873, 0]
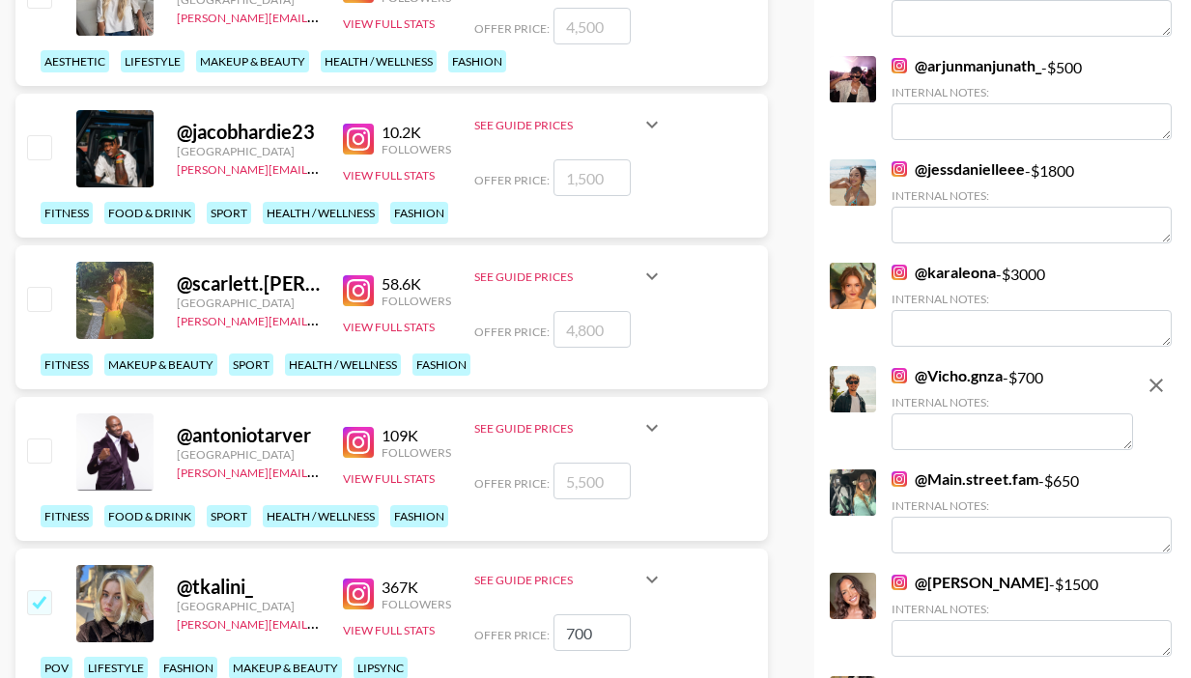
click at [919, 413] on textarea at bounding box center [1011, 431] width 241 height 37
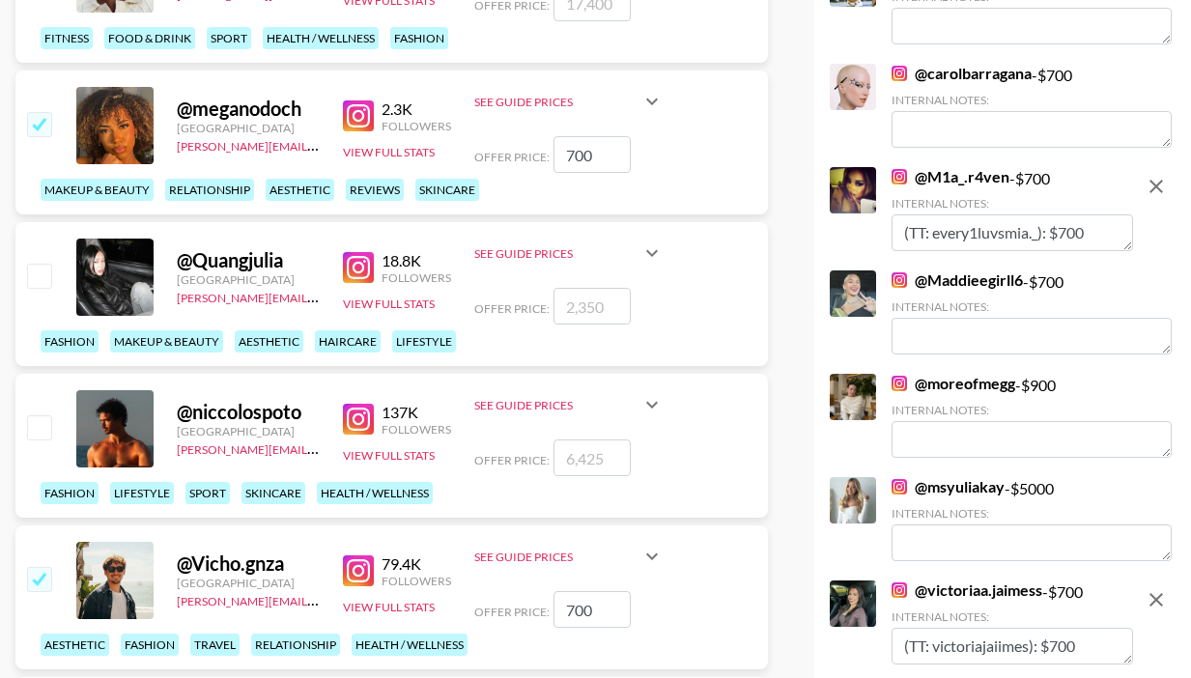
scroll to position [0, 0]
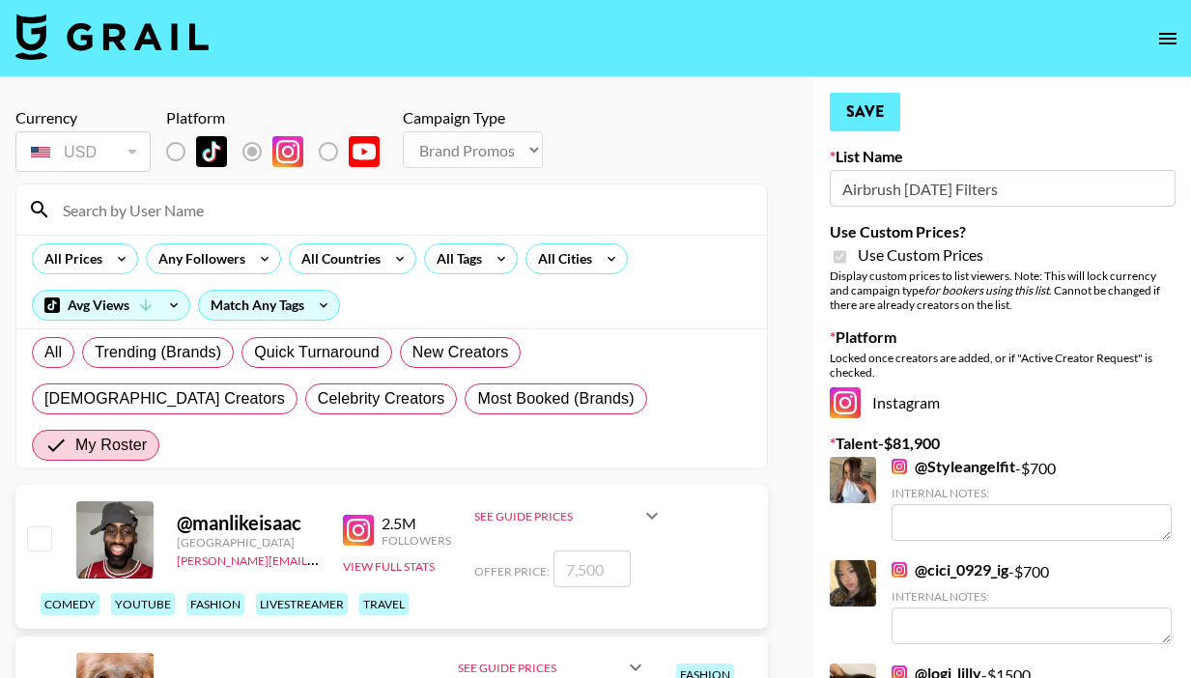
type textarea "(TT: @vichognzza): $700"
click at [868, 126] on button "Save" at bounding box center [865, 112] width 71 height 39
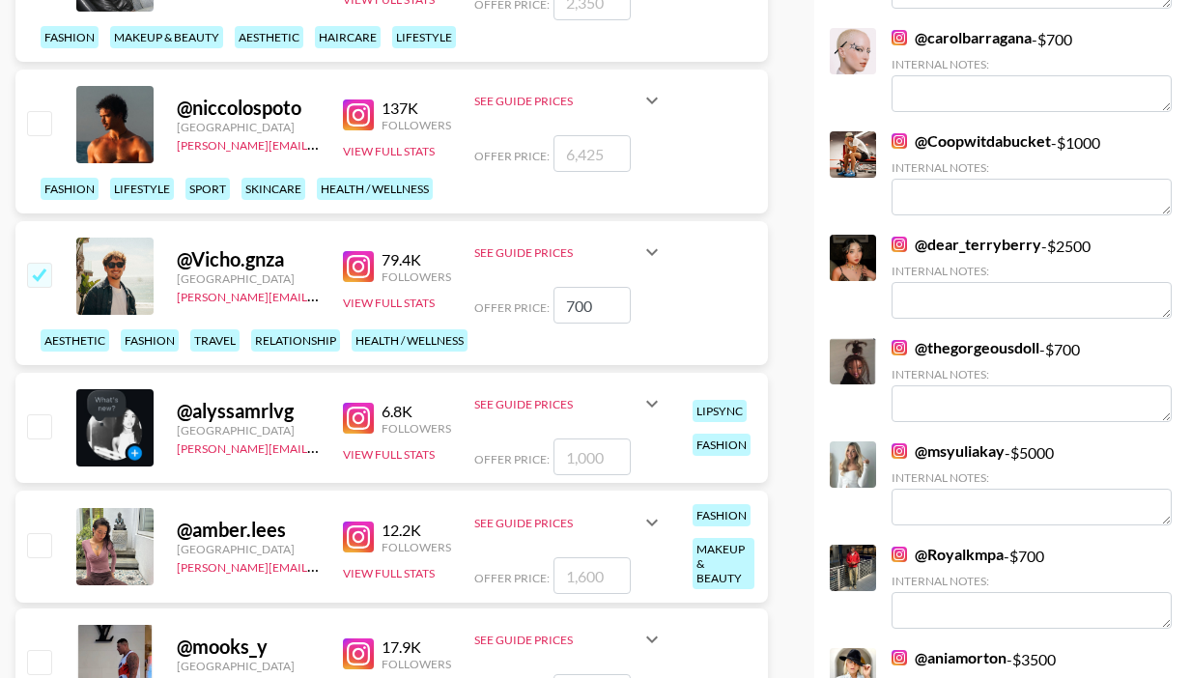
scroll to position [1967, 0]
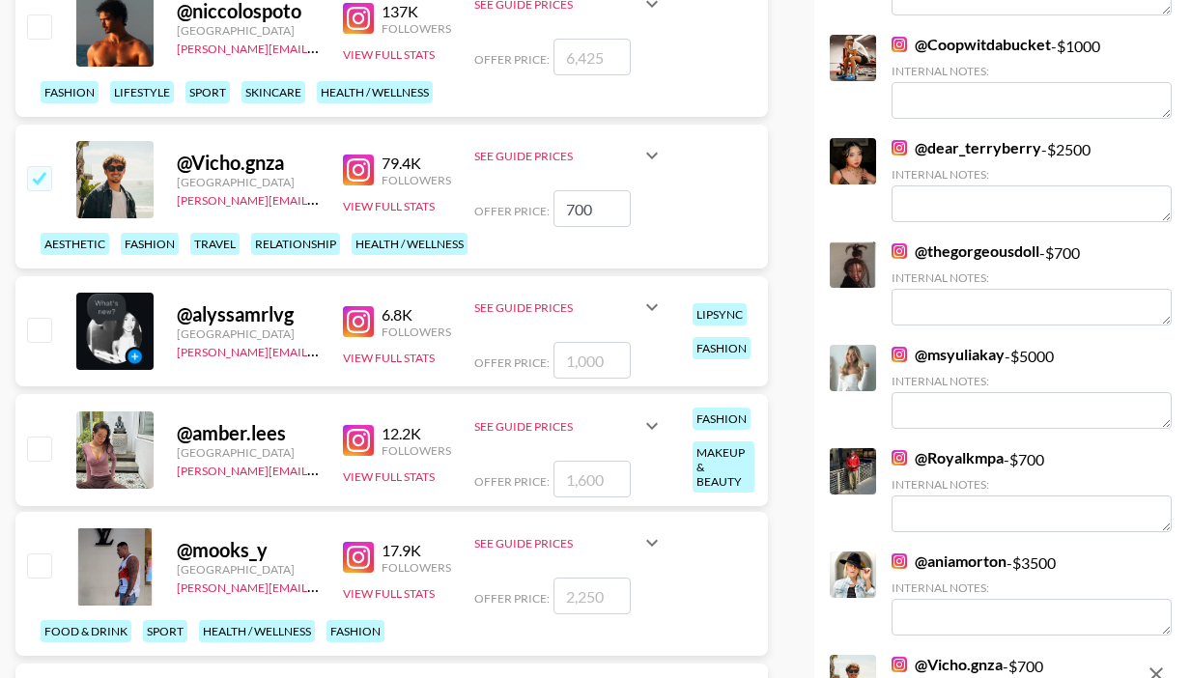
click at [38, 318] on input "checkbox" at bounding box center [38, 329] width 23 height 23
checkbox input "true"
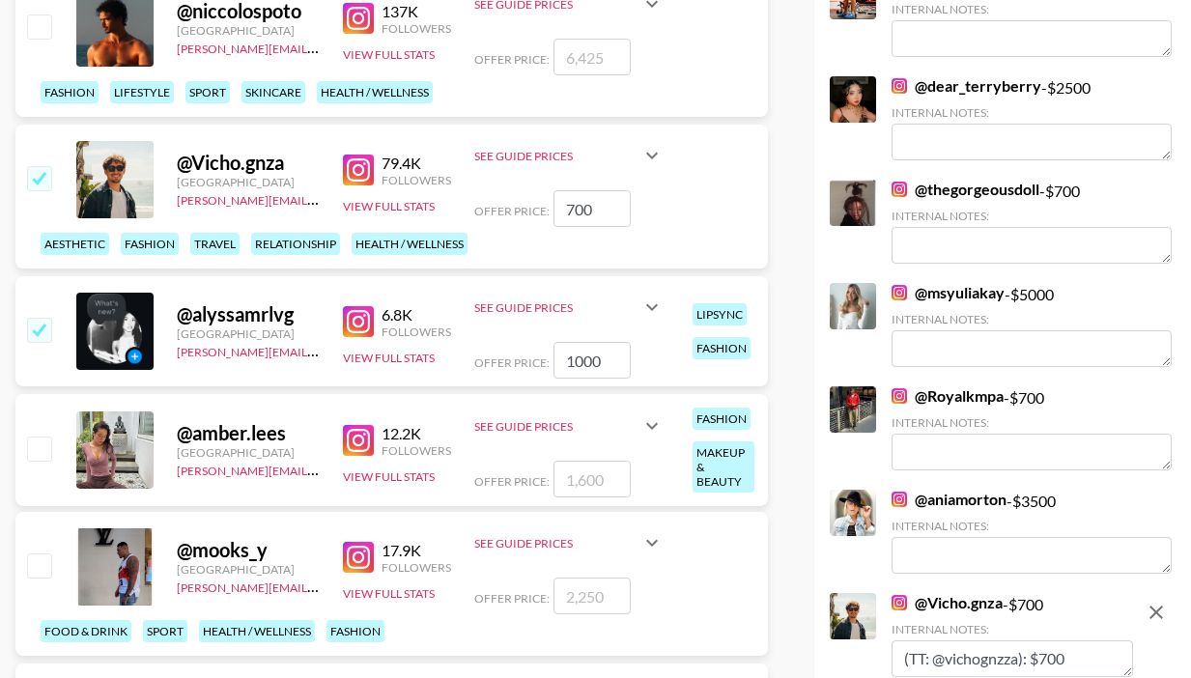
scroll to position [1906, 0]
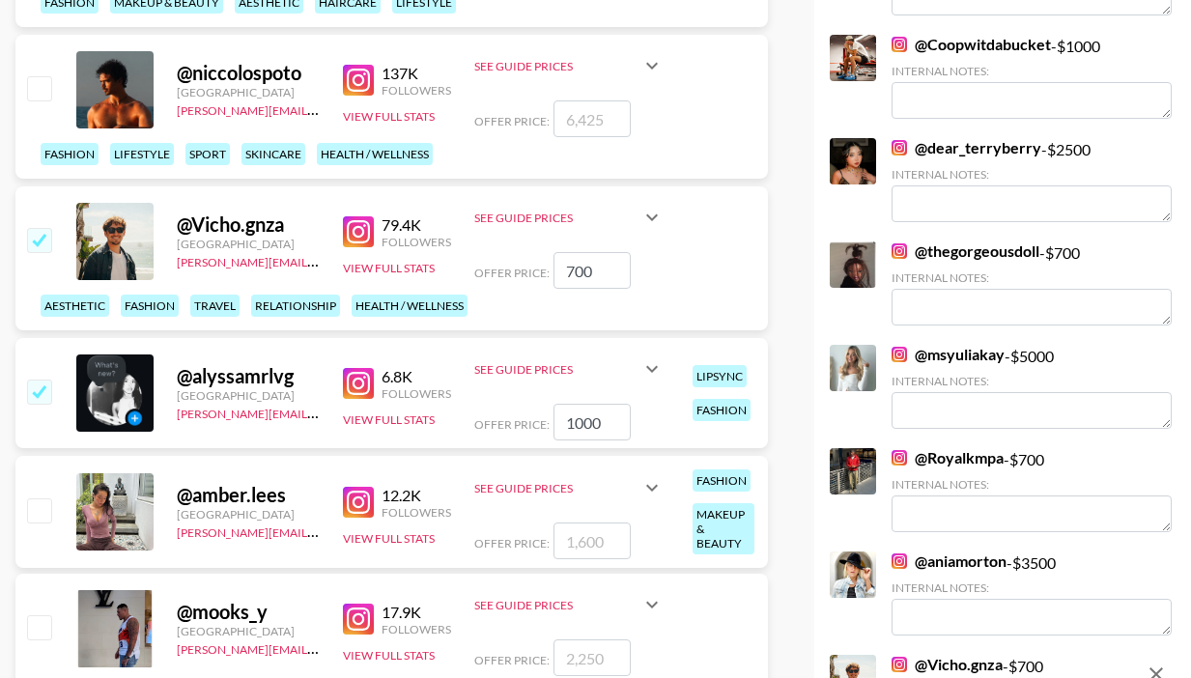
drag, startPoint x: 597, startPoint y: 384, endPoint x: 502, endPoint y: 384, distance: 94.6
click at [502, 404] on div "Offer Price: 1000" at bounding box center [568, 422] width 189 height 37
type input "6"
checkbox input "false"
checkbox input "true"
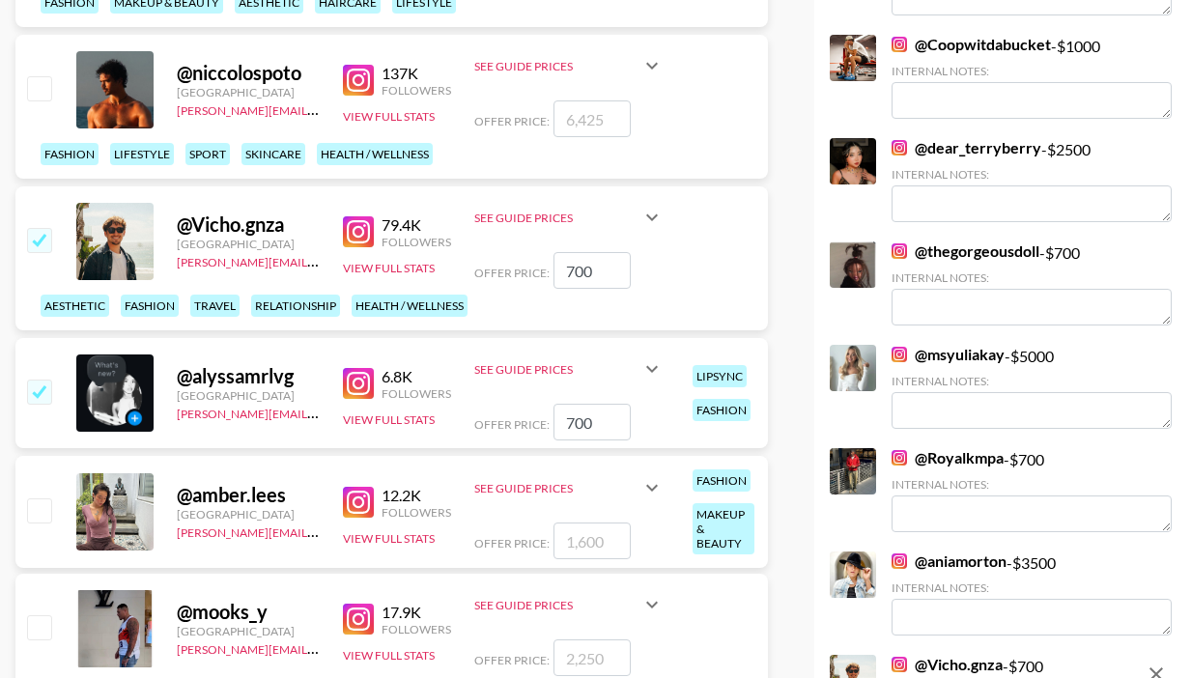
type input "700"
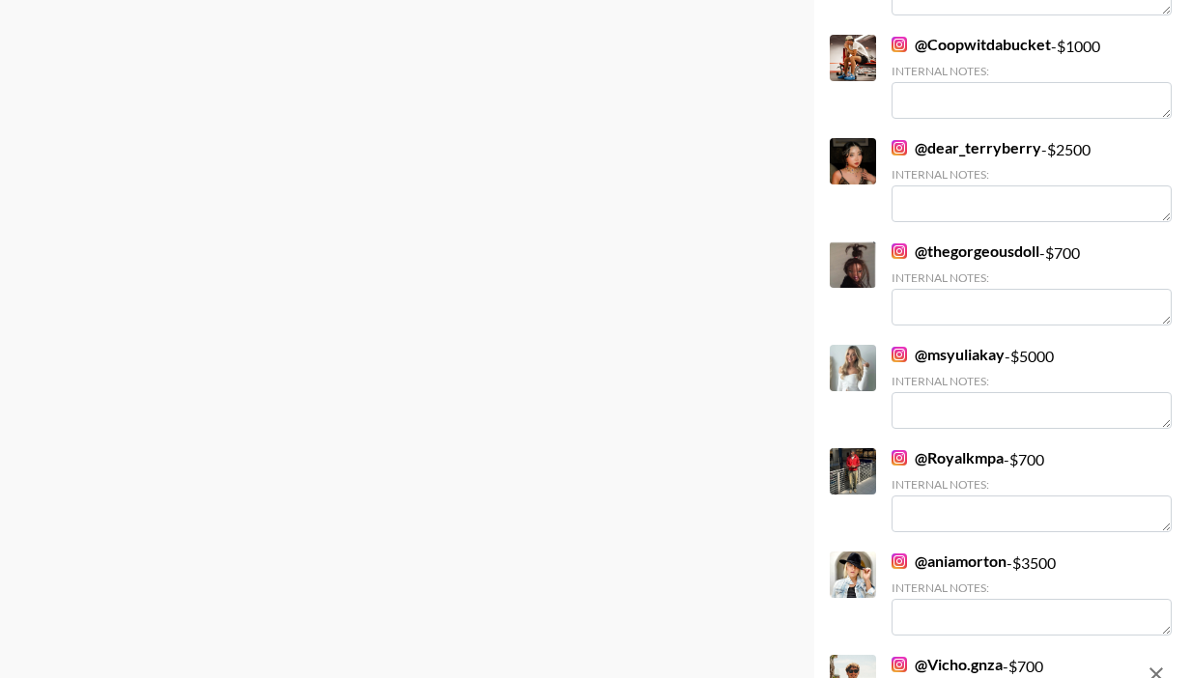
scroll to position [6225, 0]
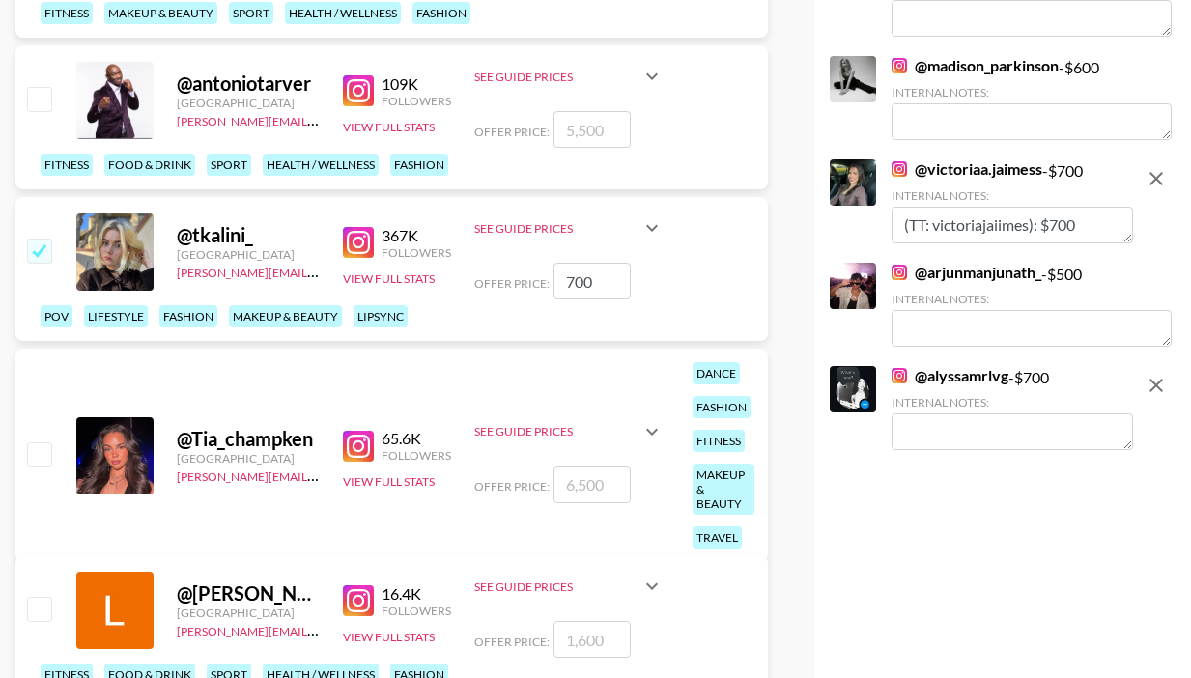
click at [968, 413] on textarea at bounding box center [1011, 431] width 241 height 37
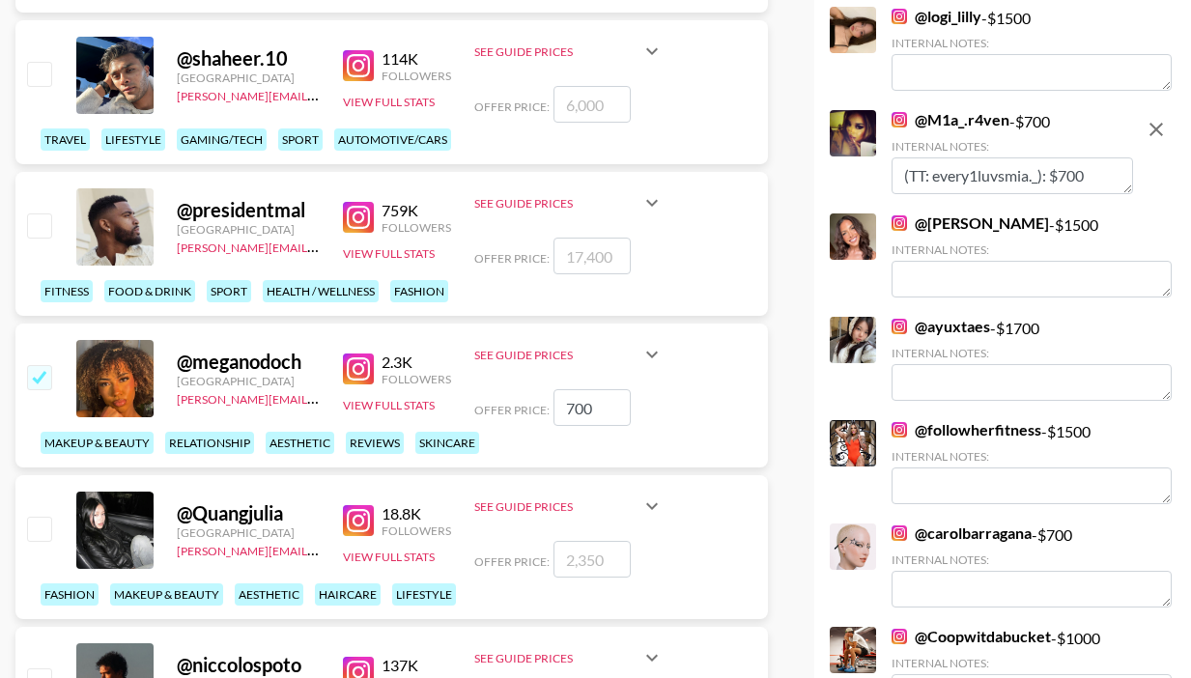
scroll to position [0, 0]
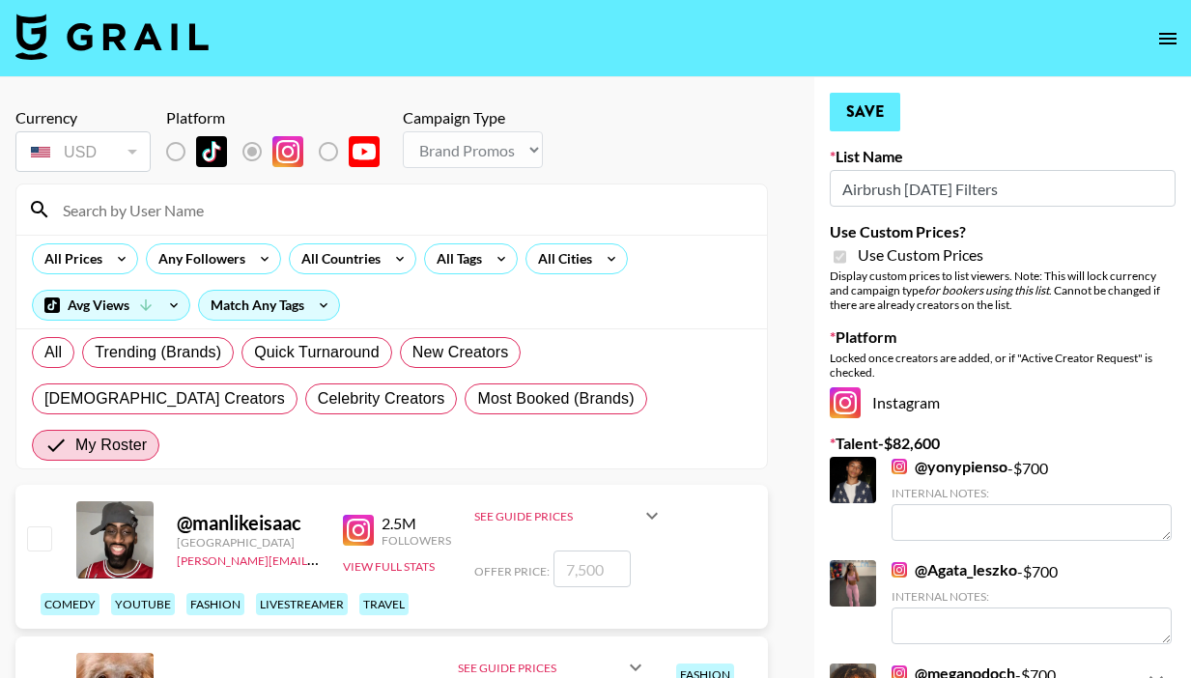
type textarea "(TT: rastamous3): $700"
click at [859, 105] on button "Save" at bounding box center [865, 112] width 71 height 39
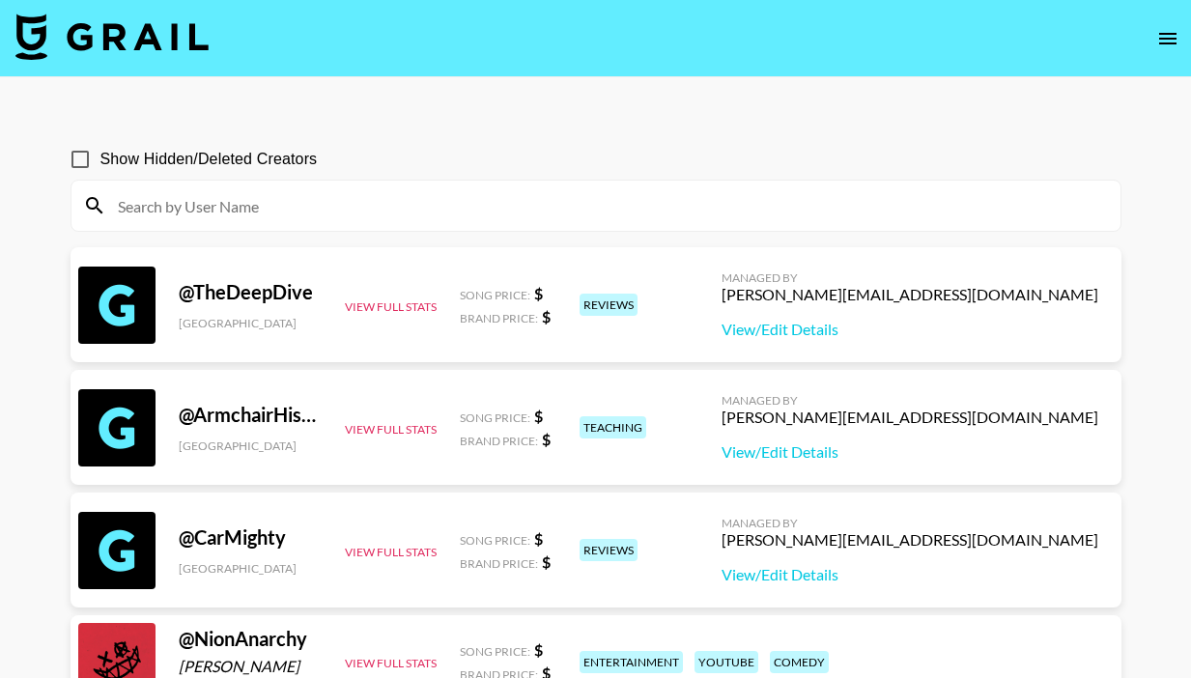
click at [509, 198] on input at bounding box center [607, 205] width 1003 height 31
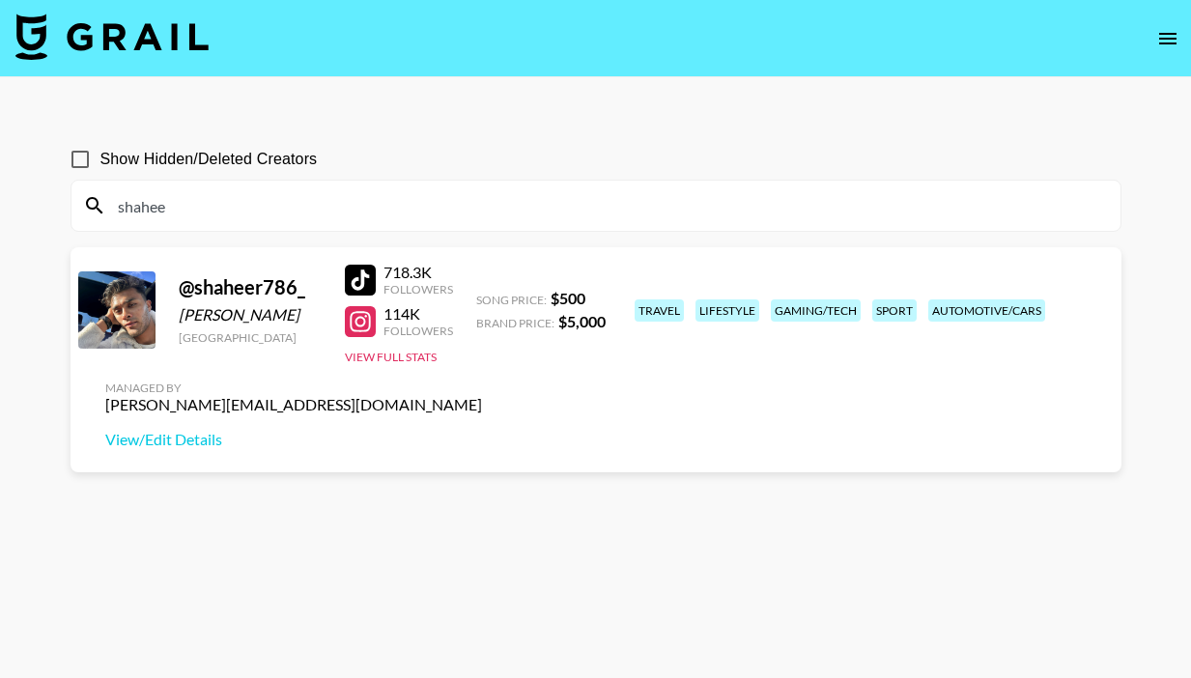
type input "shahee"
click at [852, 299] on div "gaming/tech" at bounding box center [816, 310] width 90 height 22
click at [482, 430] on link "View/Edit Details" at bounding box center [293, 439] width 377 height 19
click at [359, 320] on div at bounding box center [360, 321] width 31 height 31
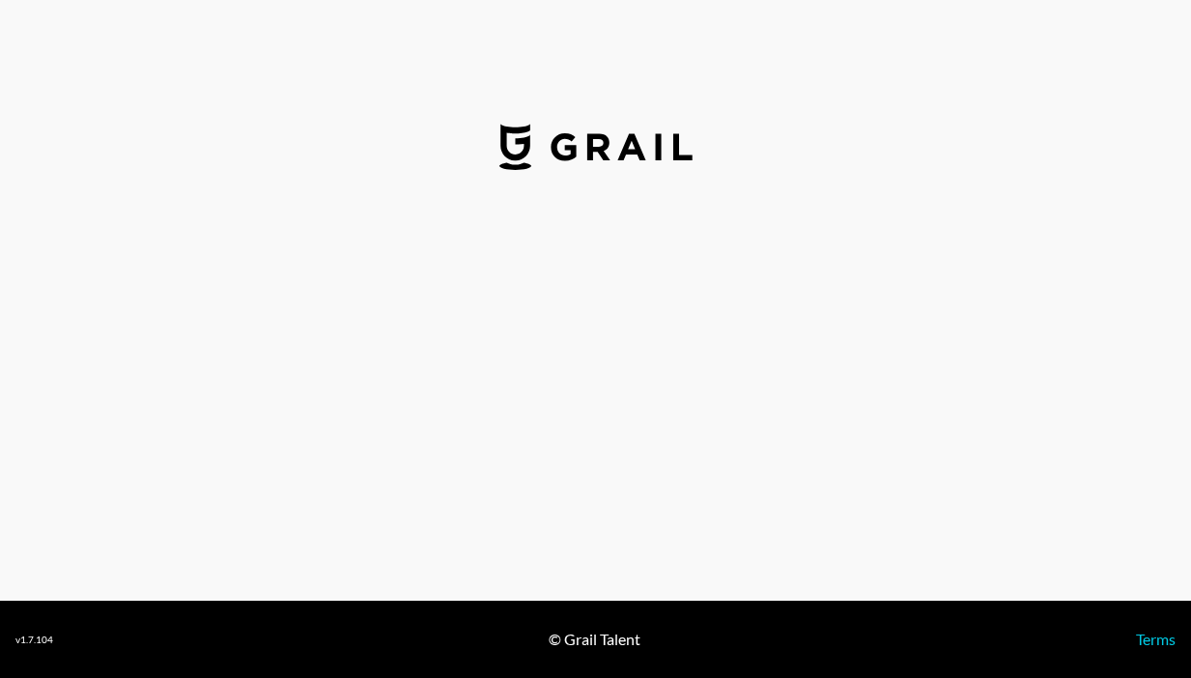
select select "USD"
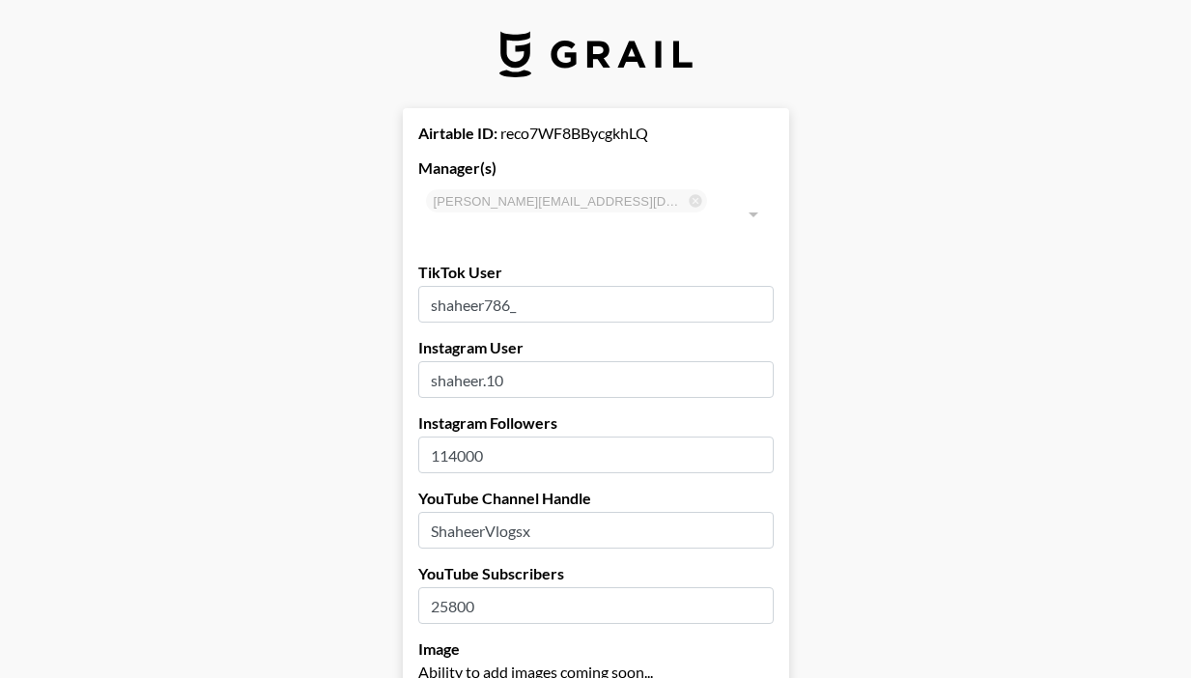
drag, startPoint x: 534, startPoint y: 353, endPoint x: 483, endPoint y: 358, distance: 51.4
click at [483, 361] on input "shaheer.10" at bounding box center [595, 379] width 355 height 37
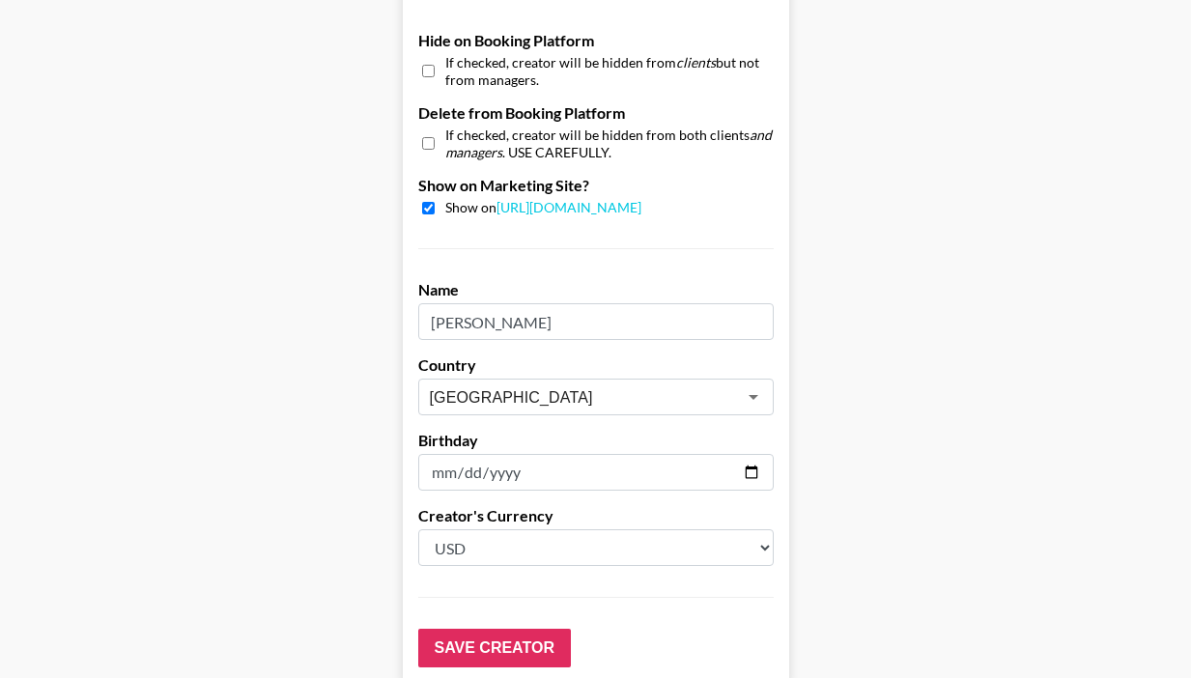
scroll to position [1942, 0]
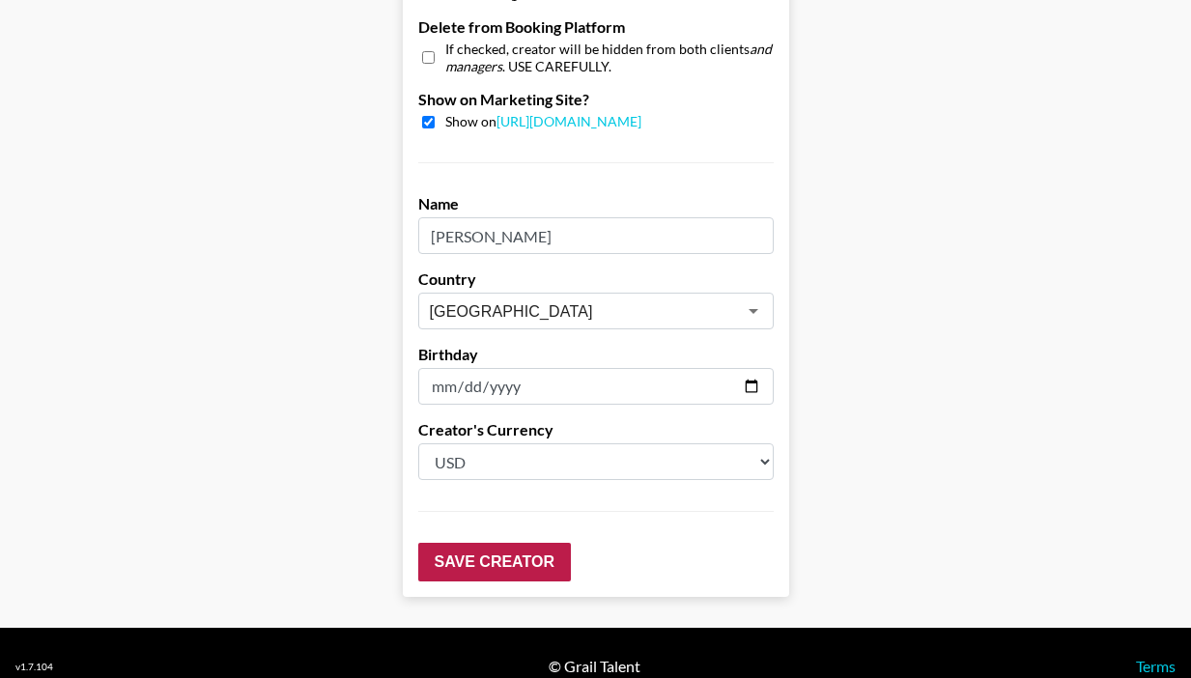
type input "shaheeralam__"
click at [513, 543] on input "Save Creator" at bounding box center [494, 562] width 153 height 39
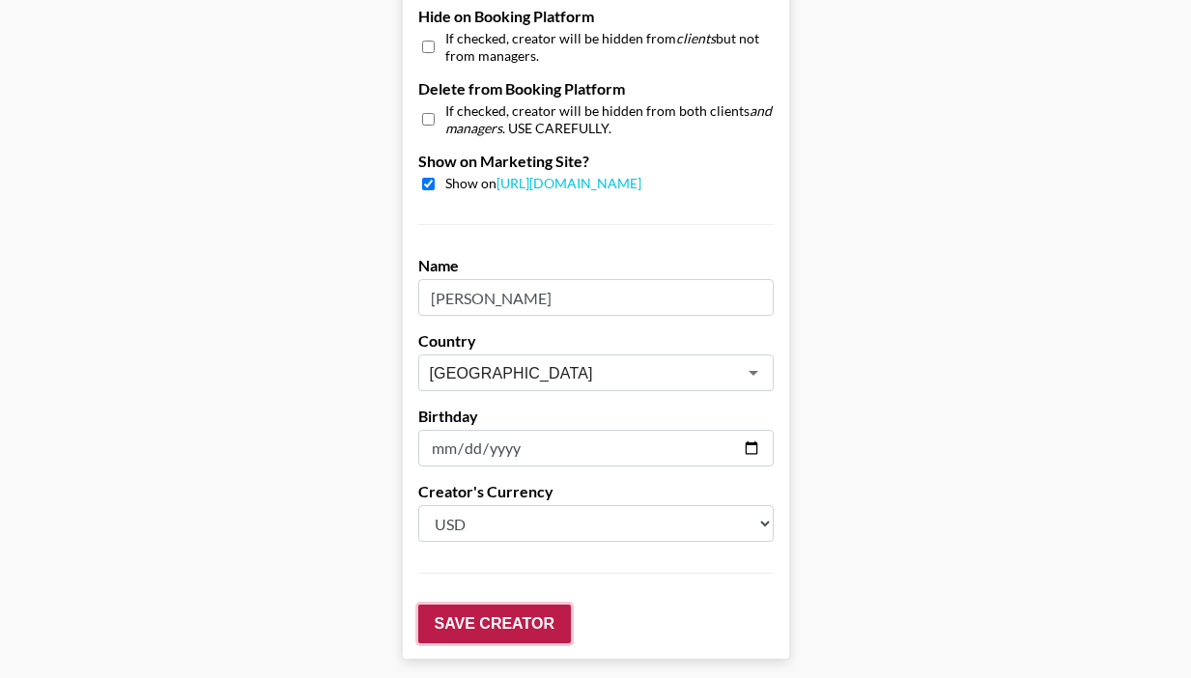
scroll to position [2004, 0]
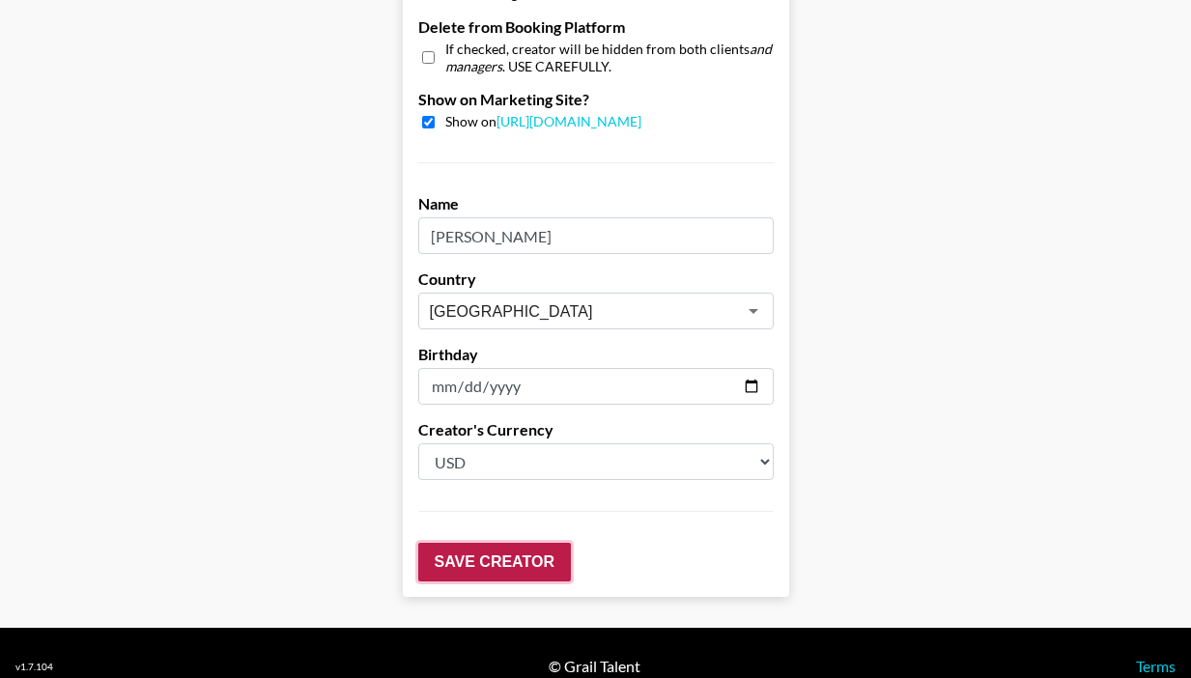
click at [513, 543] on input "Save Creator" at bounding box center [494, 562] width 153 height 39
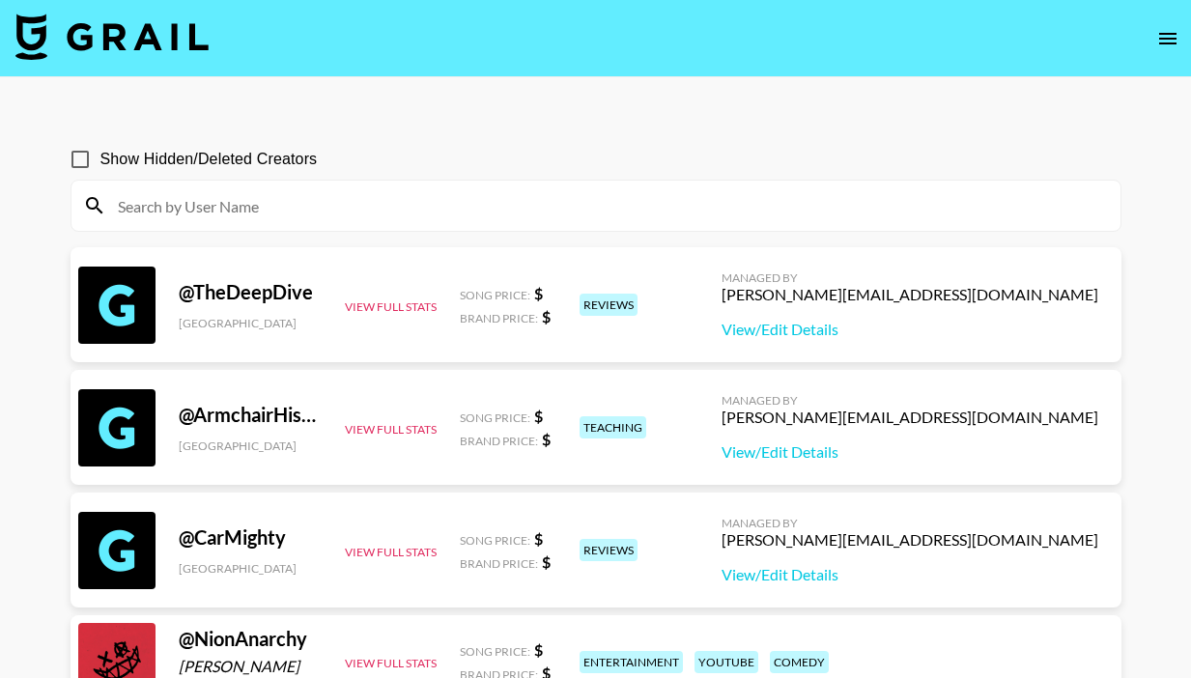
click at [493, 214] on input at bounding box center [607, 205] width 1003 height 31
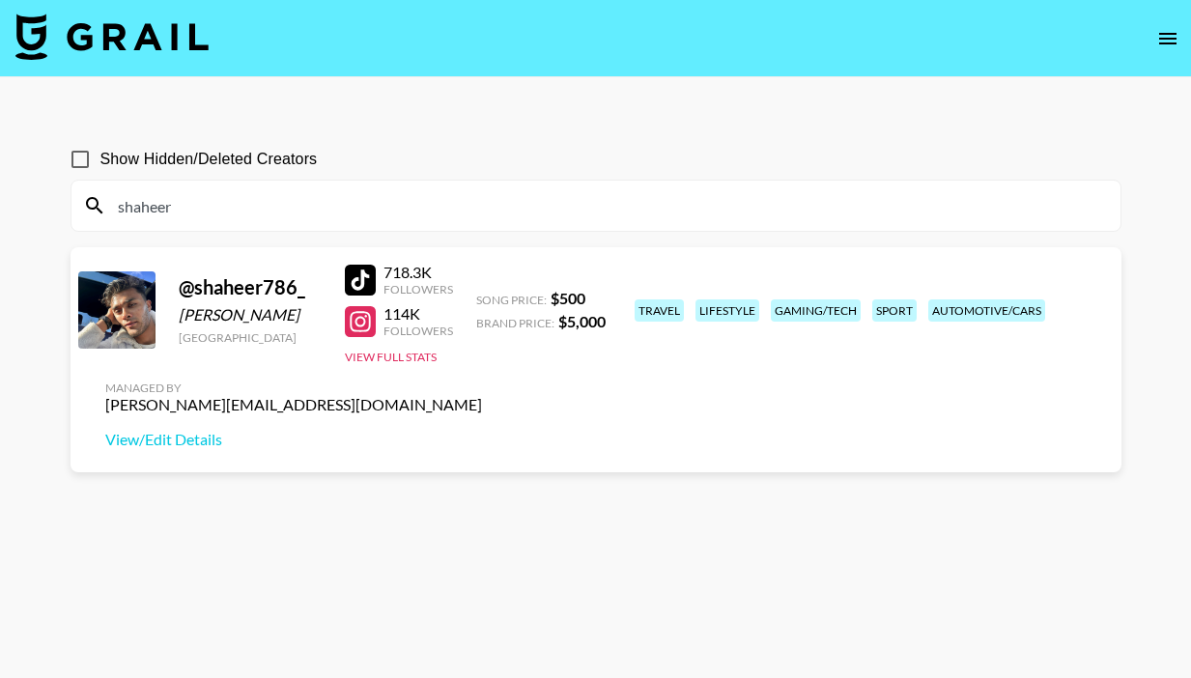
type input "shaheer"
click at [366, 306] on div at bounding box center [360, 321] width 31 height 31
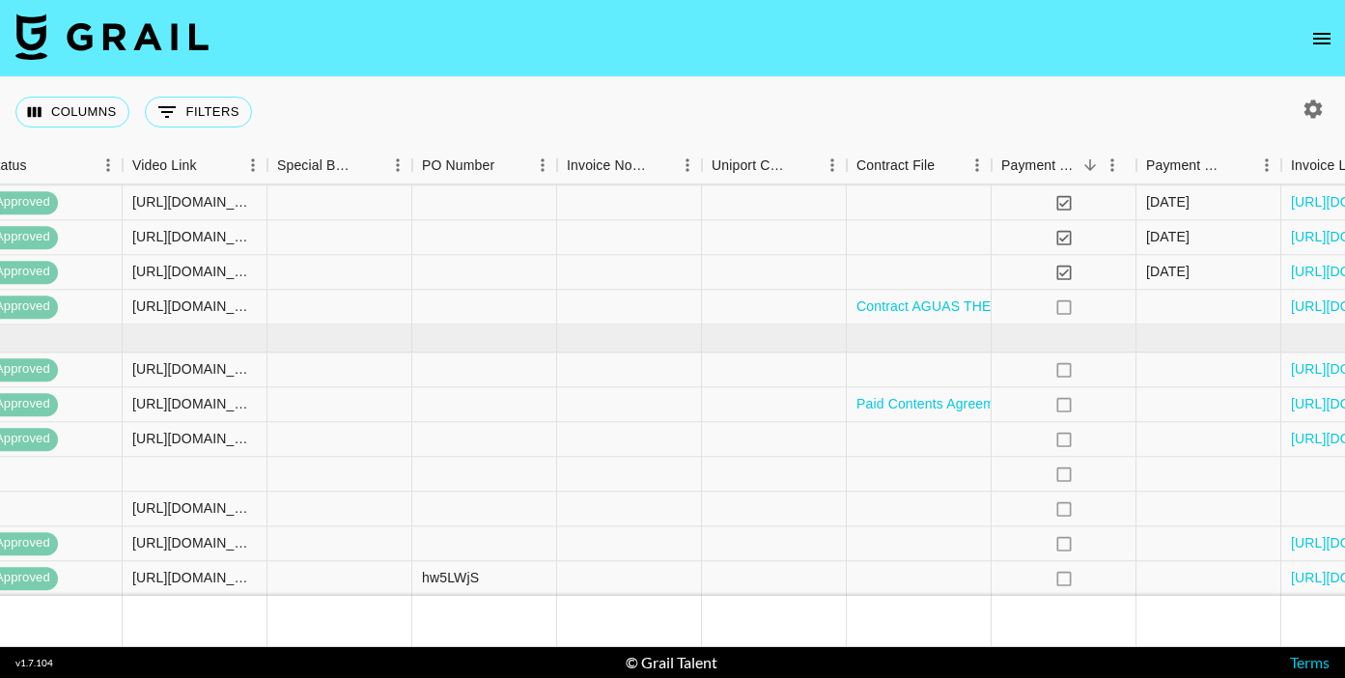
scroll to position [1313, 1861]
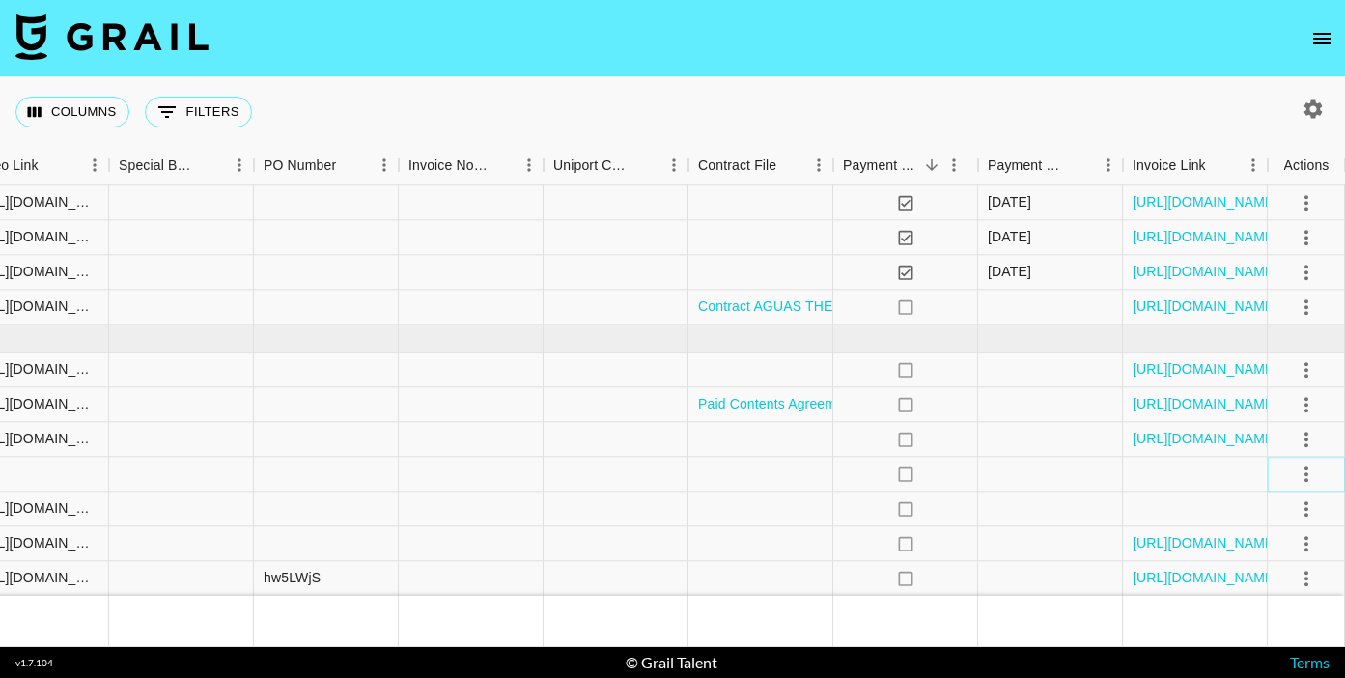
click at [1306, 466] on icon "select merge strategy" at bounding box center [1307, 473] width 4 height 15
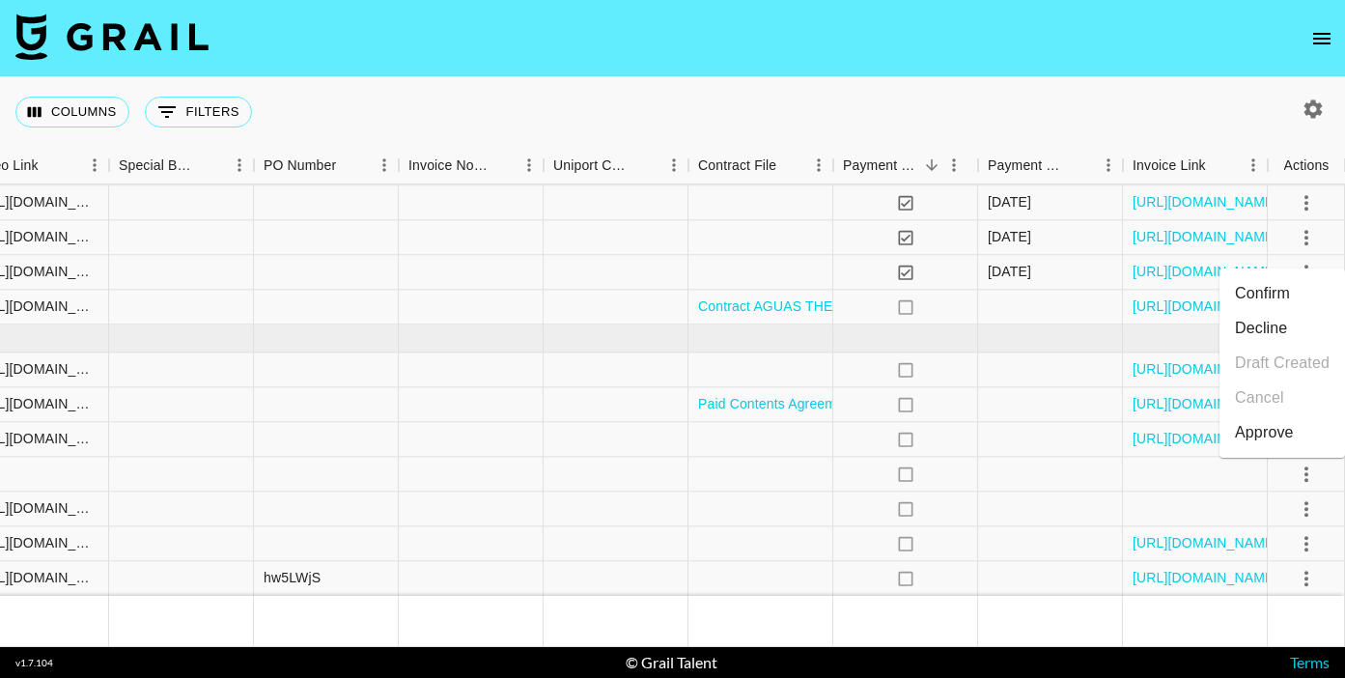
click at [1269, 330] on li "Decline" at bounding box center [1283, 328] width 126 height 35
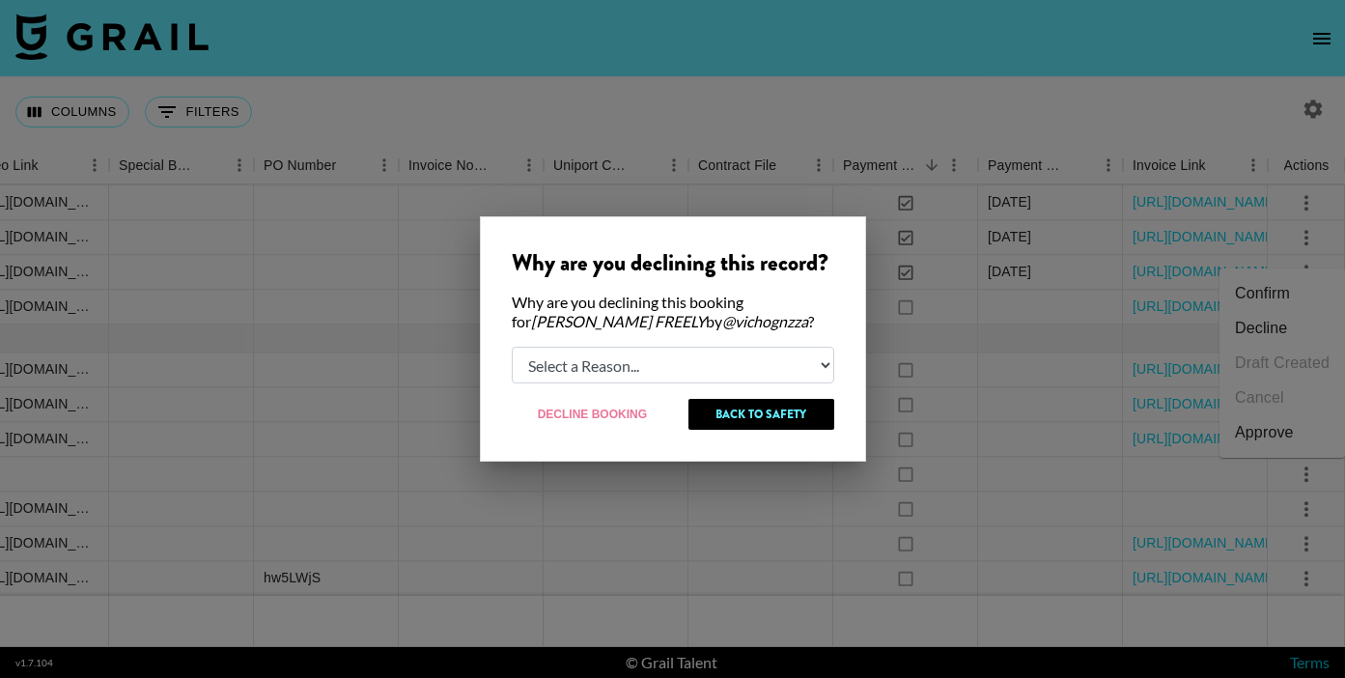
click at [679, 370] on select "Select a Reason... Relogging this deal due to a data issue The [PERSON_NAME] ca…" at bounding box center [673, 365] width 323 height 37
select select "booker_cancel"
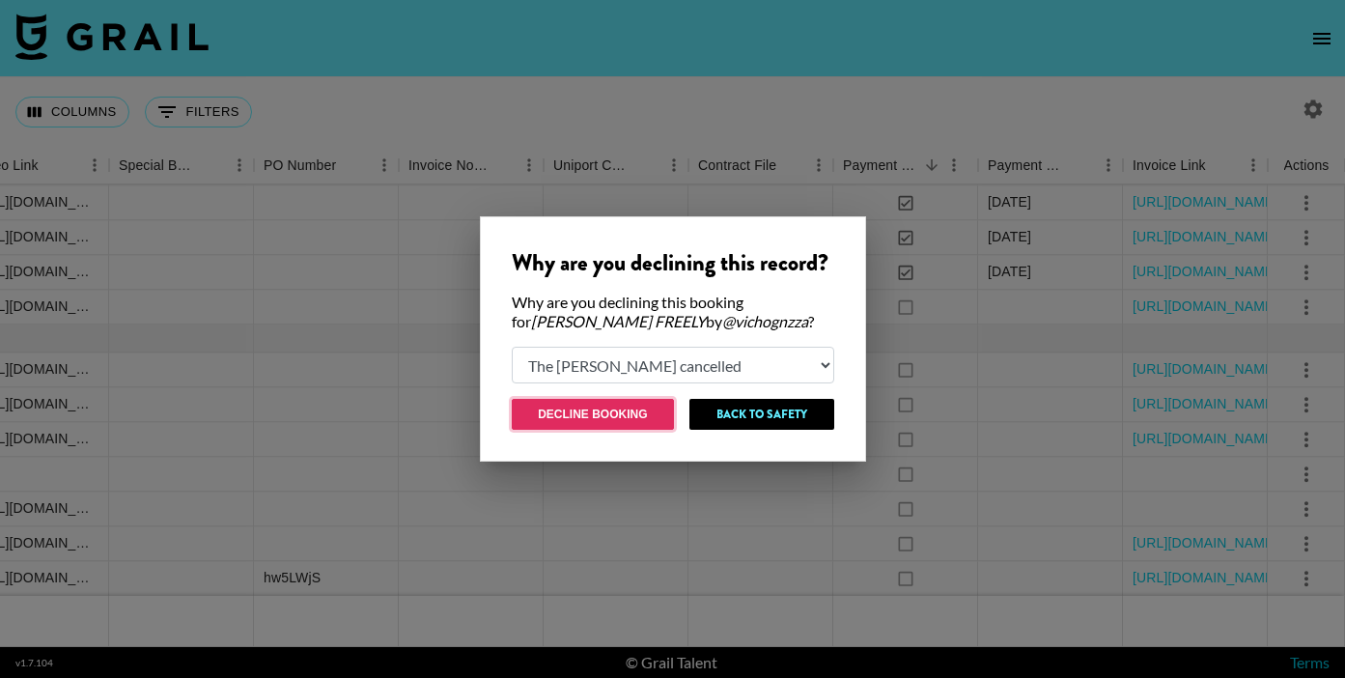
click at [586, 422] on button "Decline Booking" at bounding box center [593, 414] width 163 height 31
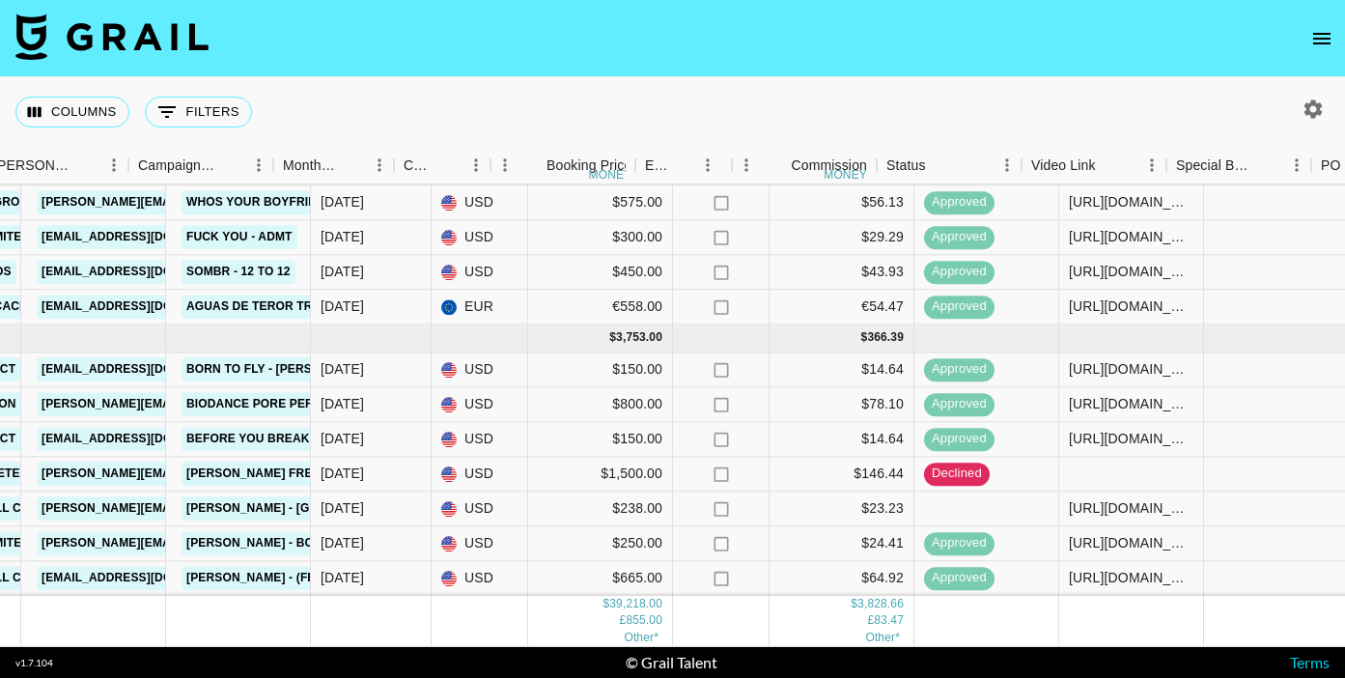
scroll to position [1313, 804]
